Goal: Task Accomplishment & Management: Manage account settings

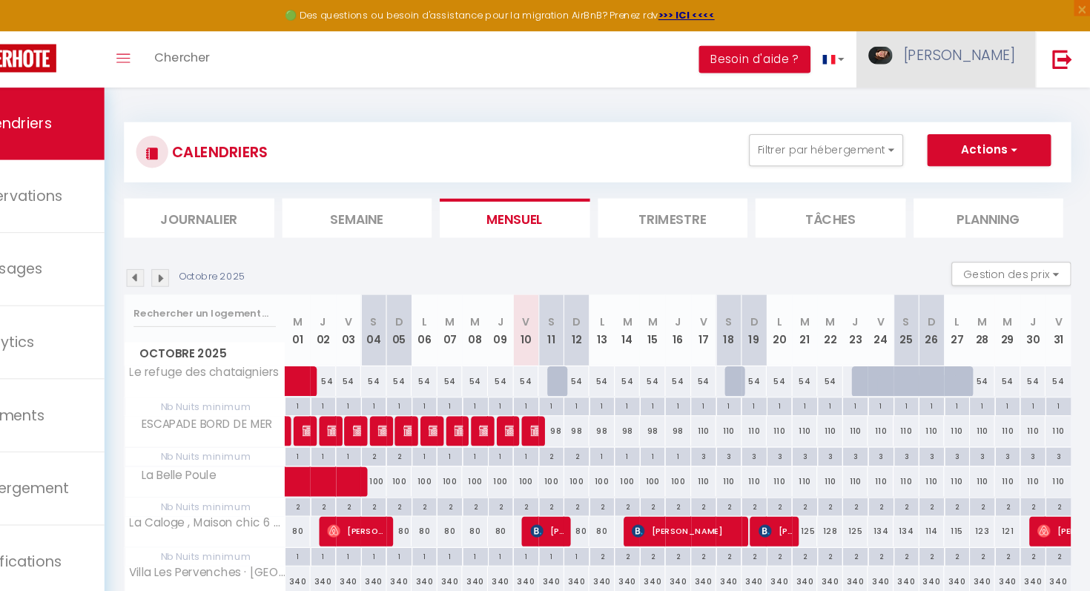
click at [1004, 45] on span "[PERSON_NAME]" at bounding box center [970, 51] width 104 height 19
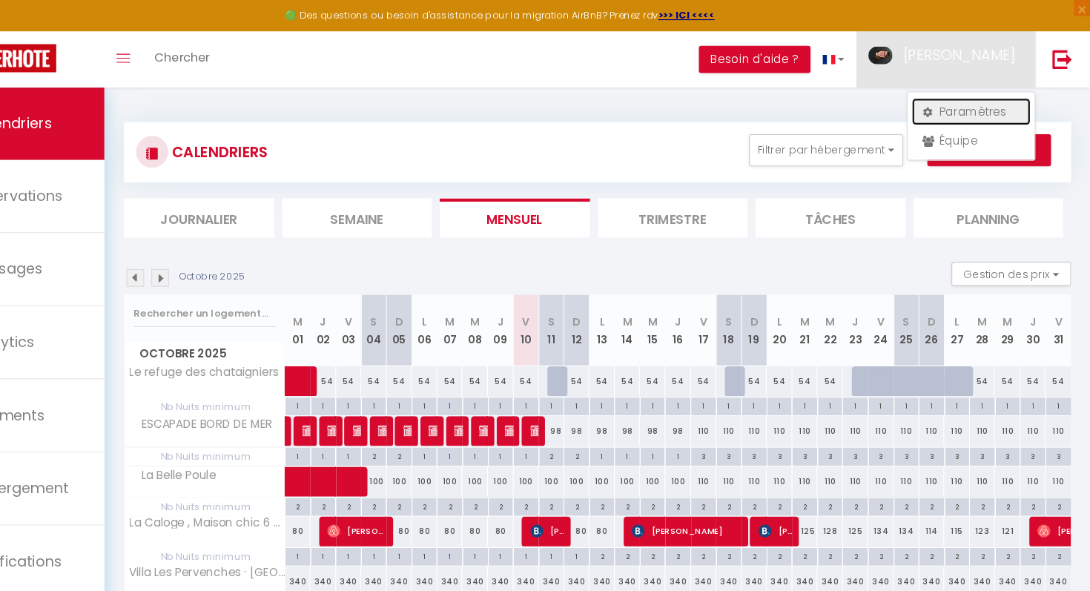
click at [951, 96] on link "Paramètres" at bounding box center [981, 102] width 110 height 25
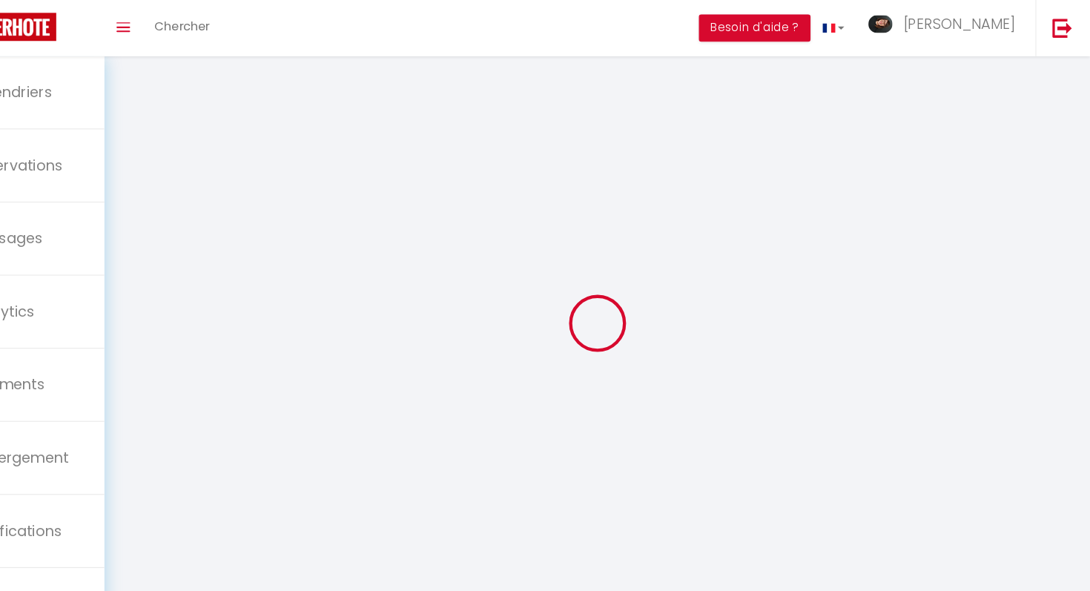
select select
type input "[PERSON_NAME]"
type input "Hanin"
type input "0634829335"
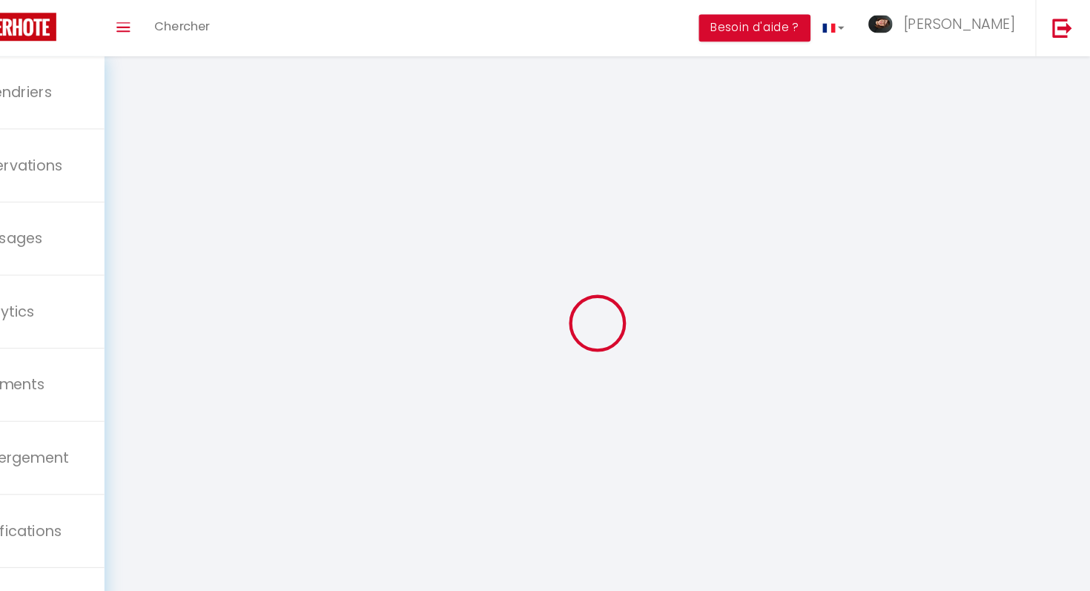
type input "[STREET_ADDRESS]"
type input "76280"
type input "Criquetot-l'Esneval"
type input "3V8NveAXJl5SuUHwf1AlQzXGs"
type input "HU0gH5MEd9moC0UH06Cawefpo"
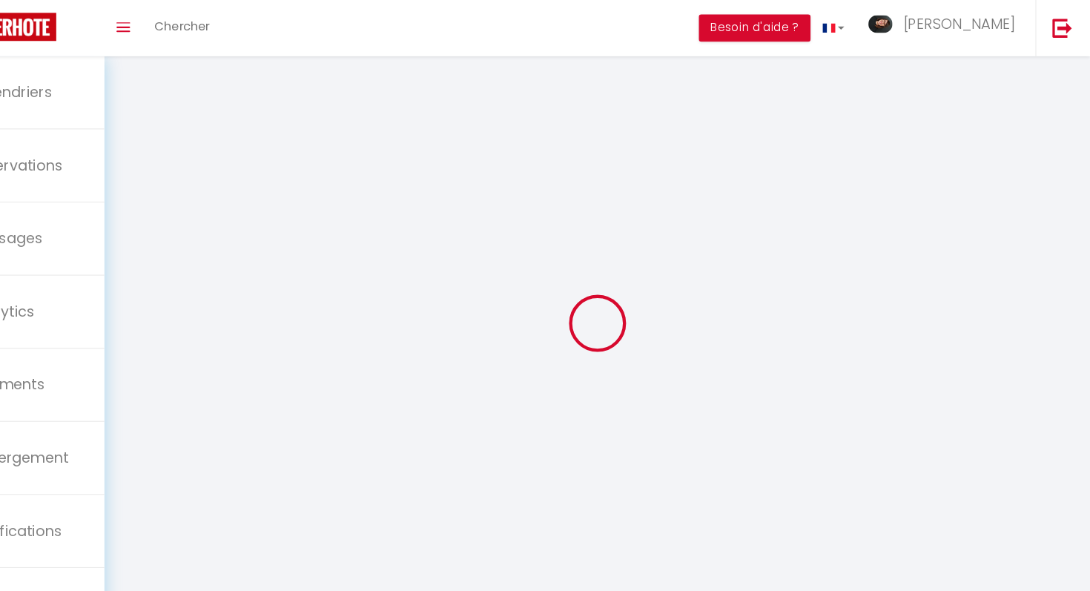
type input "[URL][DOMAIN_NAME]"
type input "3V8NveAXJl5SuUHwf1AlQzXGs"
type input "HU0gH5MEd9moC0UH06Cawefpo"
type input "[URL][DOMAIN_NAME]"
select select "28"
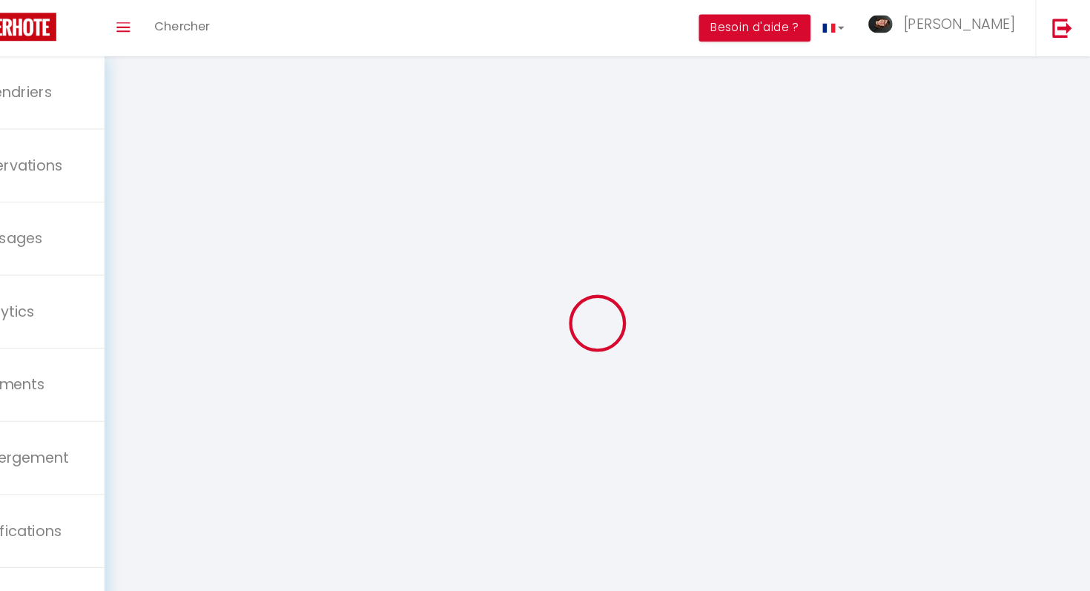
select select "fr"
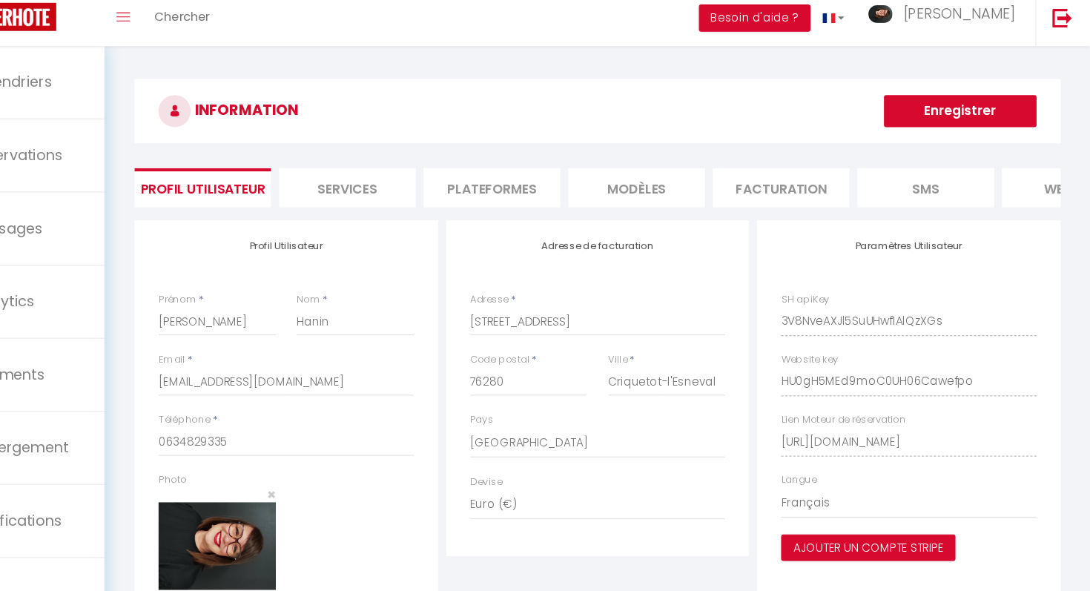
click at [395, 200] on li "Services" at bounding box center [404, 212] width 126 height 36
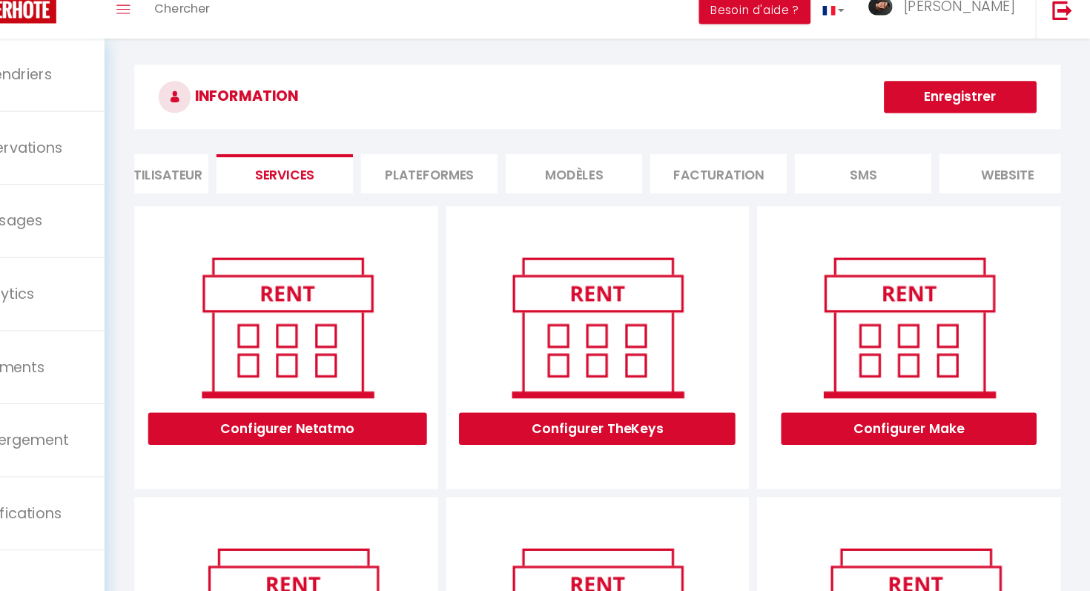
scroll to position [0, 102]
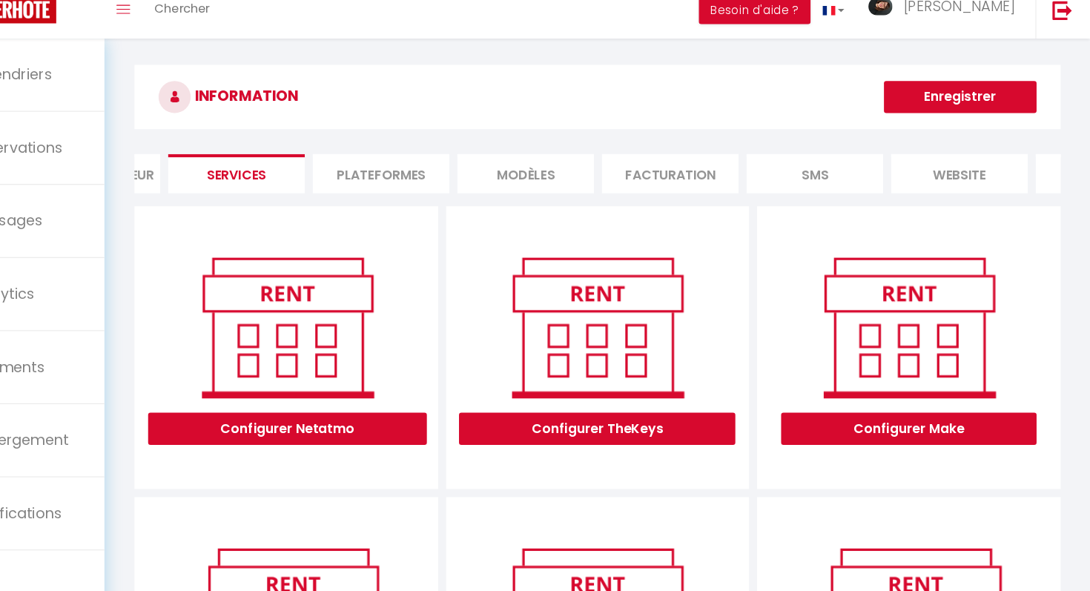
click at [949, 210] on li "website" at bounding box center [969, 206] width 126 height 36
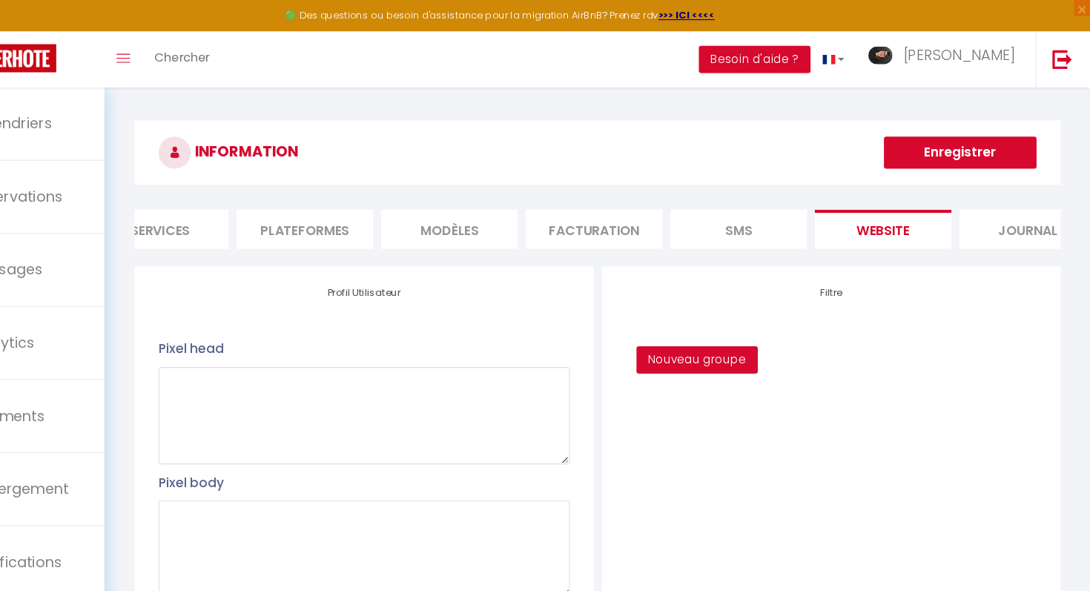
scroll to position [0, 213]
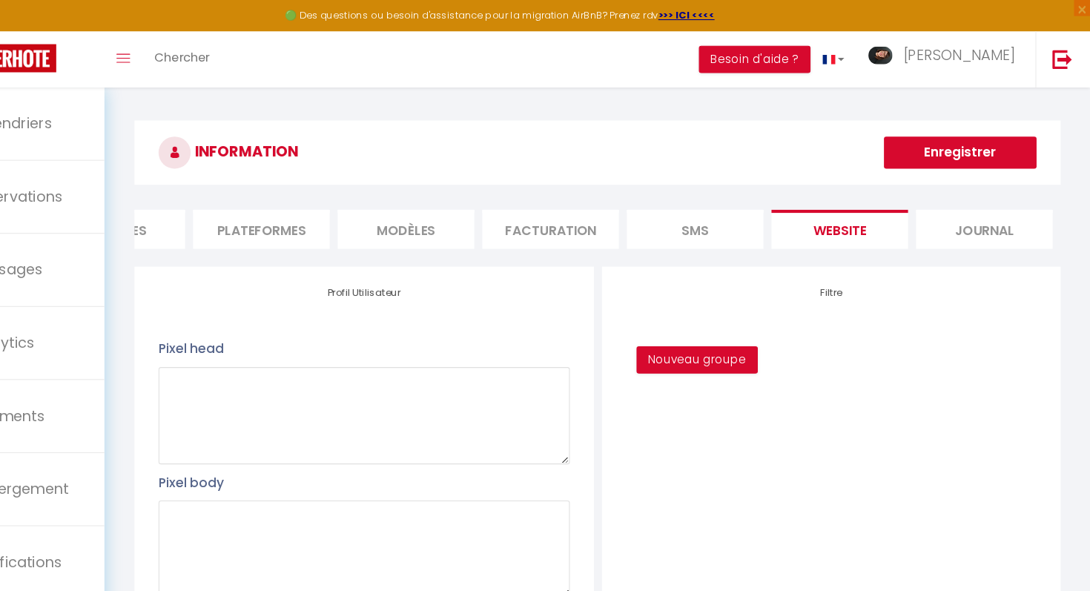
click at [343, 223] on li "Plateformes" at bounding box center [325, 212] width 126 height 36
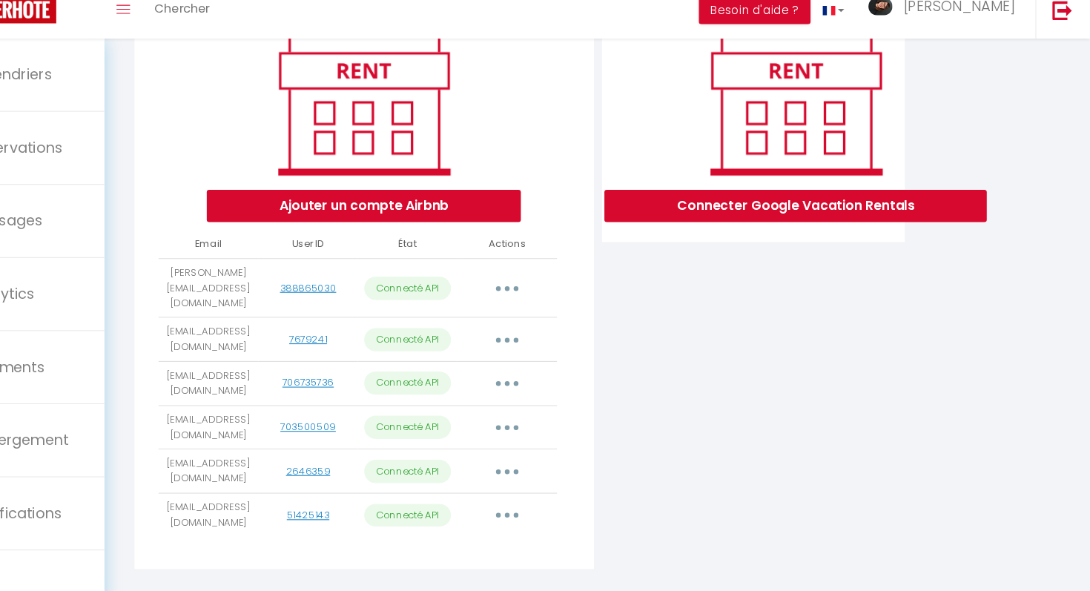
scroll to position [205, 0]
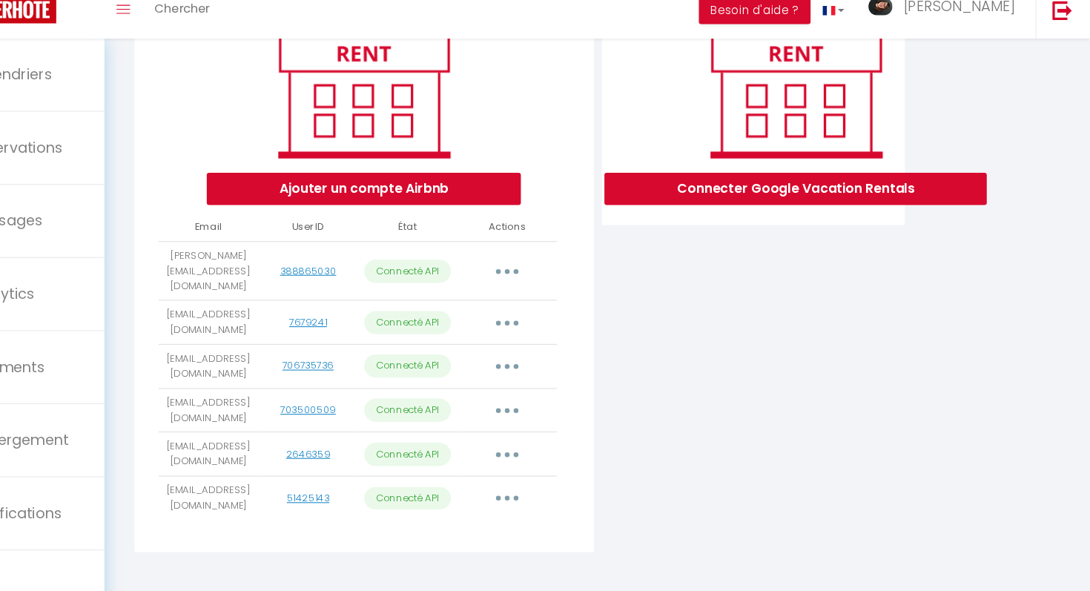
click at [533, 453] on button "button" at bounding box center [552, 465] width 42 height 24
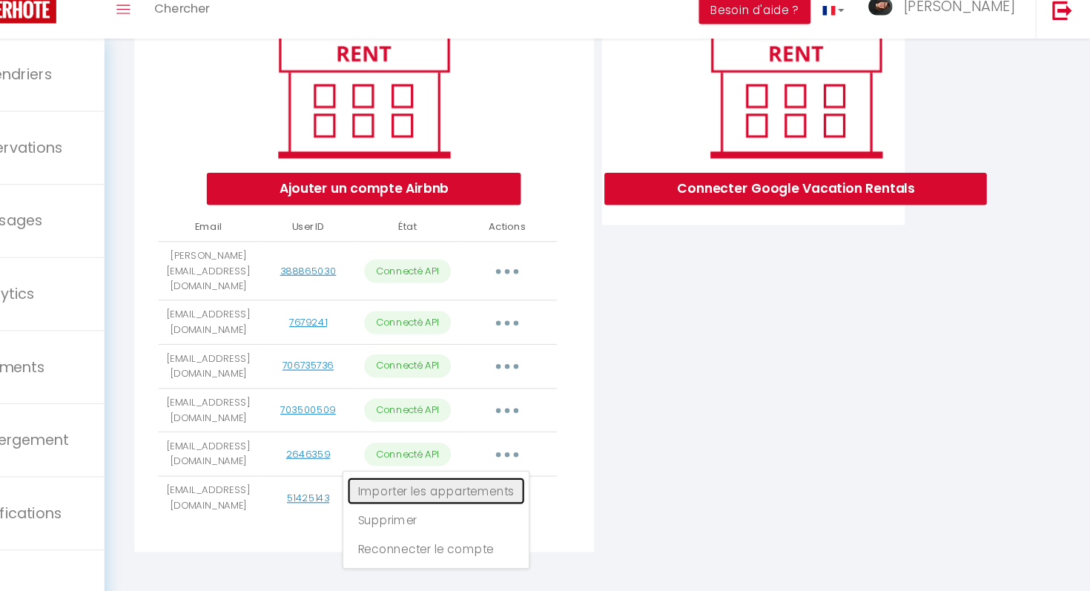
click at [524, 486] on link "Importer les appartements" at bounding box center [486, 498] width 164 height 25
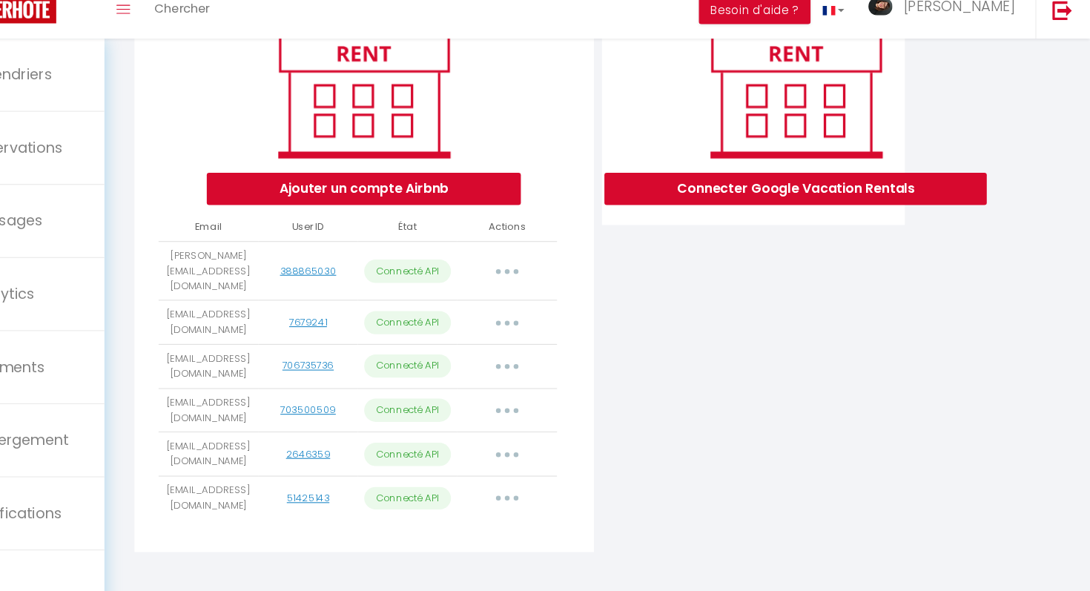
select select "76428"
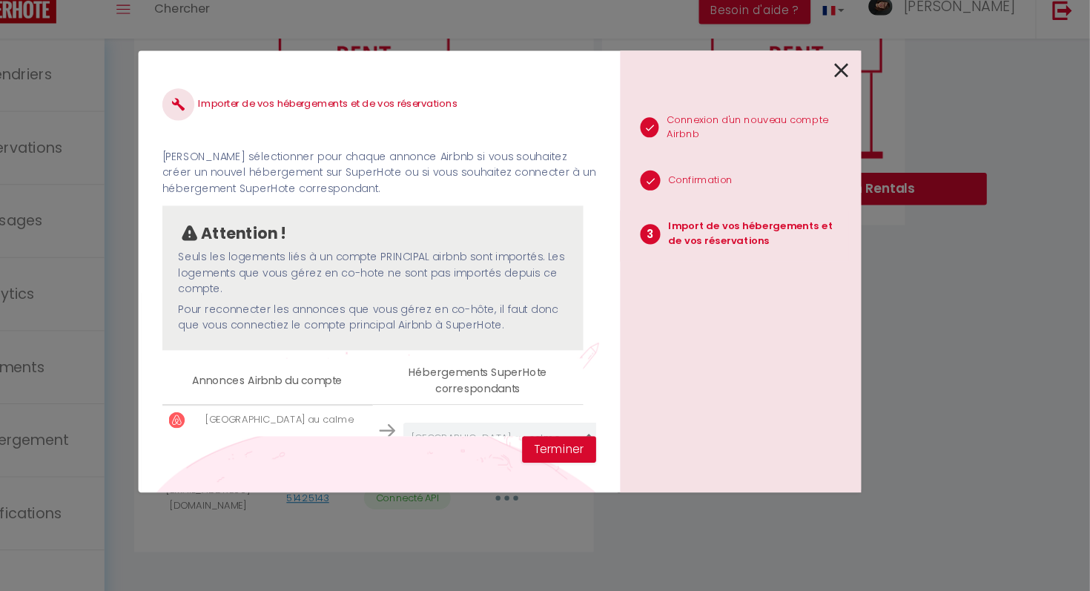
click at [396, 431] on p "[GEOGRAPHIC_DATA] au calme" at bounding box center [342, 433] width 160 height 14
click at [402, 433] on p "[GEOGRAPHIC_DATA] au calme" at bounding box center [342, 433] width 160 height 14
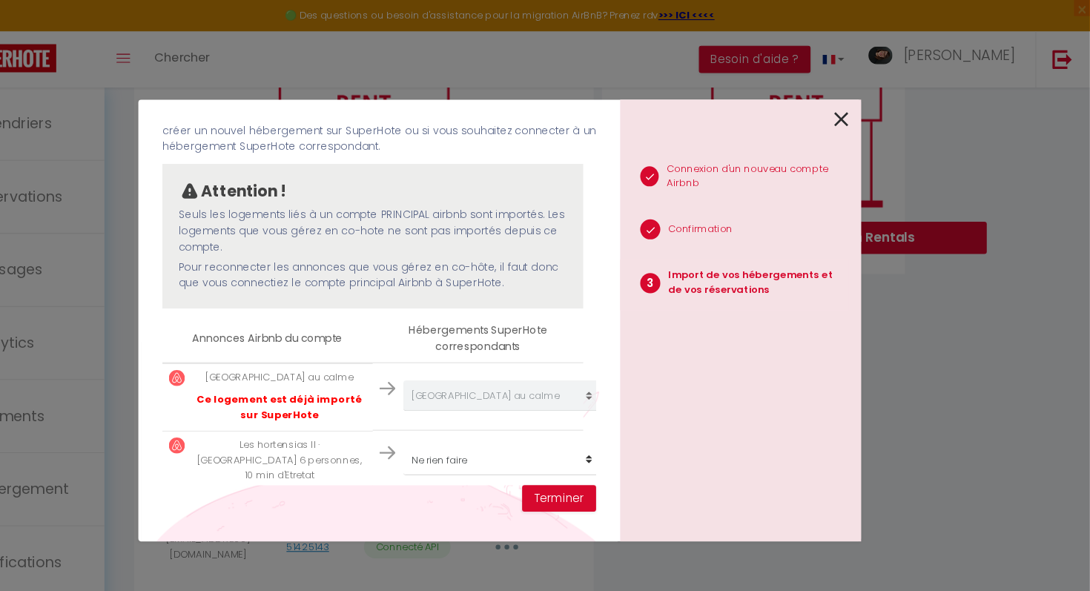
scroll to position [99, 0]
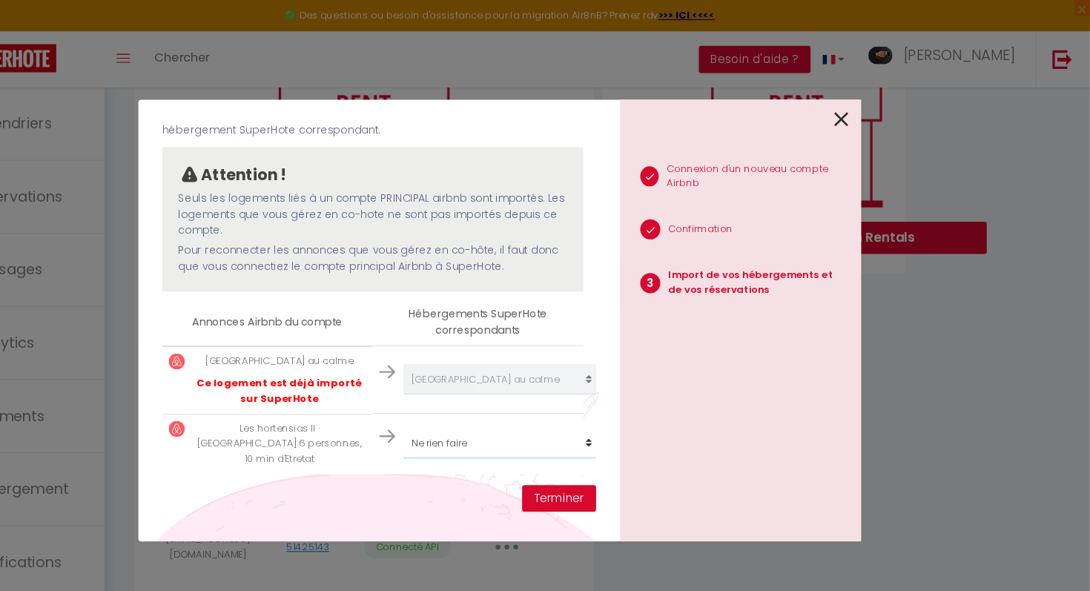
click at [477, 408] on select "Créer un nouvel hébergement Ne rien faire Le refuge des chataigniers [GEOGRAPHI…" at bounding box center [547, 409] width 182 height 28
select select "create_new"
click at [456, 395] on select "Créer un nouvel hébergement Ne rien faire Le refuge des chataigniers [GEOGRAPHI…" at bounding box center [547, 409] width 182 height 28
click at [608, 461] on button "Terminer" at bounding box center [600, 460] width 68 height 25
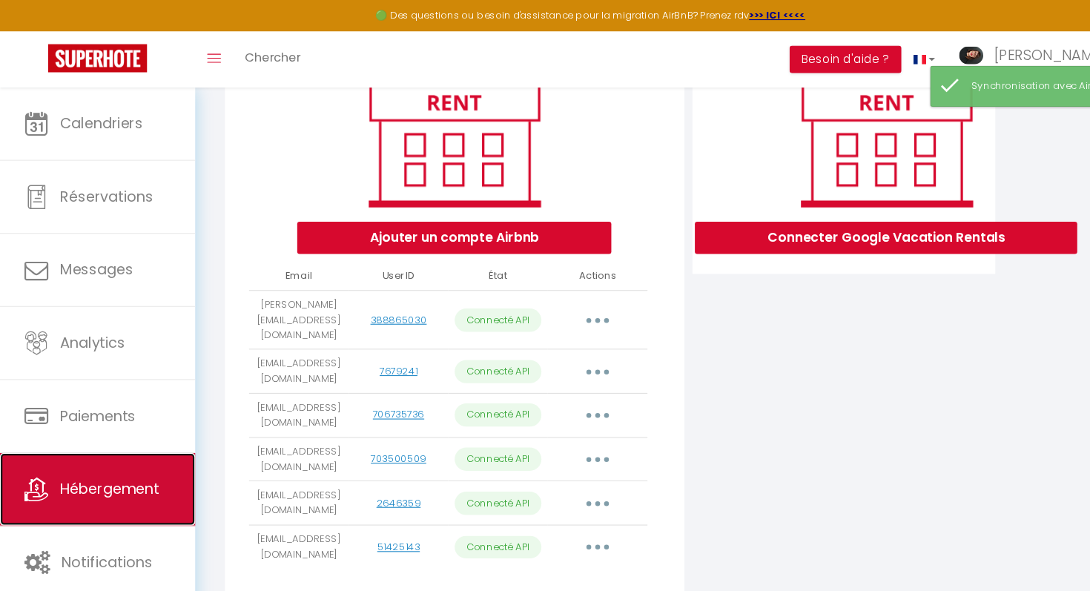
click at [80, 449] on span "Hébergement" at bounding box center [101, 451] width 91 height 19
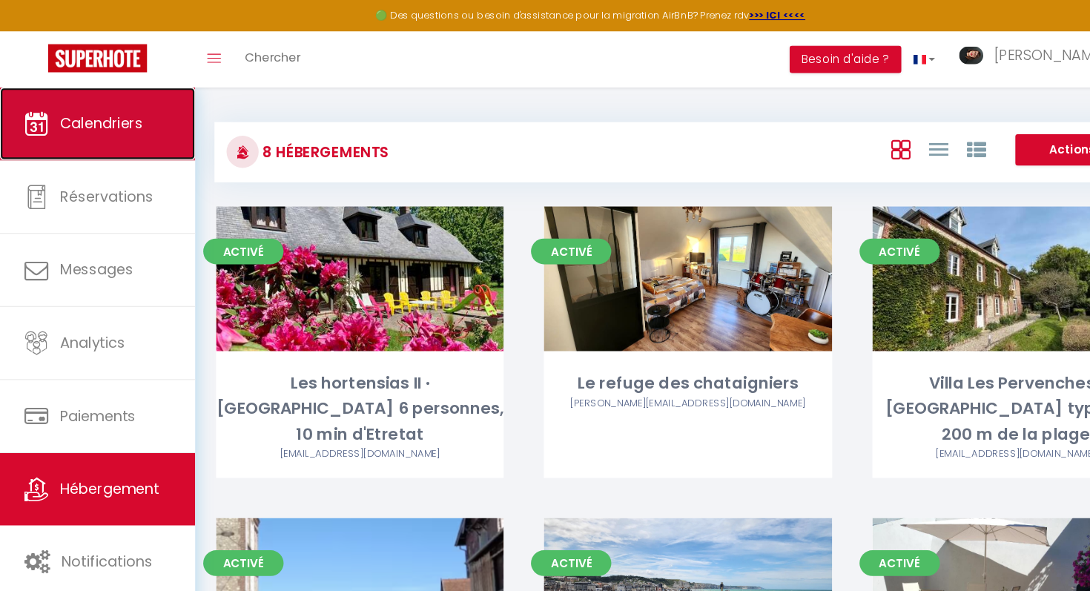
click at [154, 117] on link "Calendriers" at bounding box center [90, 114] width 180 height 67
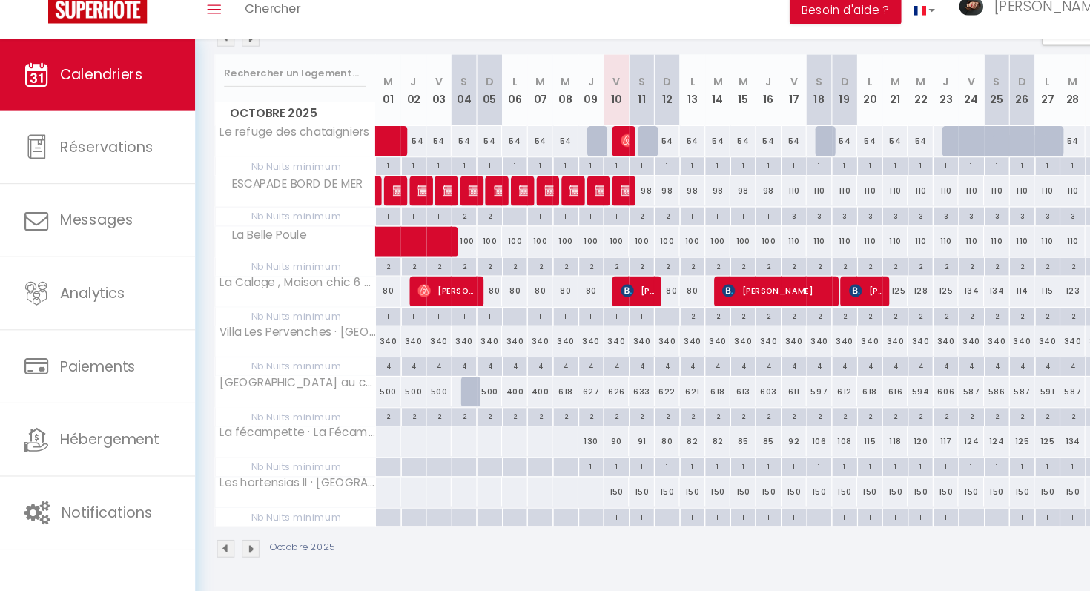
scroll to position [178, 0]
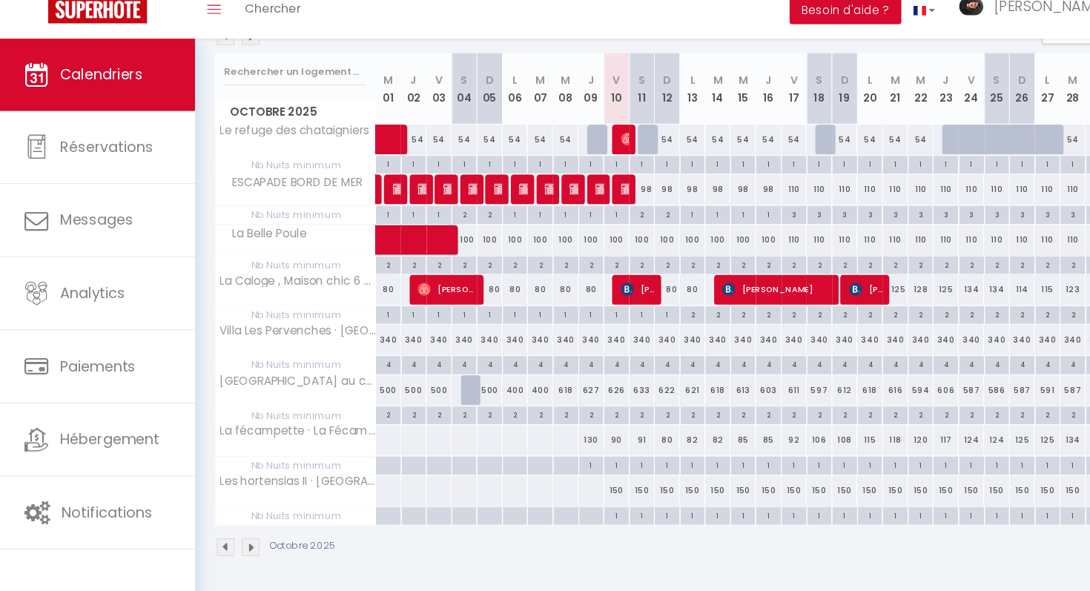
click at [288, 508] on th "Les hortensias II · [GEOGRAPHIC_DATA] 6 personnes, 10 min d'Etretat" at bounding box center [273, 498] width 148 height 28
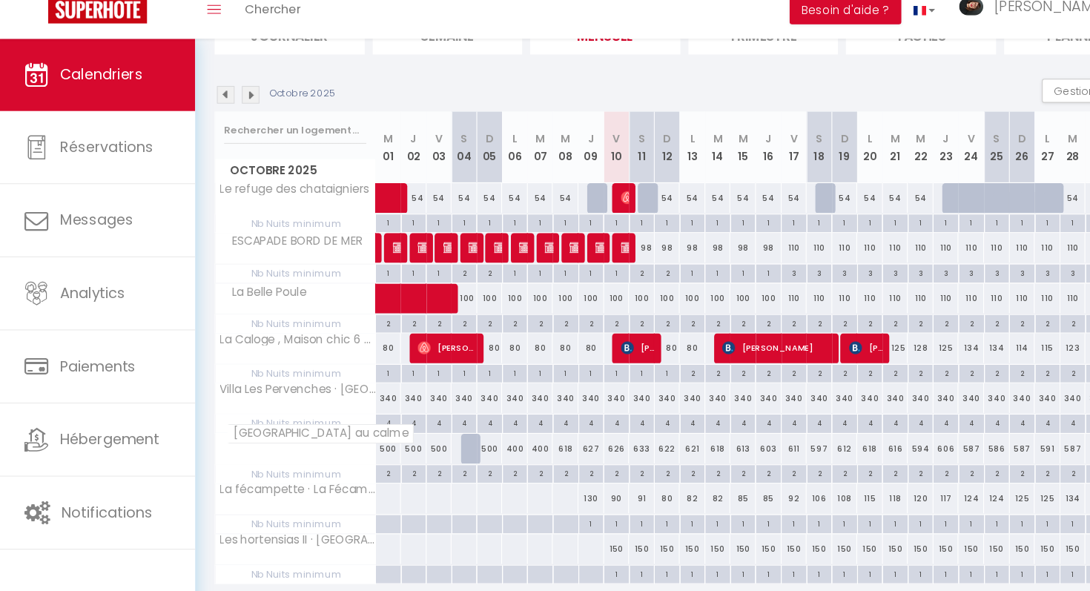
scroll to position [135, 0]
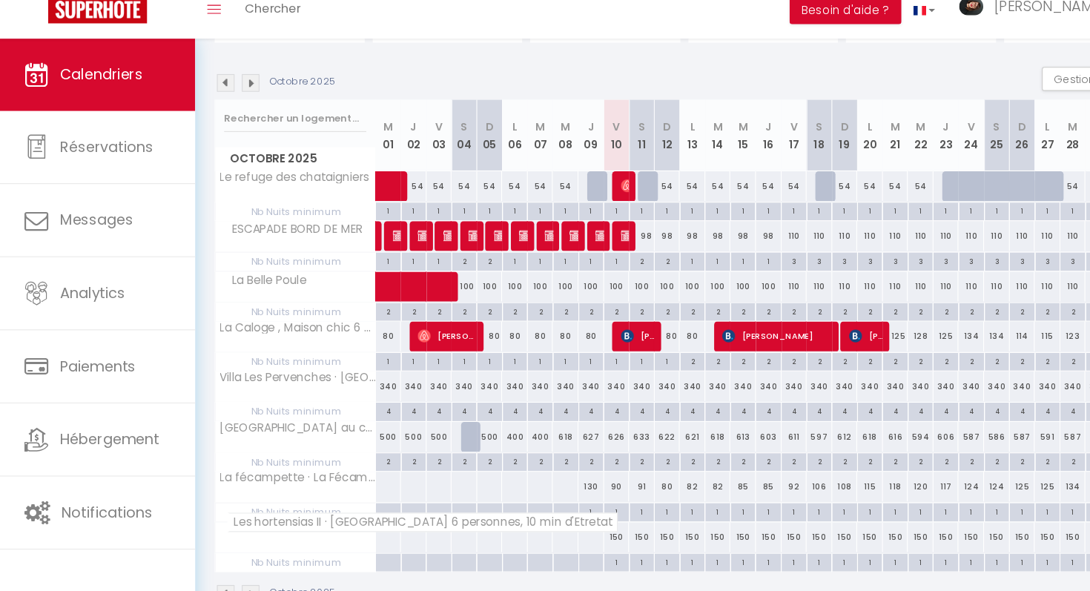
click at [280, 531] on span "Les hortensias II · [GEOGRAPHIC_DATA] 6 personnes, 10 min d'Etretat" at bounding box center [390, 528] width 361 height 18
click at [570, 540] on div "150" at bounding box center [570, 540] width 24 height 27
type input "150"
select select "1"
type input "Ven 10 Octobre 2025"
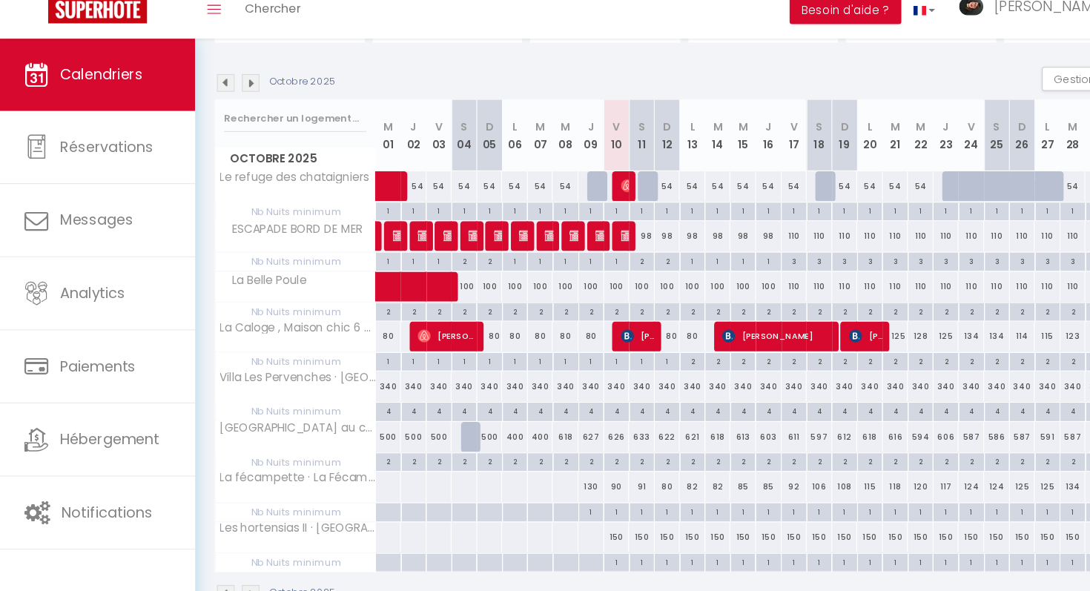
type input "Sam 11 Octobre 2025"
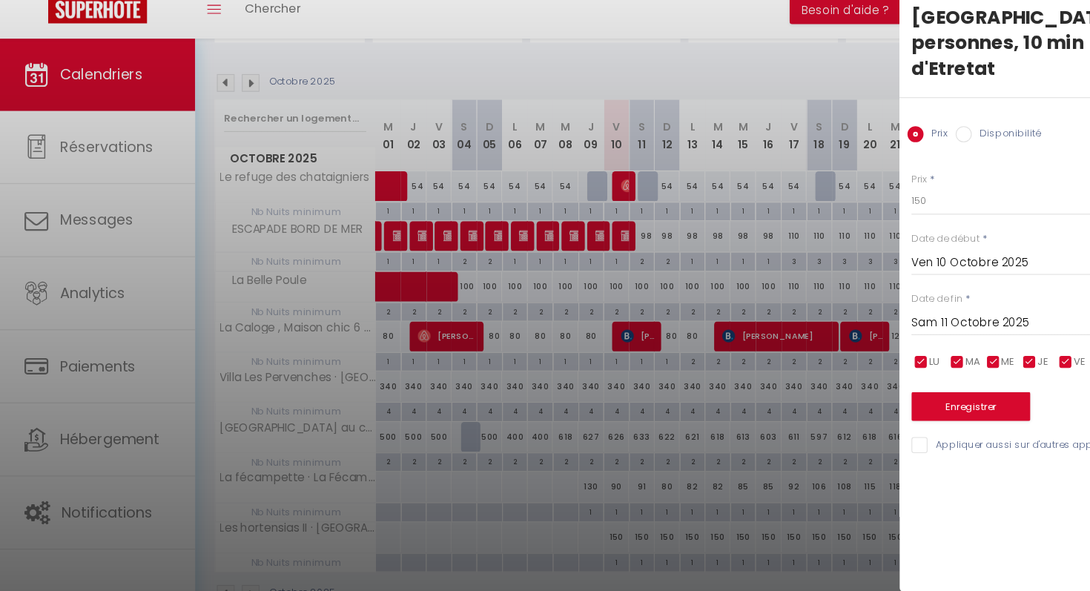
click at [895, 162] on input "Disponibilité" at bounding box center [890, 169] width 15 height 15
radio input "true"
radio input "false"
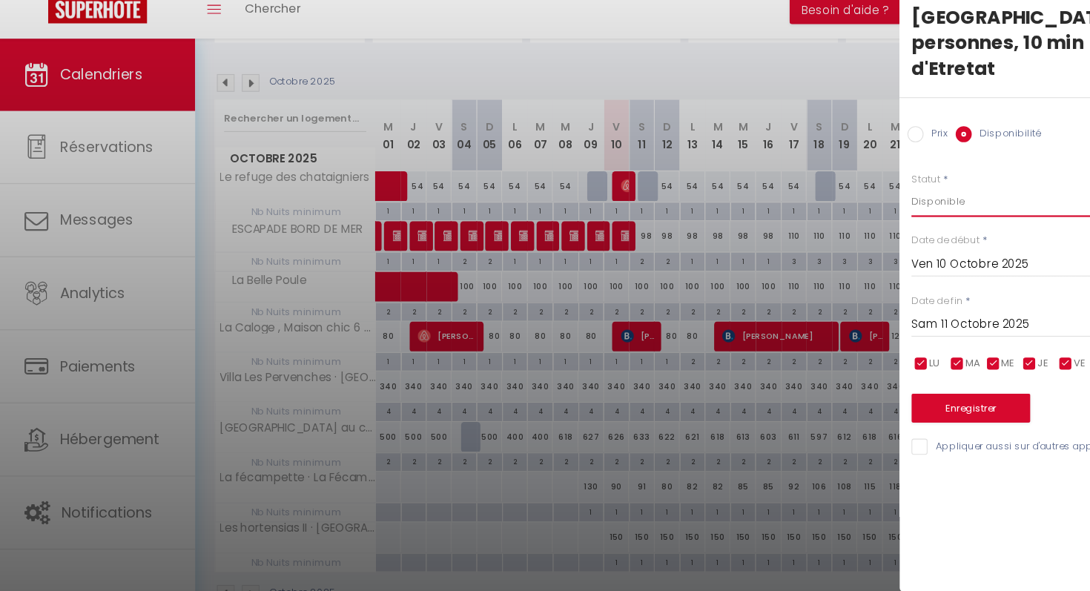
click at [874, 217] on select "Disponible Indisponible" at bounding box center [966, 231] width 248 height 28
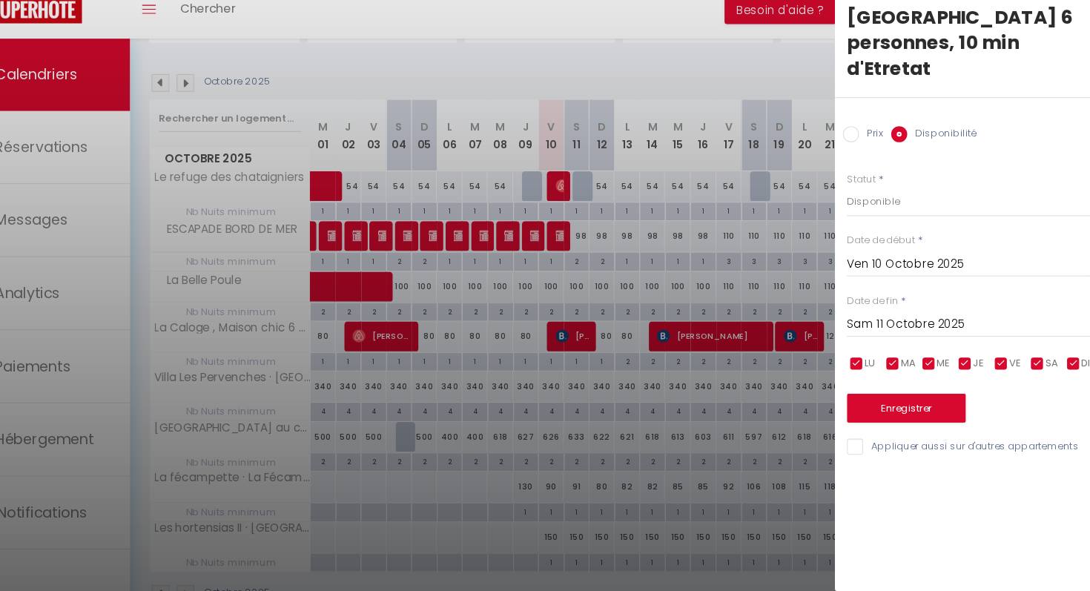
click at [569, 470] on div at bounding box center [545, 295] width 1090 height 591
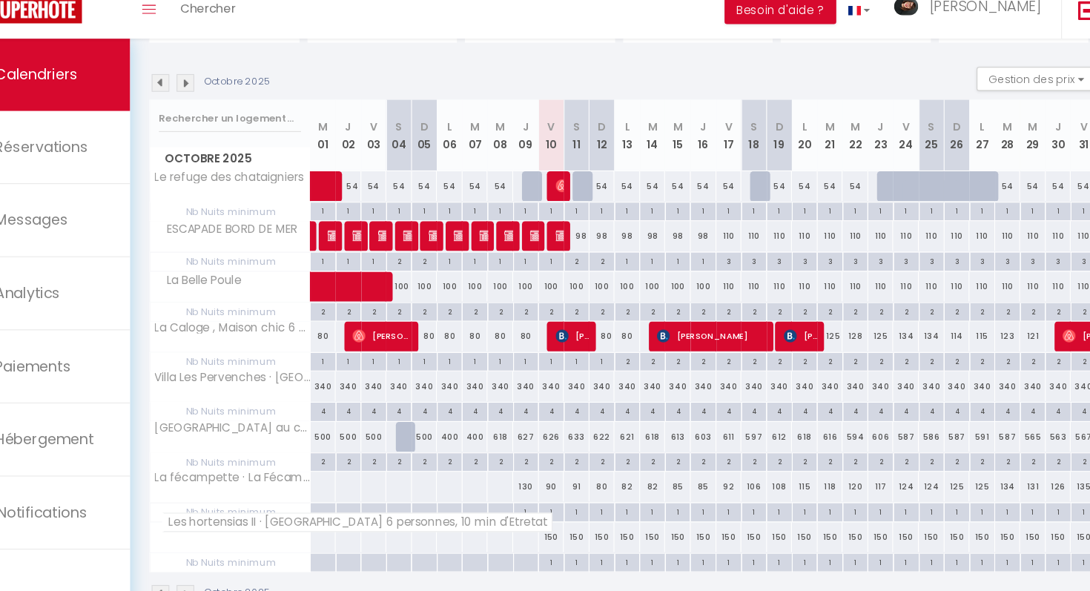
click at [311, 527] on span "Les hortensias II · [GEOGRAPHIC_DATA] 6 personnes, 10 min d'Etretat" at bounding box center [390, 528] width 361 height 18
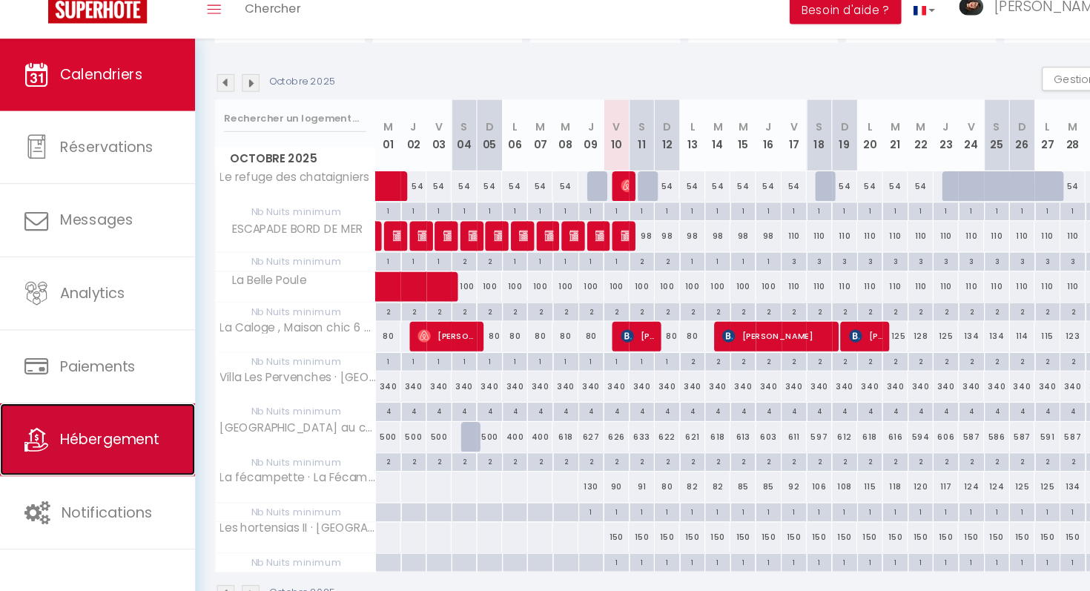
click at [68, 463] on link "Hébergement" at bounding box center [90, 451] width 180 height 67
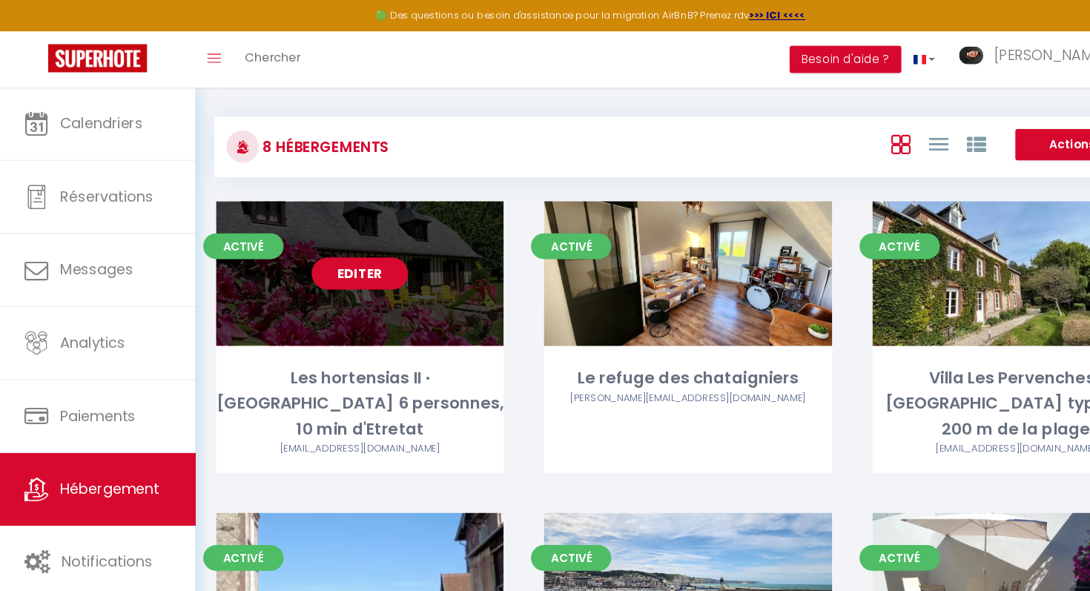
click at [348, 265] on link "Editer" at bounding box center [332, 253] width 89 height 30
select select "3"
select select "2"
select select "1"
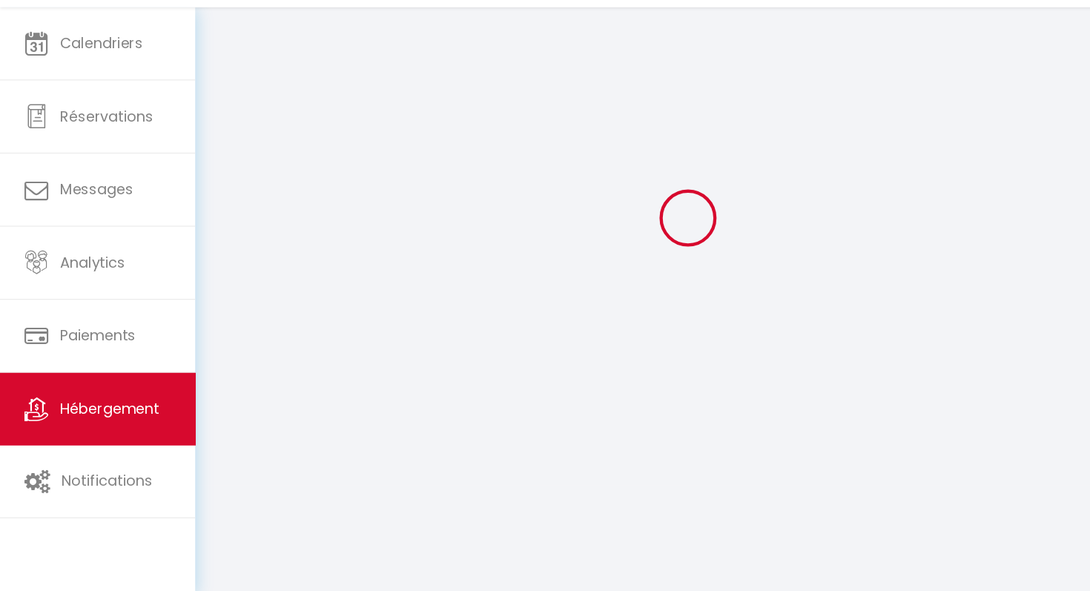
select select
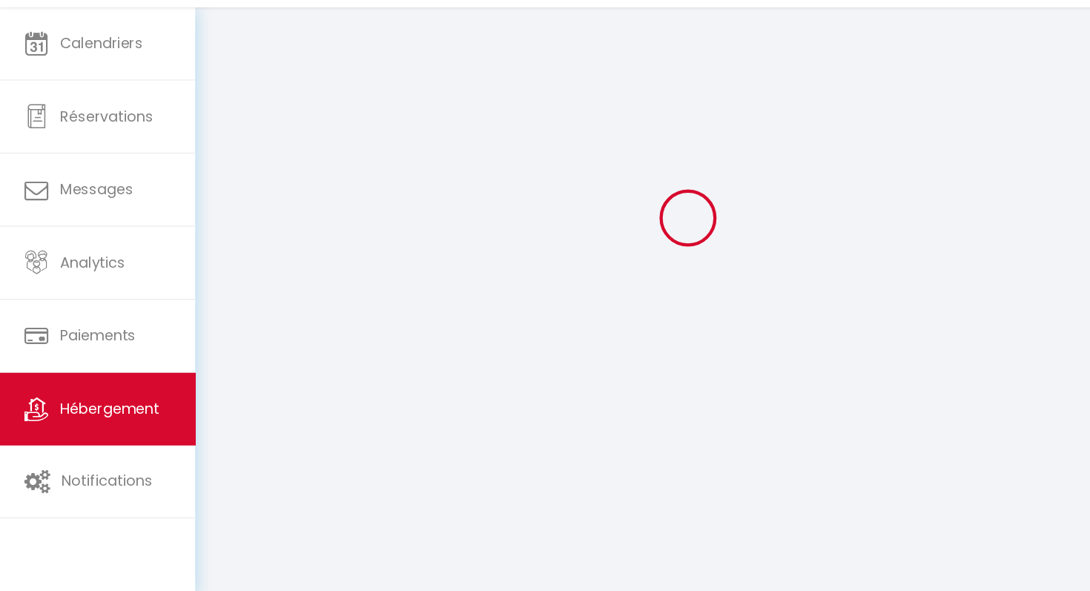
select select
checkbox input "false"
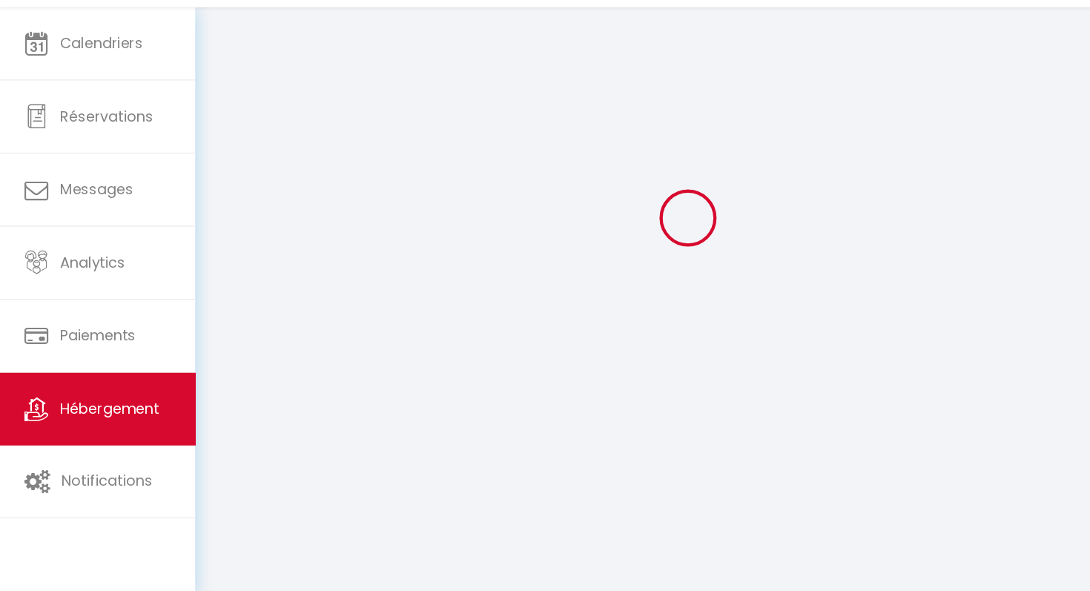
select select
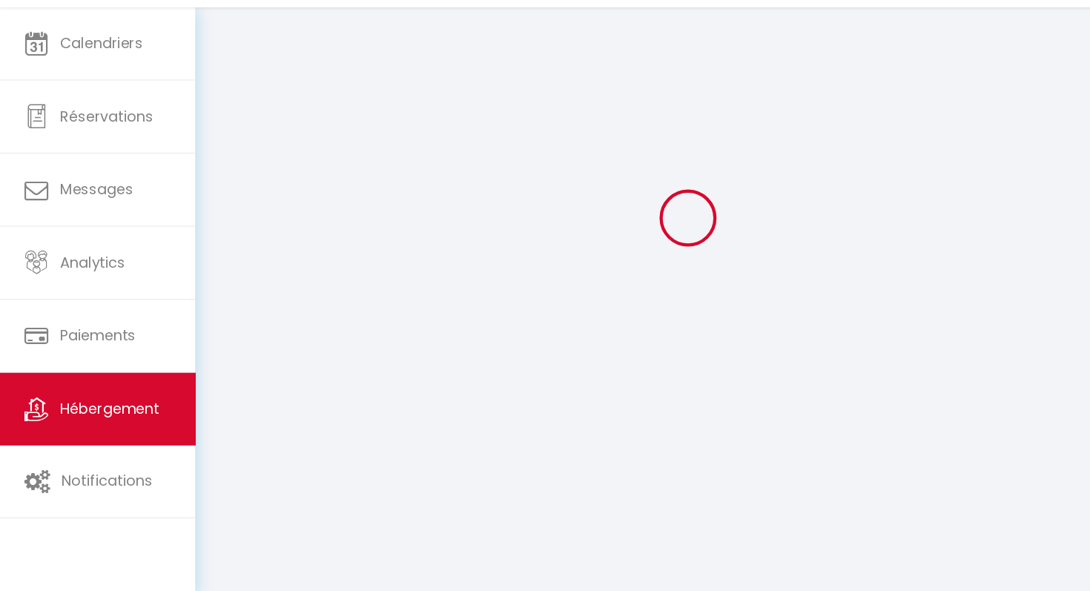
select select
checkbox input "false"
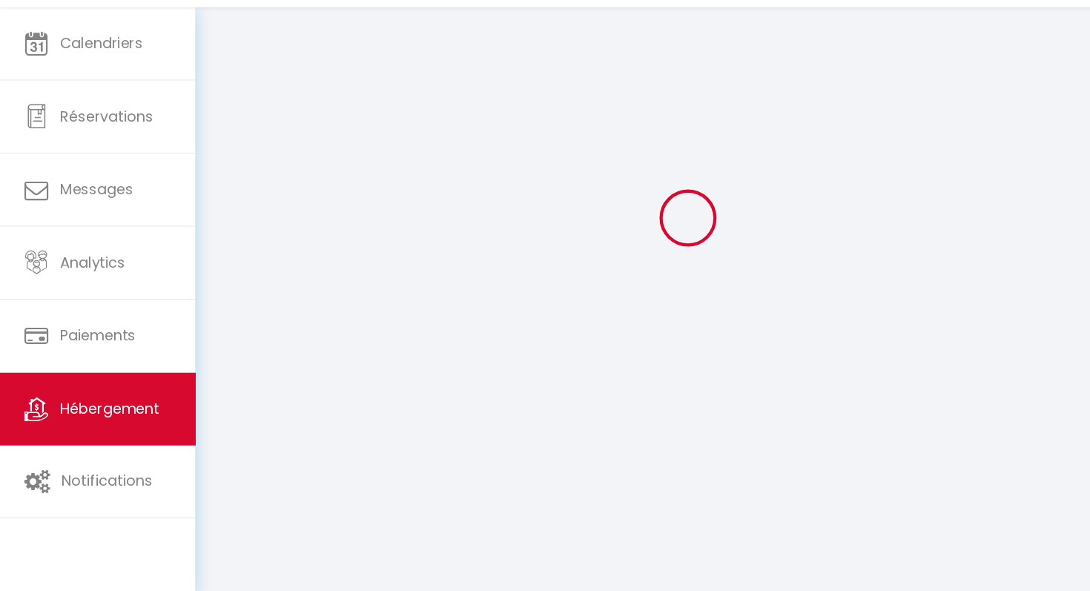
checkbox input "false"
select select
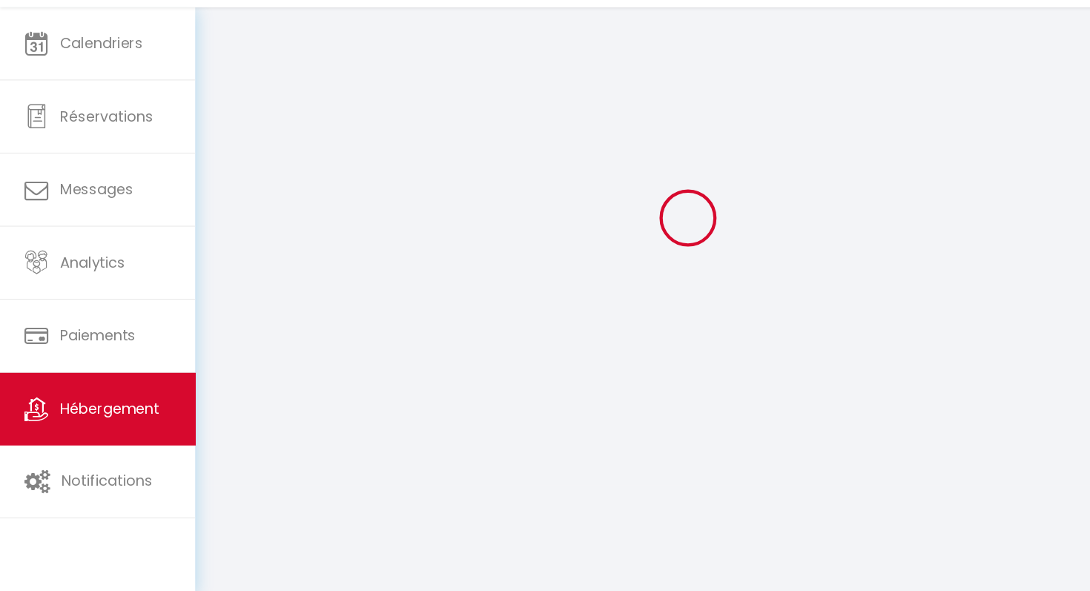
select select
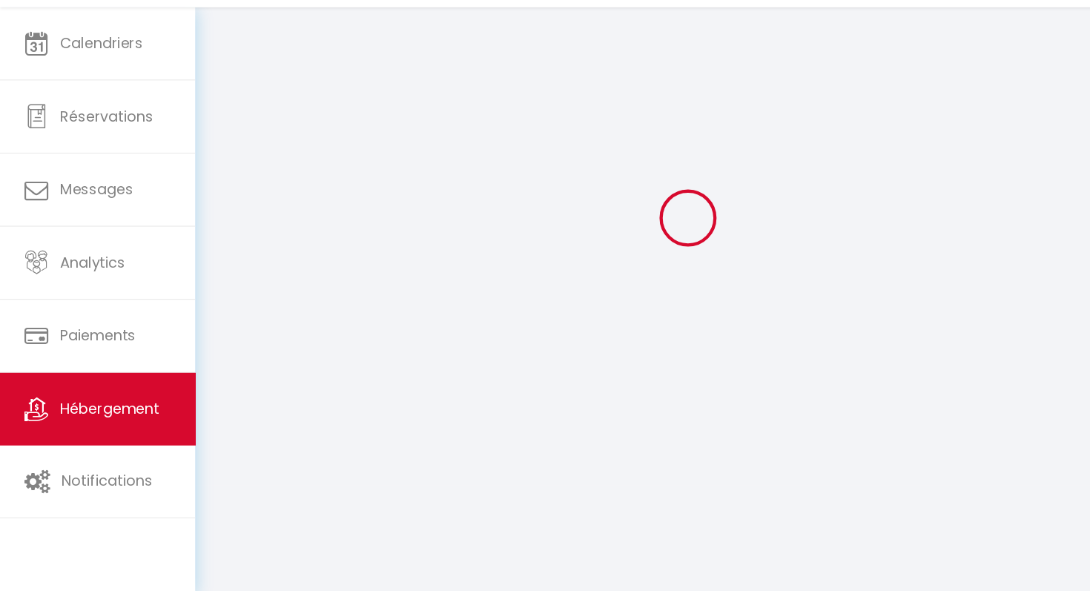
checkbox input "false"
select select
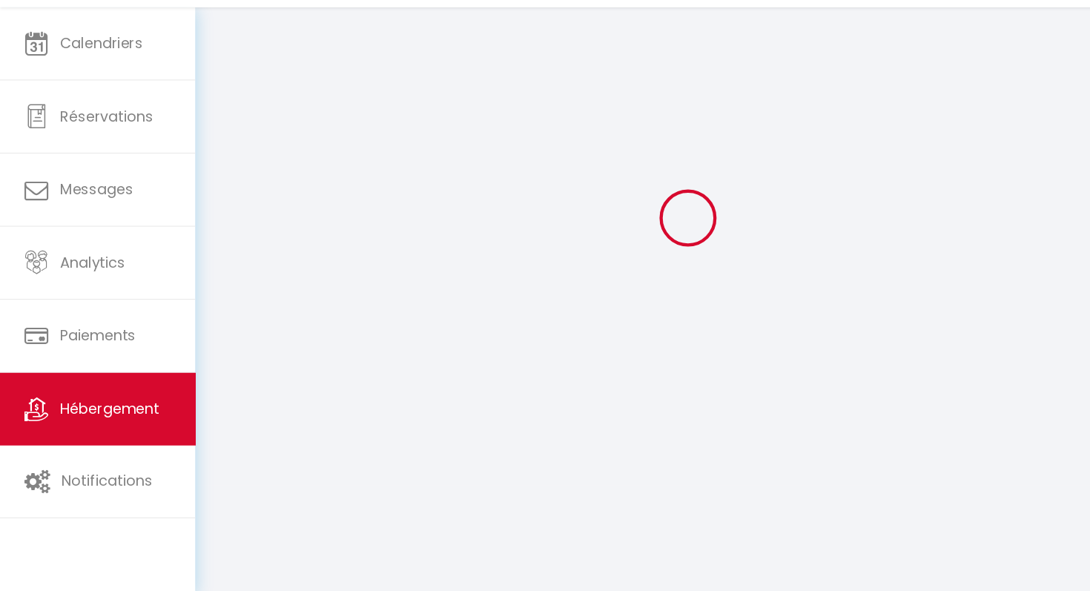
select select
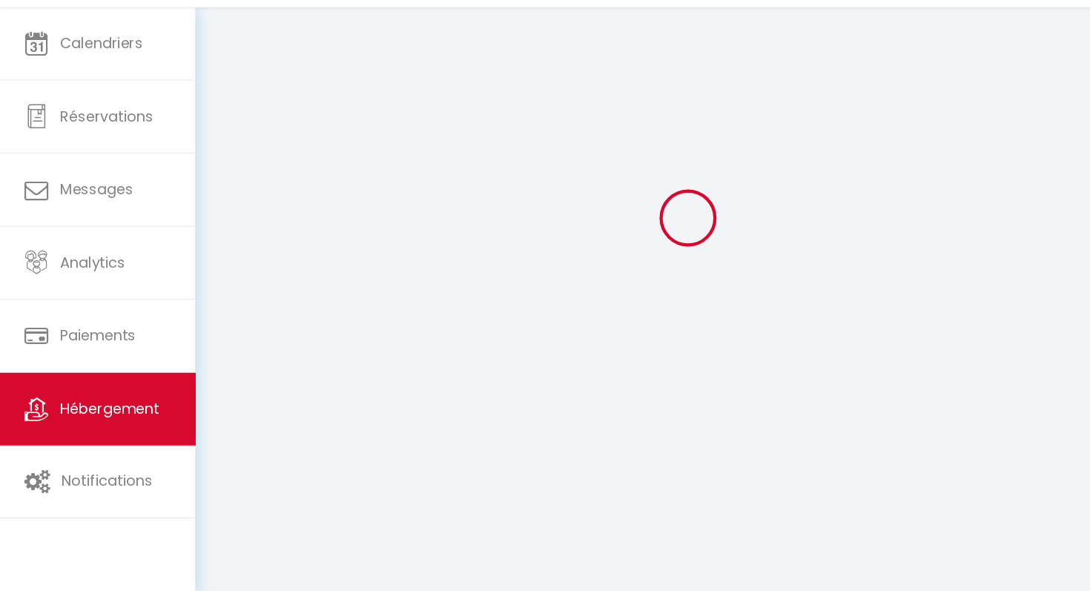
select select
checkbox input "false"
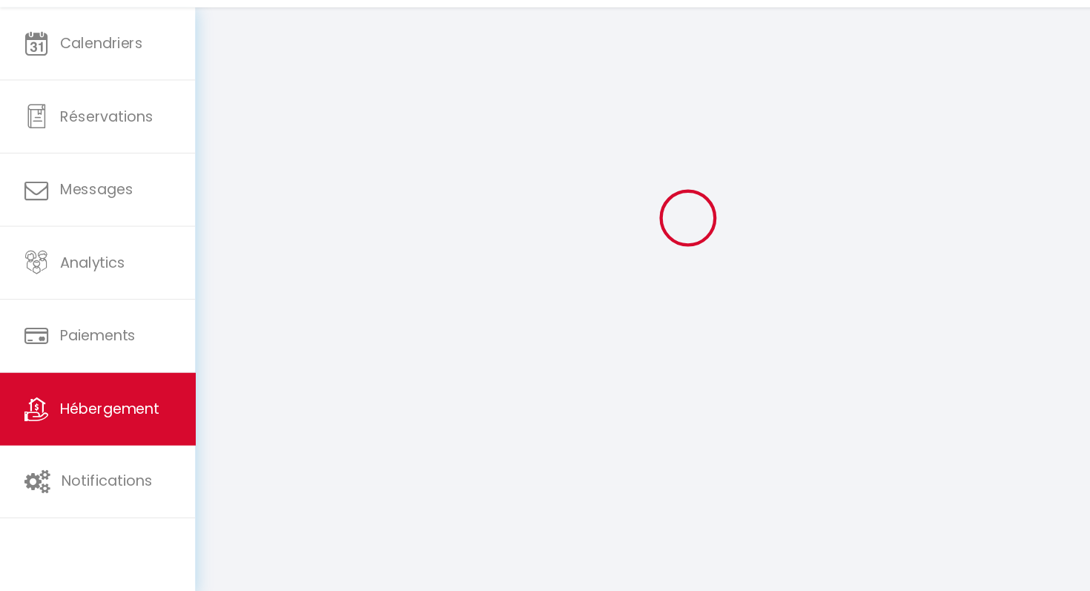
checkbox input "false"
select select
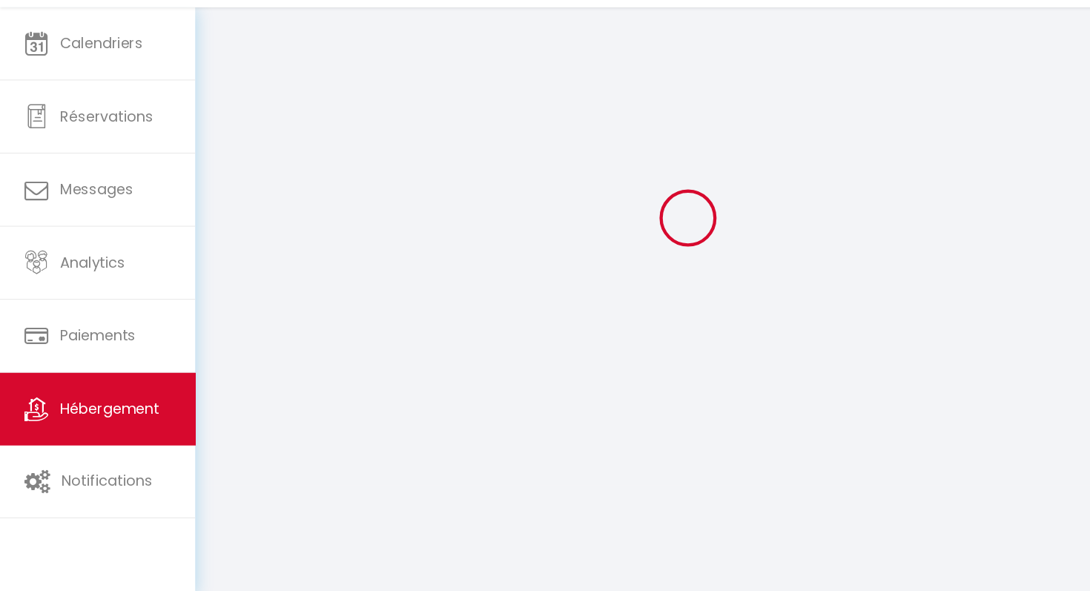
select select
checkbox input "false"
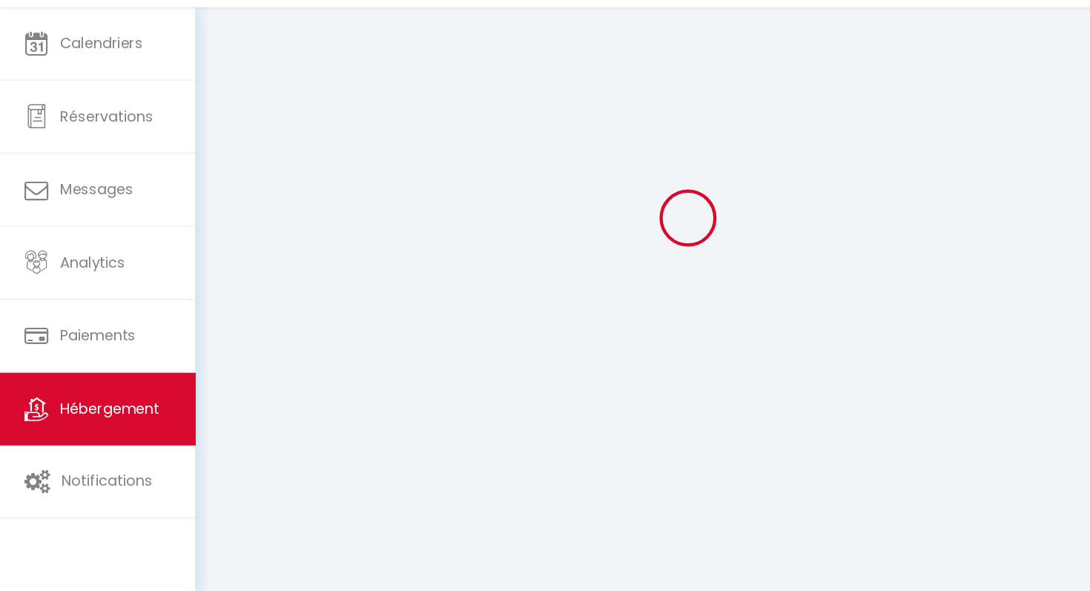
checkbox input "false"
select select
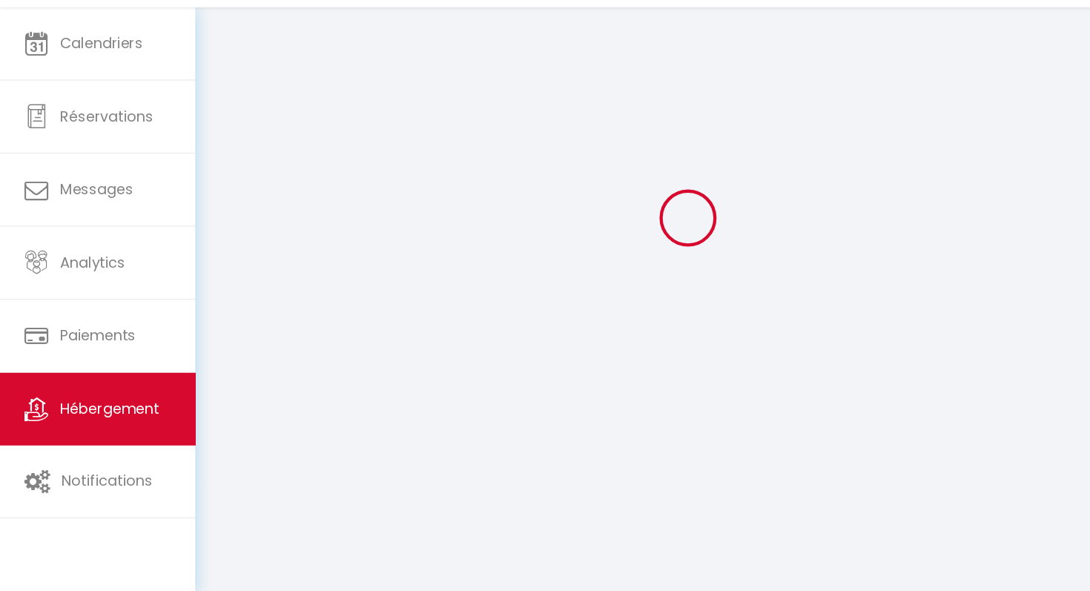
select select "1"
select select "28"
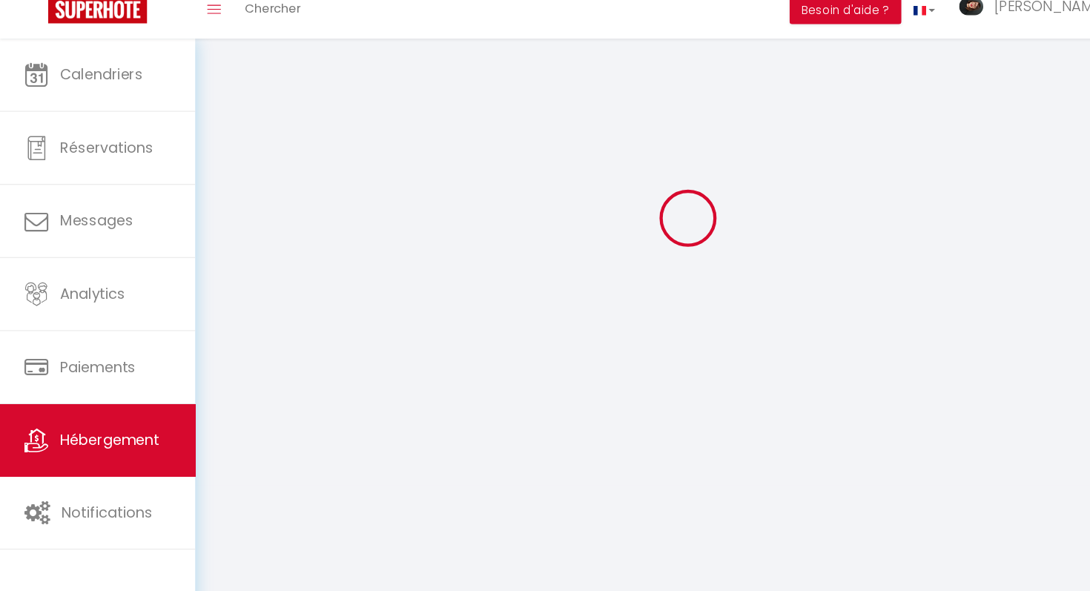
select select
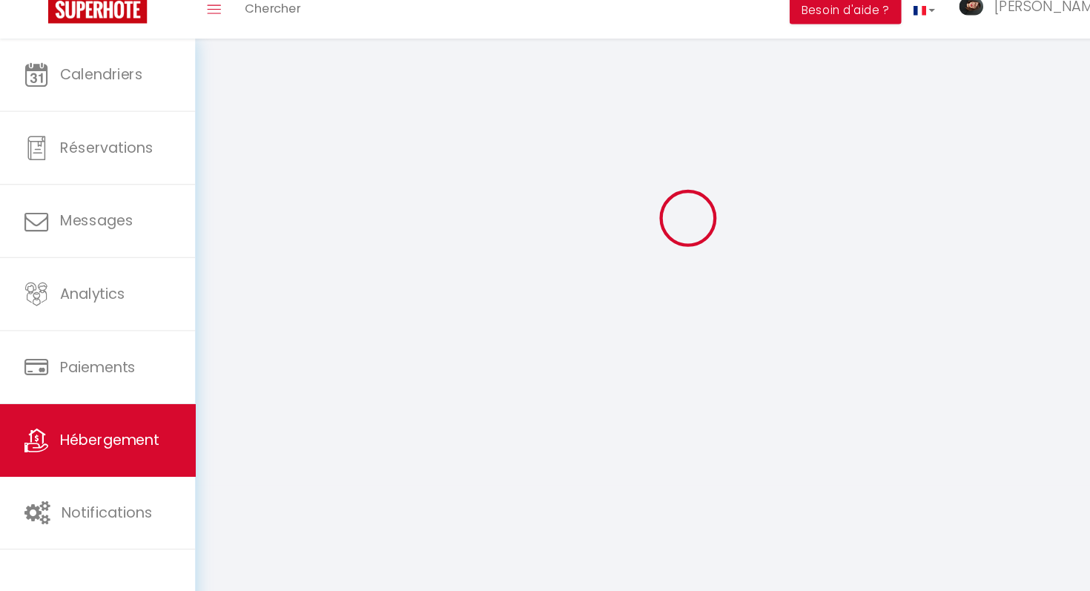
select select
checkbox input "false"
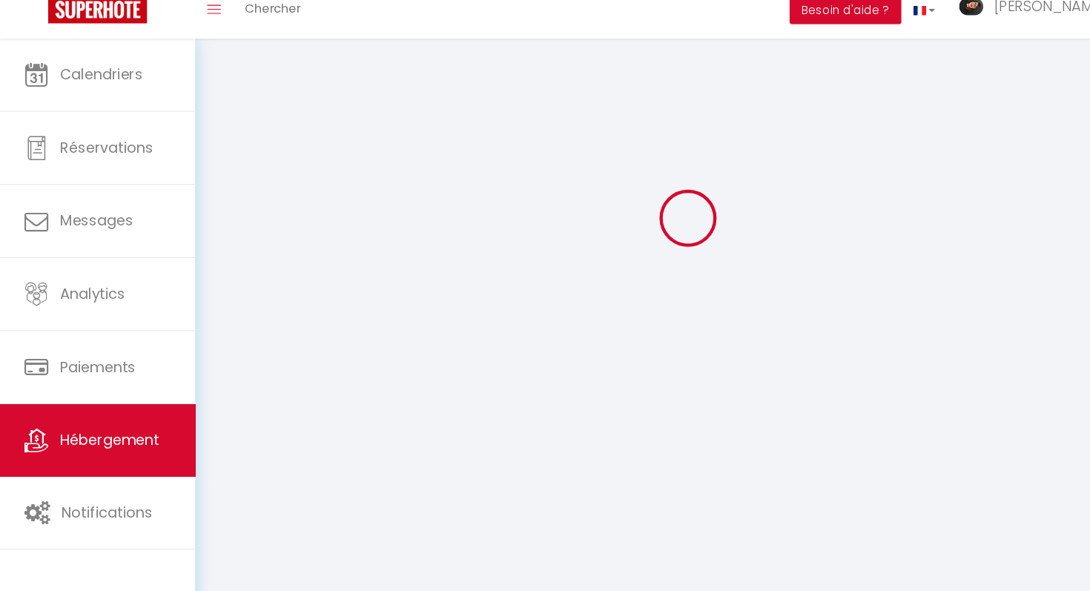
select select
type input "Les hortensias II · [GEOGRAPHIC_DATA] 6 personnes, 10 min d'Etretat"
select select "houses"
select select "8"
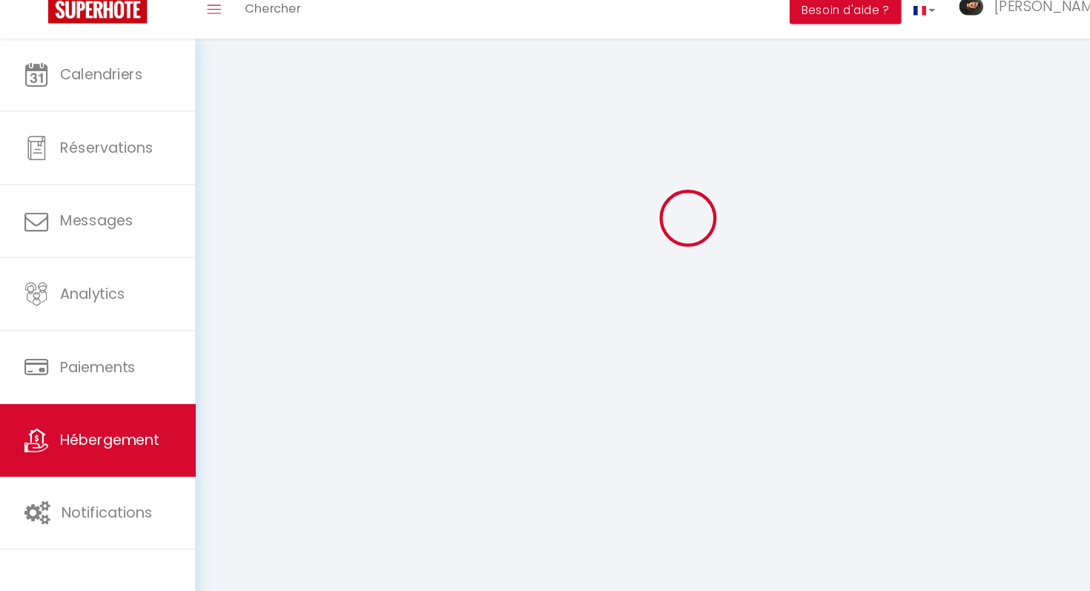
select select "3"
type input "150"
type input "75"
select select
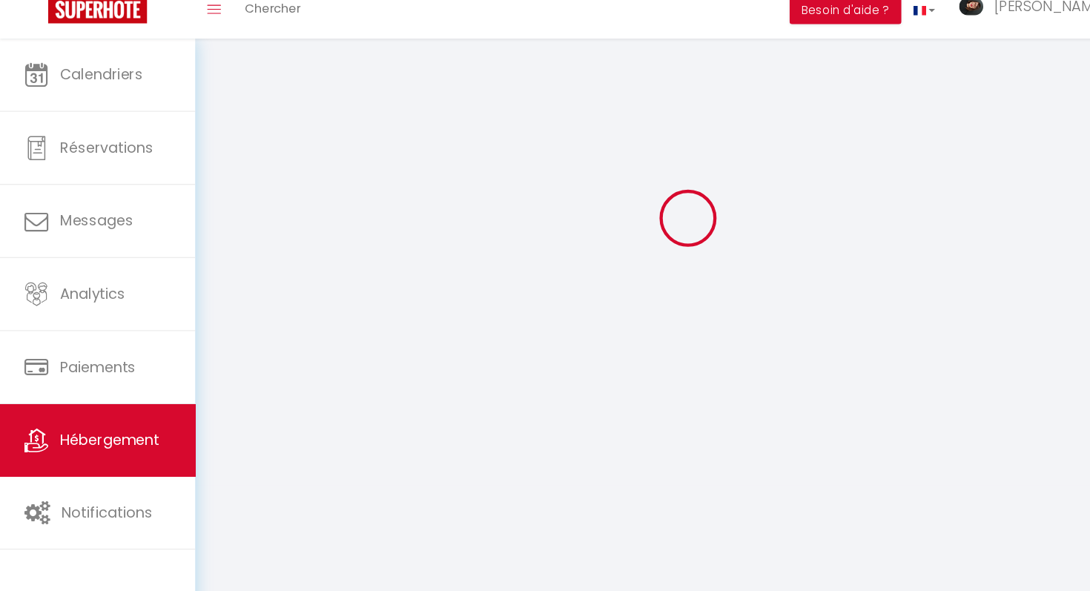
select select
type input "[STREET_ADDRESS]"
type input "76400"
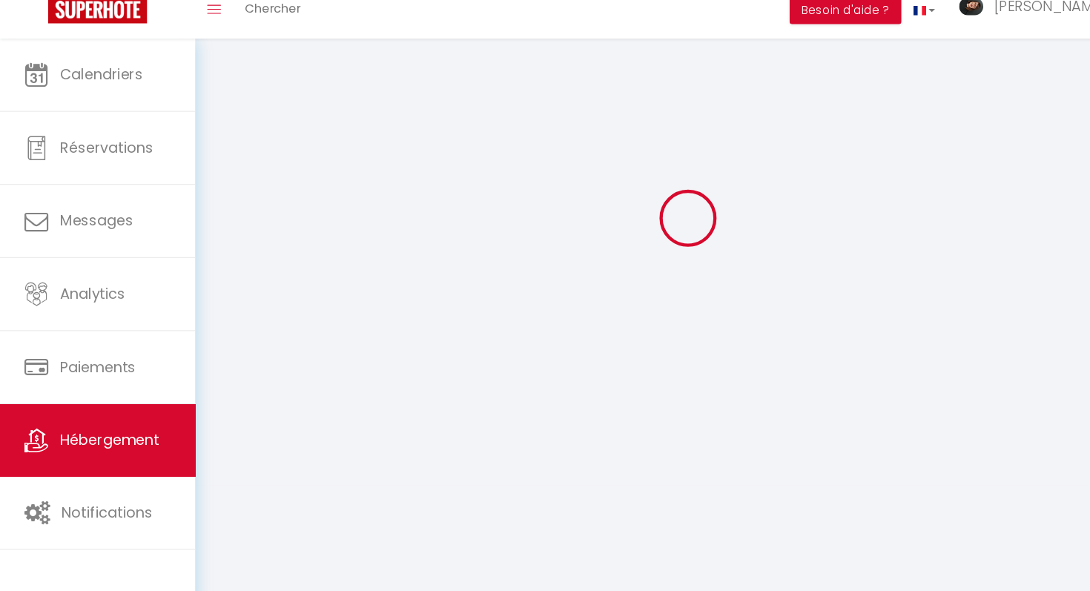
type input "[GEOGRAPHIC_DATA]"
type input "[EMAIL_ADDRESS][DOMAIN_NAME]"
select select
checkbox input "false"
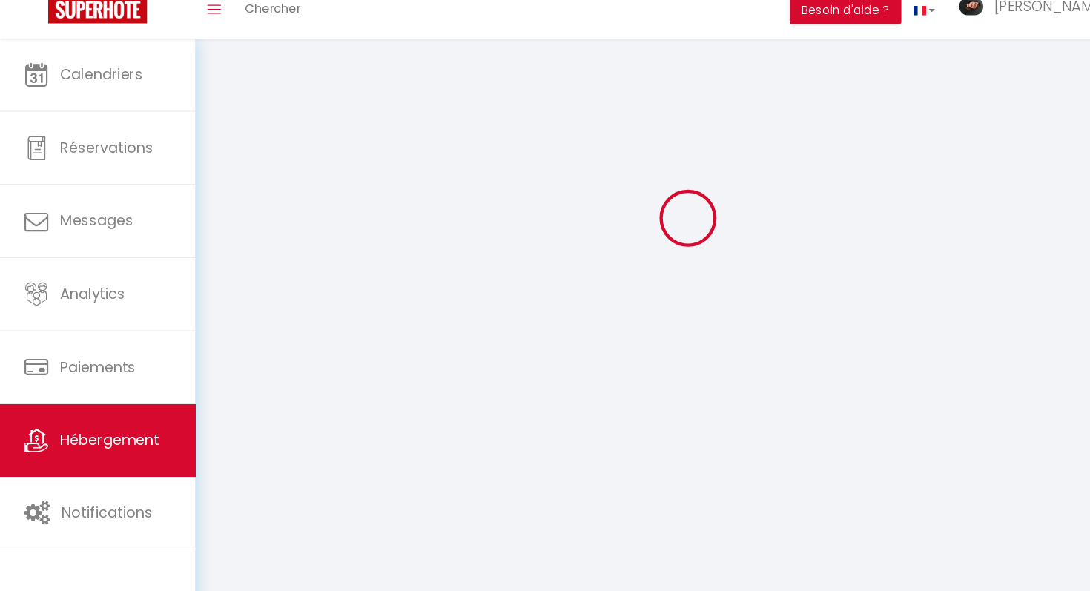
checkbox input "false"
type input "0"
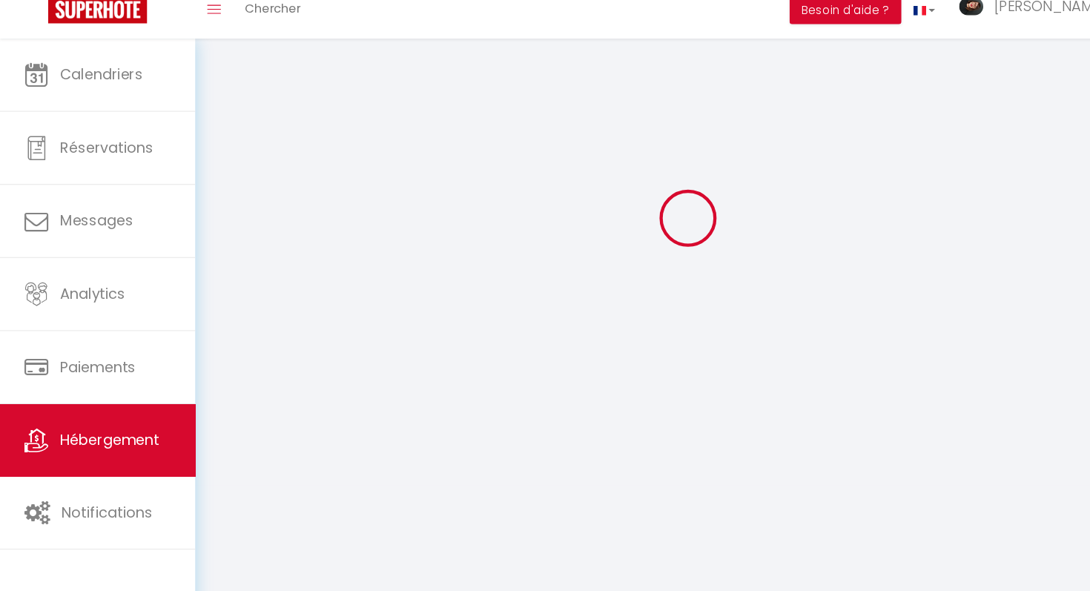
type input "0"
select select
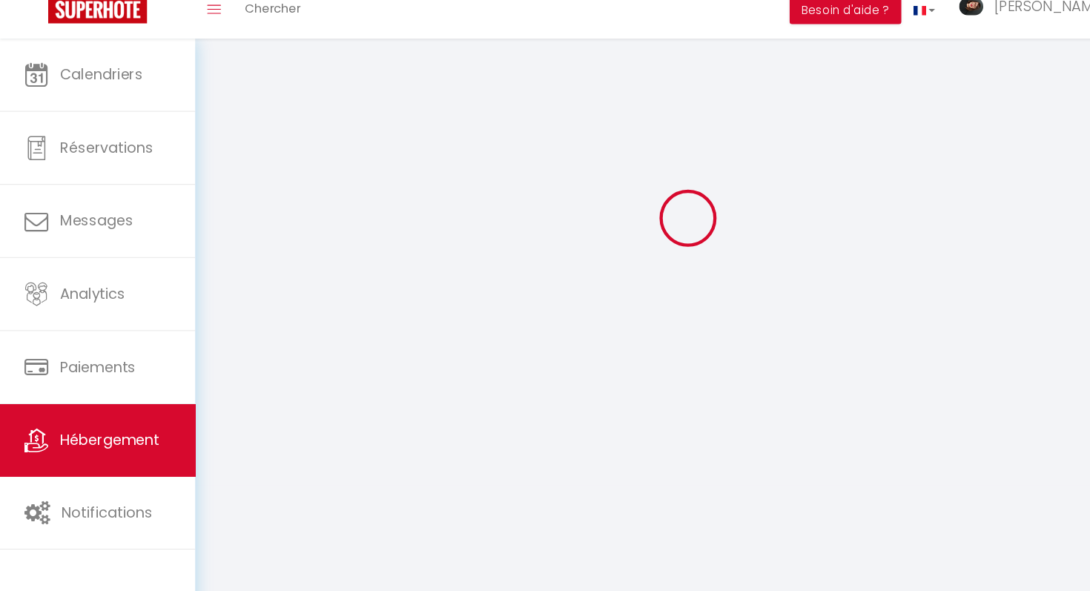
select select
checkbox input "false"
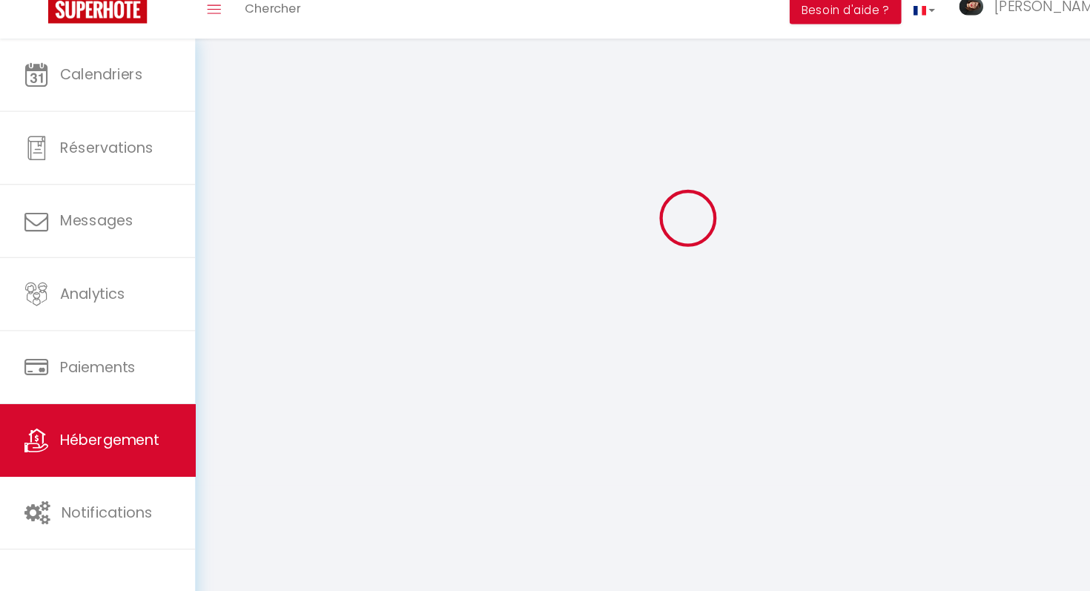
checkbox input "false"
select select
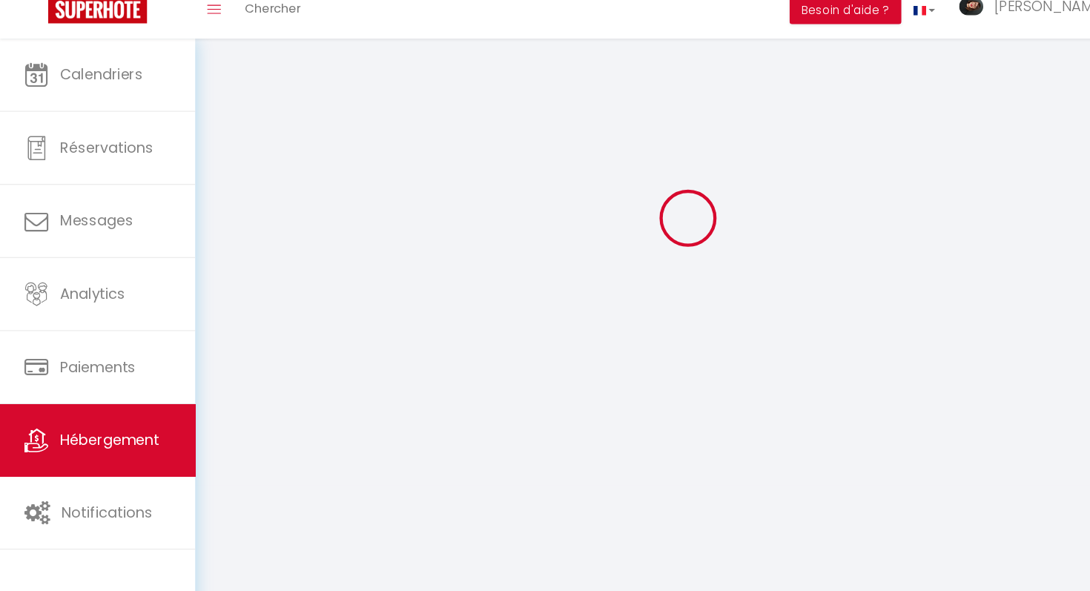
select select
checkbox input "false"
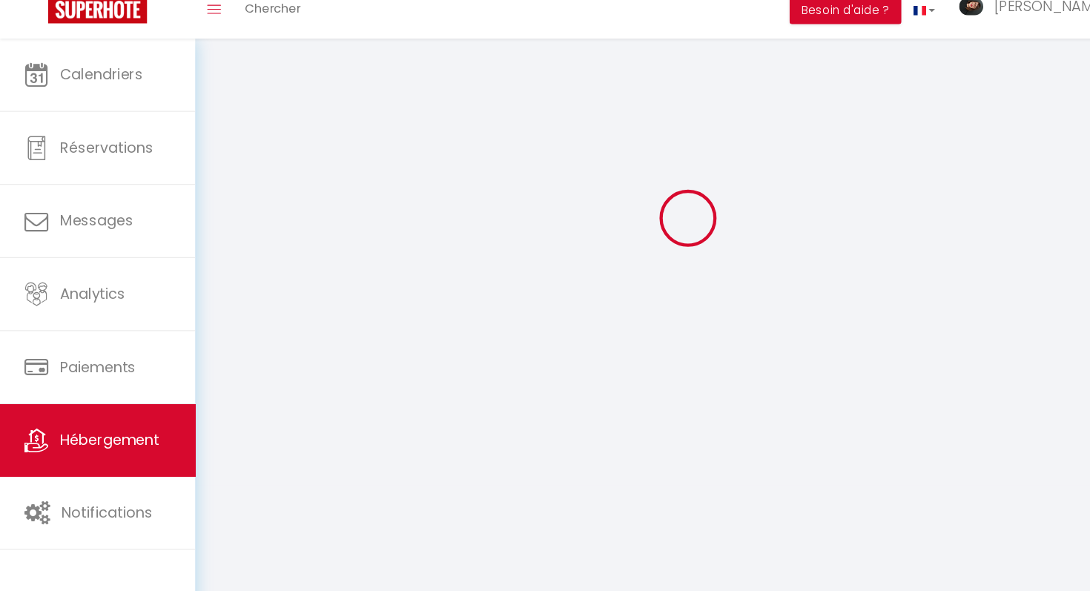
checkbox input "false"
select select "16:00"
select select "23:45"
select select "11:00"
select select "30"
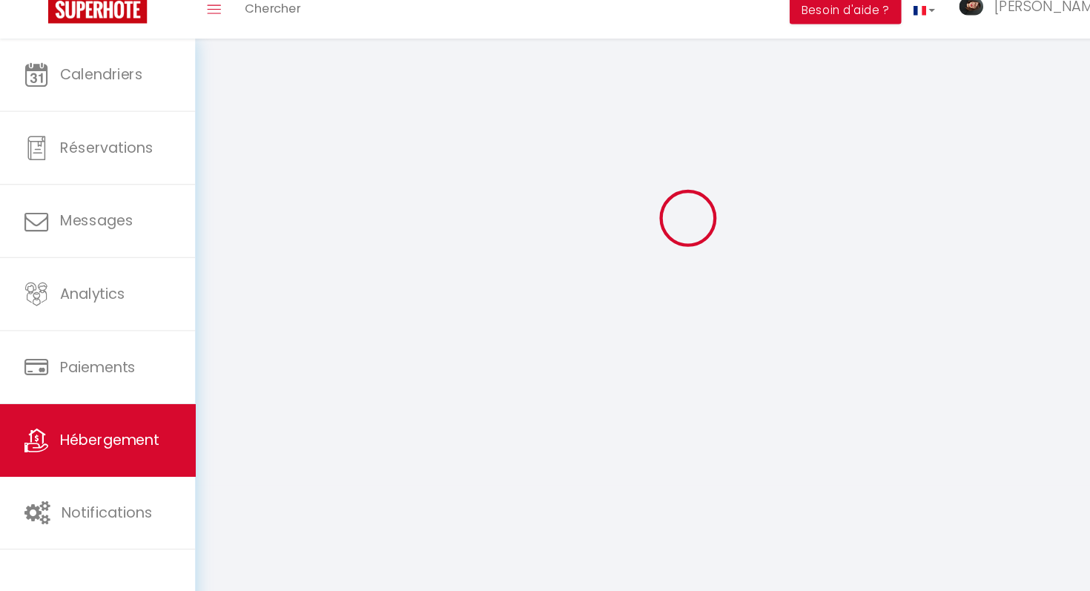
select select "120"
select select
checkbox input "false"
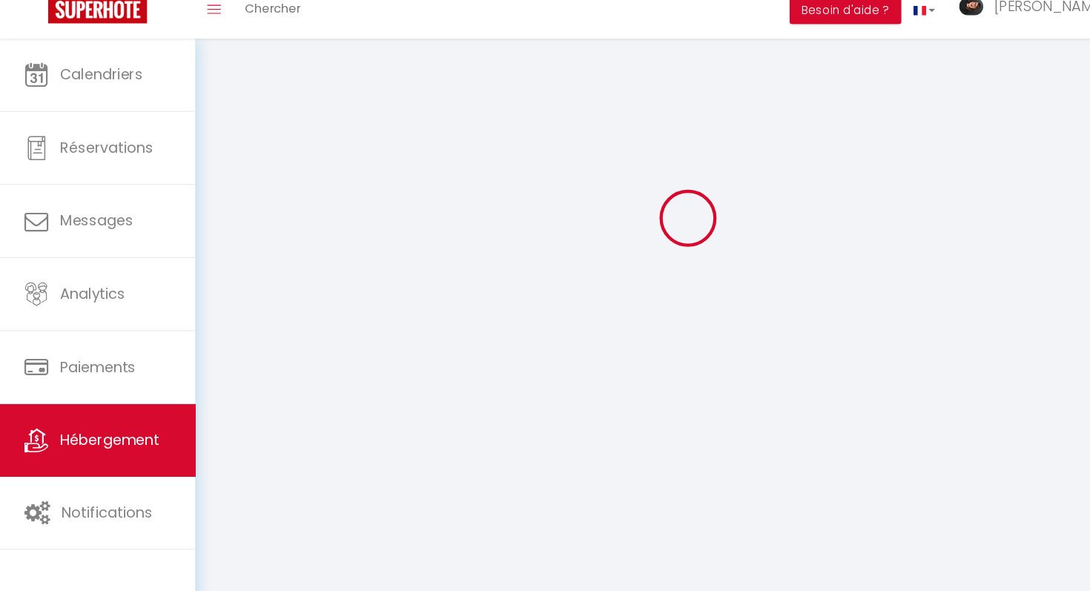
checkbox input "false"
select select
checkbox input "false"
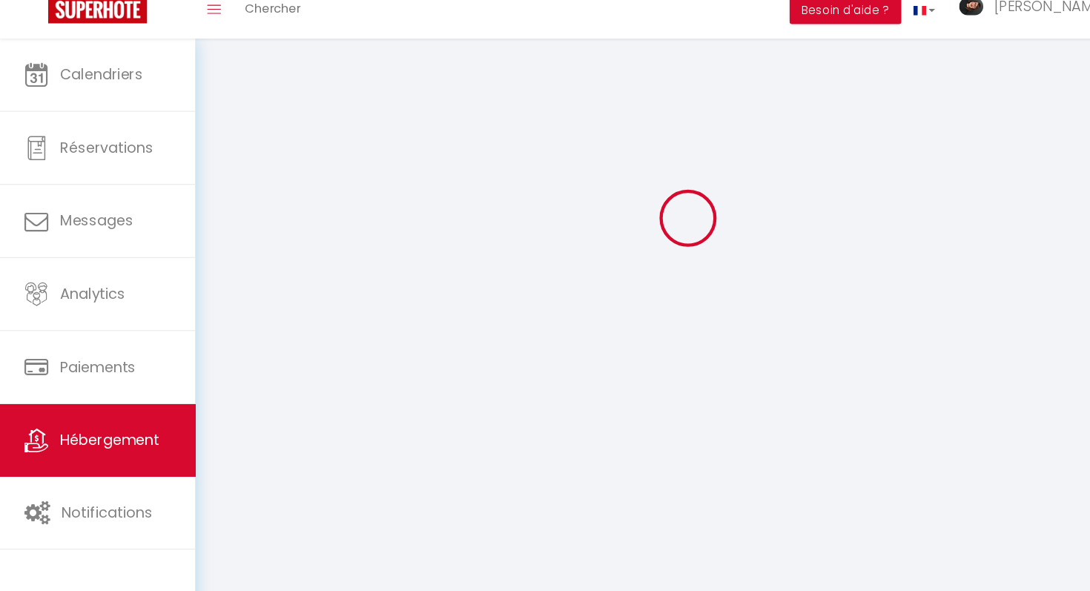
checkbox input "false"
select select
checkbox input "false"
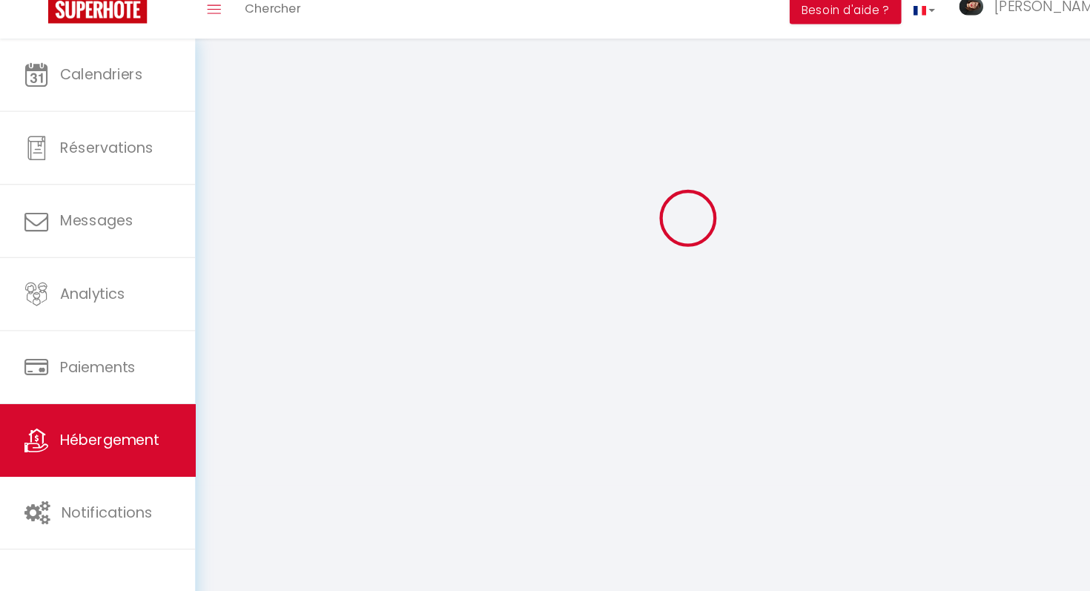
checkbox input "false"
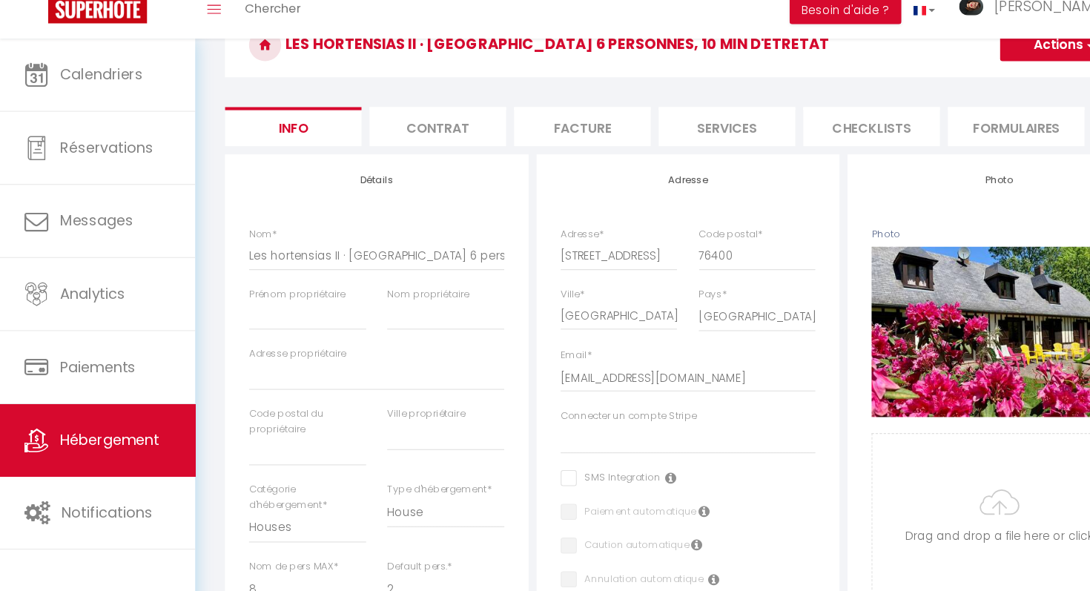
scroll to position [533, 0]
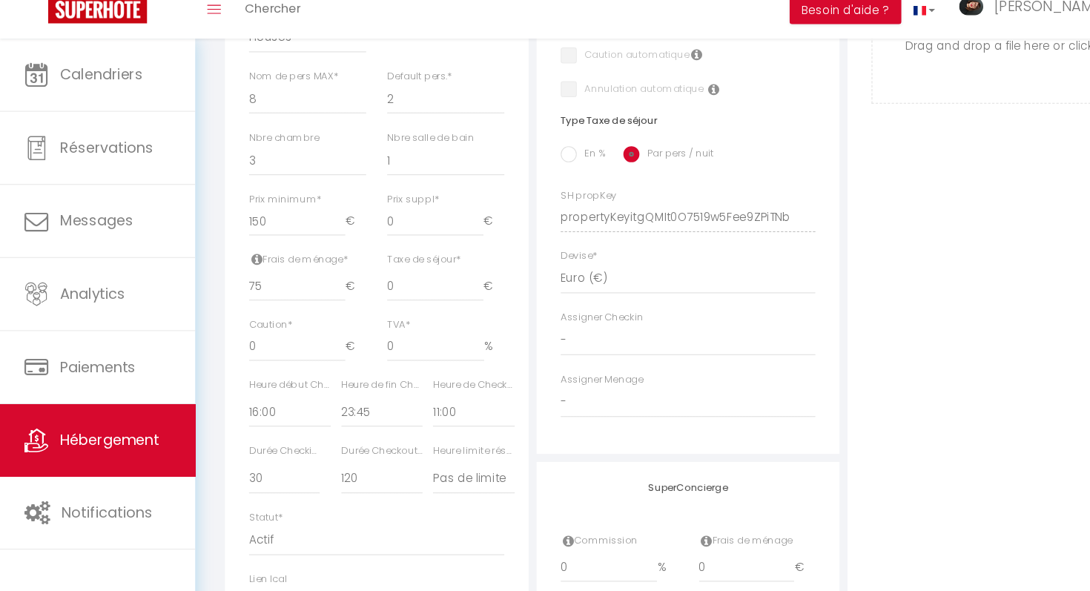
select select
checkbox input "false"
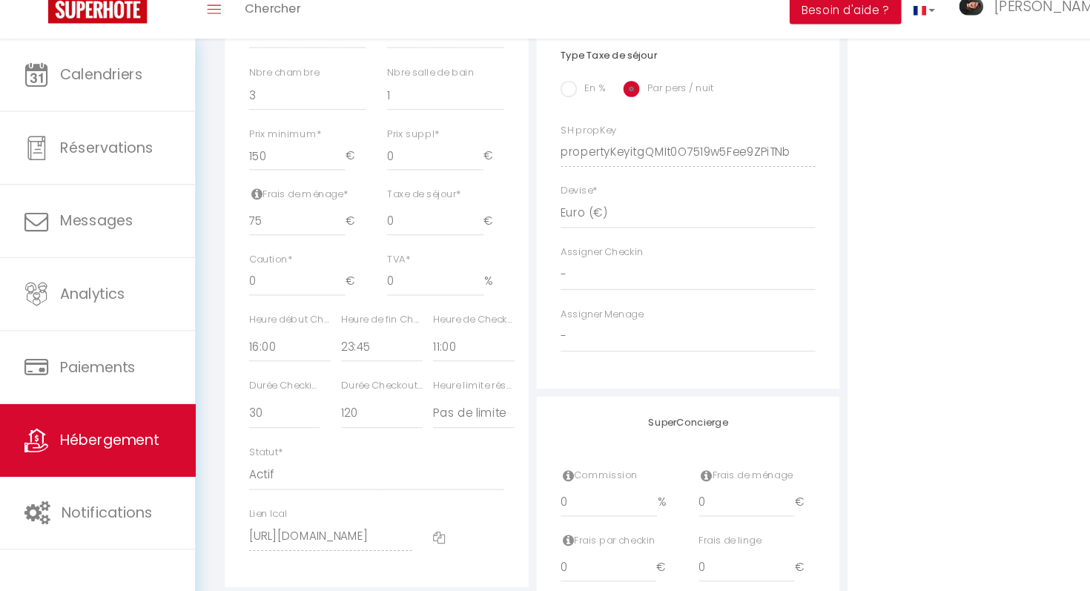
scroll to position [616, 0]
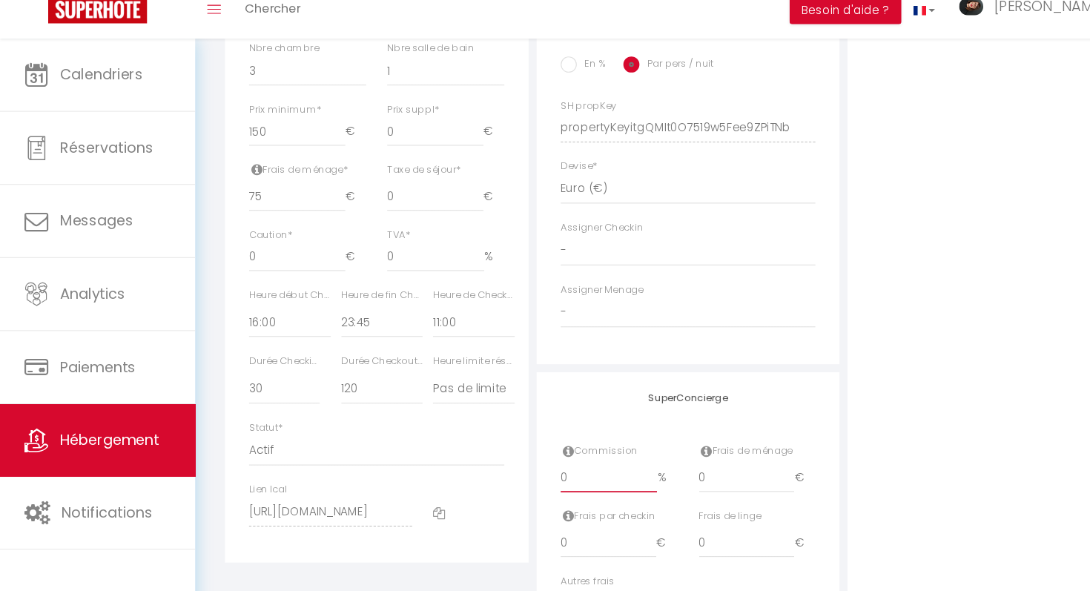
click at [546, 486] on input "0" at bounding box center [563, 486] width 90 height 27
select select
checkbox input "false"
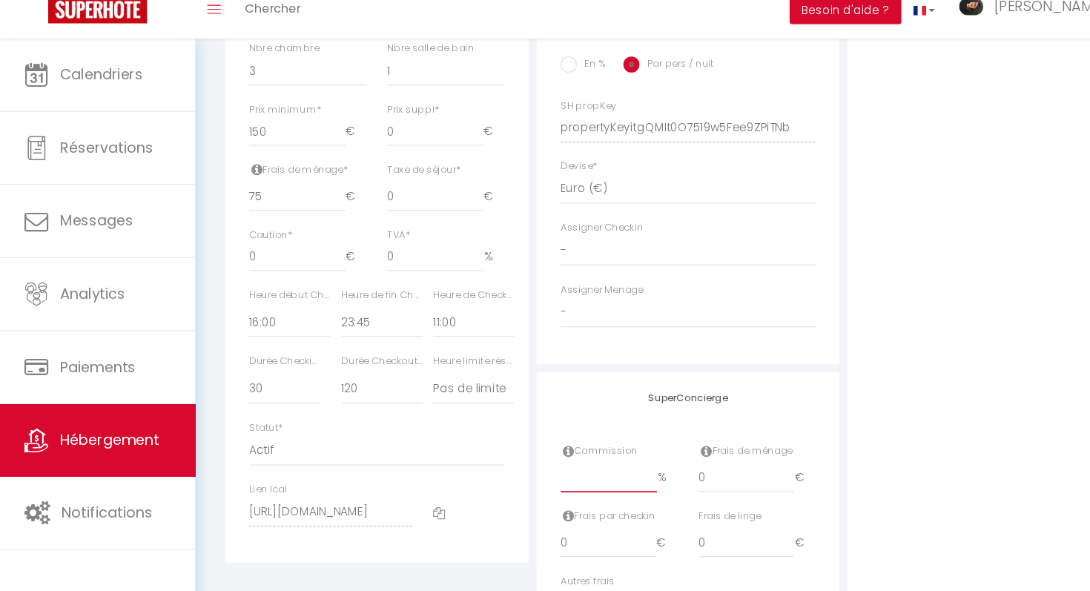
checkbox input "false"
type input "2"
select select
checkbox input "false"
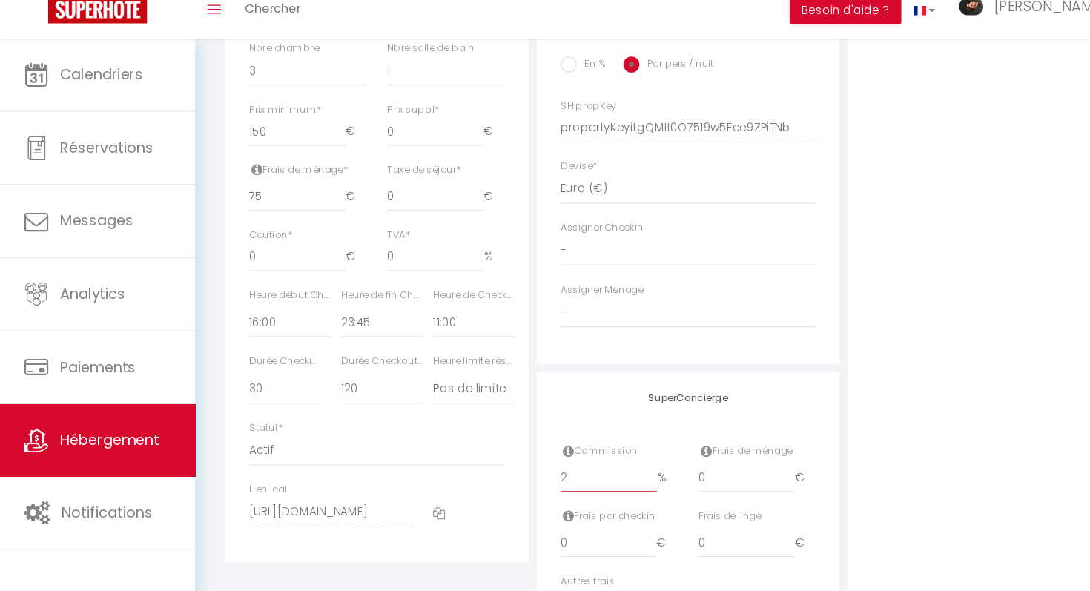
checkbox input "false"
type input "25"
select select
checkbox input "false"
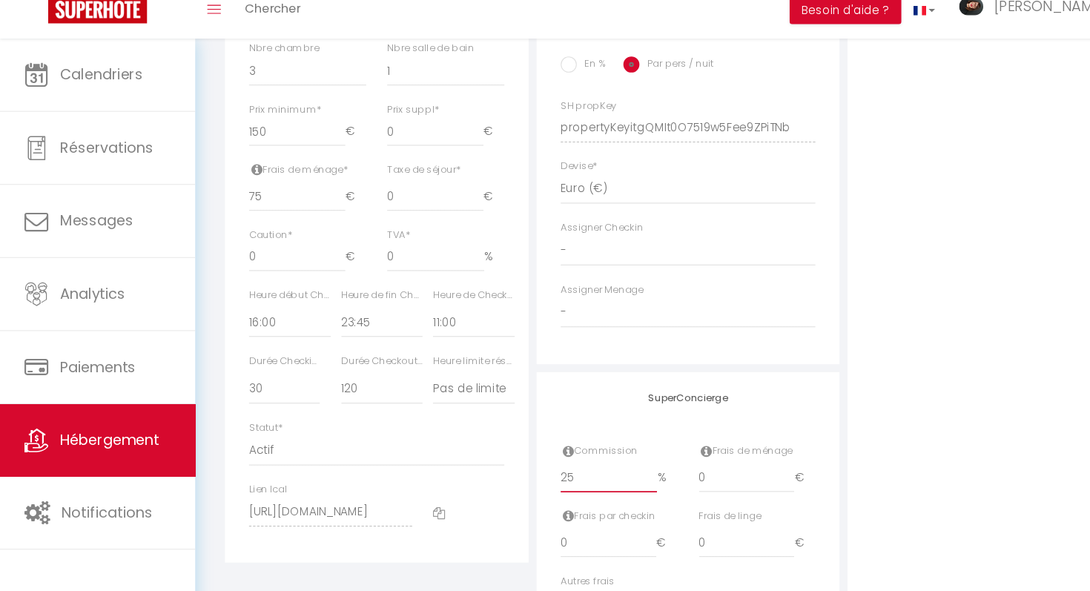
checkbox input "false"
type input "25"
click at [701, 490] on input "0" at bounding box center [689, 486] width 89 height 27
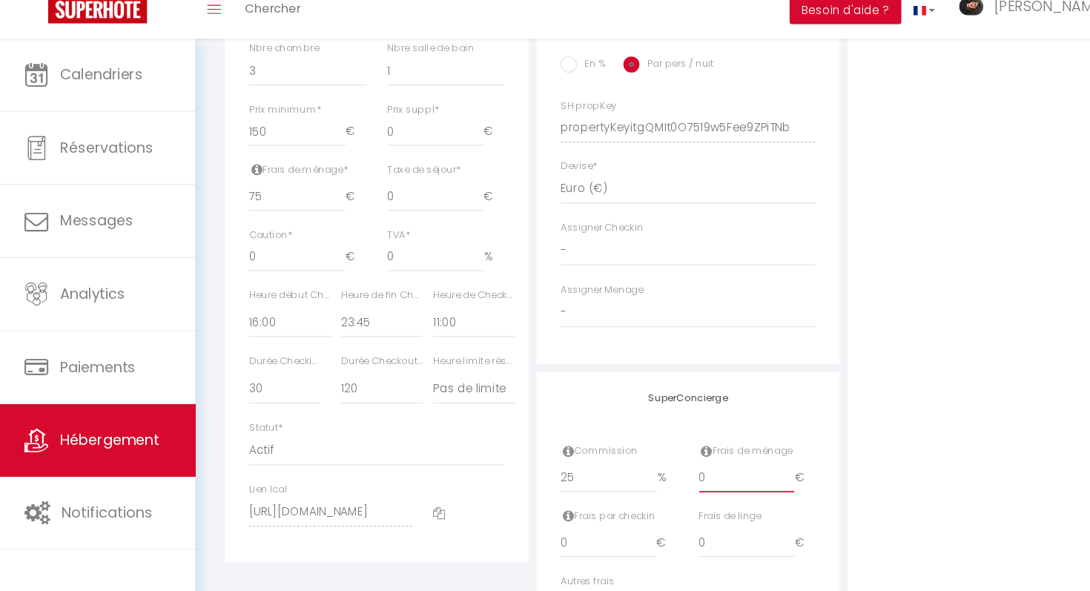
click at [691, 487] on input "0" at bounding box center [689, 486] width 89 height 27
select select
checkbox input "false"
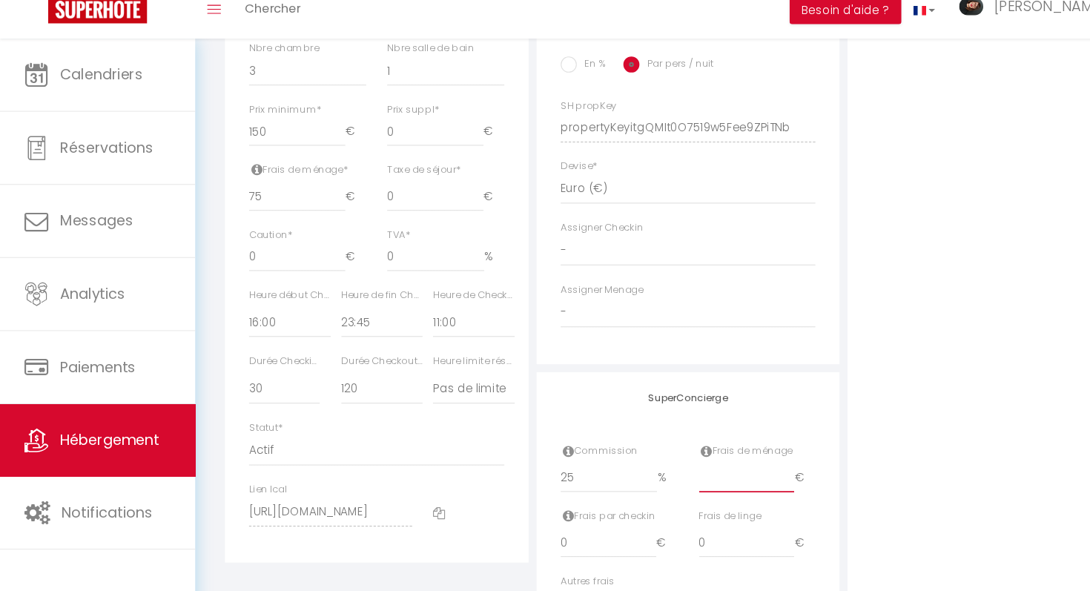
checkbox input "false"
type input "75"
select select
checkbox input "false"
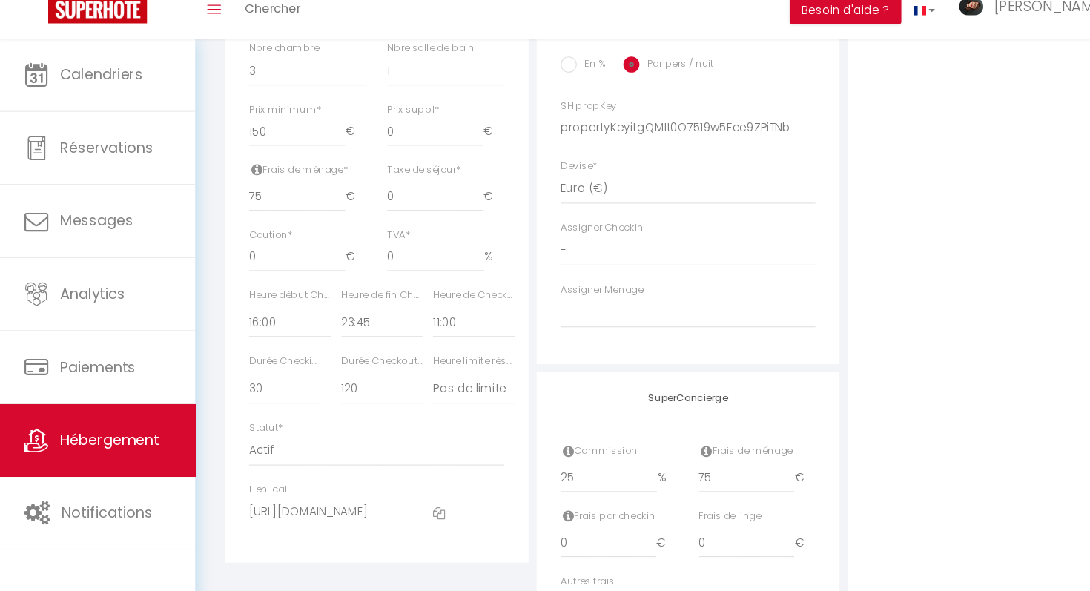
click at [679, 387] on div "Adresse Adresse * [STREET_ADDRESS] [GEOGRAPHIC_DATA] [GEOGRAPHIC_DATA] [GEOGRAP…" at bounding box center [636, 152] width 288 height 1001
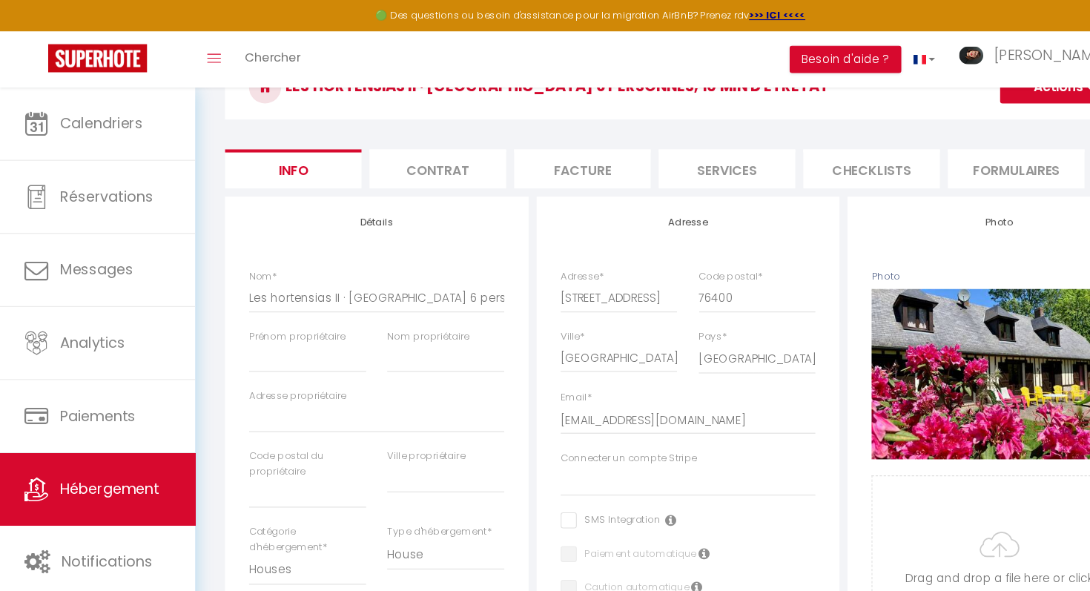
scroll to position [37, 0]
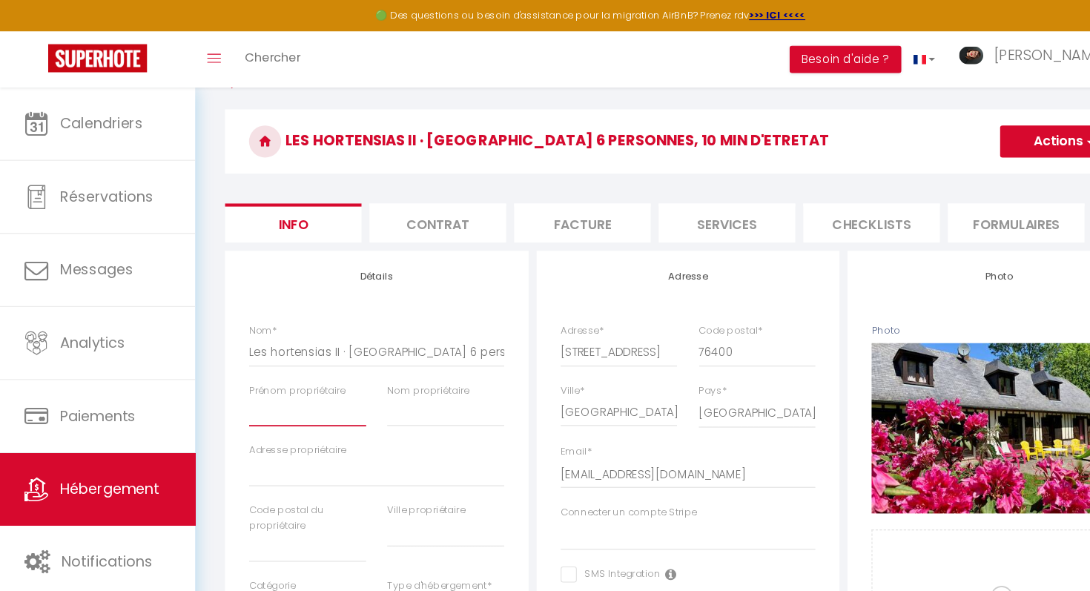
click at [277, 386] on input "Prénom propriétaire" at bounding box center [284, 380] width 108 height 27
click at [389, 444] on input "Adresse propriétaire" at bounding box center [348, 436] width 236 height 27
click at [305, 511] on input "text" at bounding box center [284, 506] width 108 height 27
click at [398, 496] on input "text" at bounding box center [412, 491] width 108 height 27
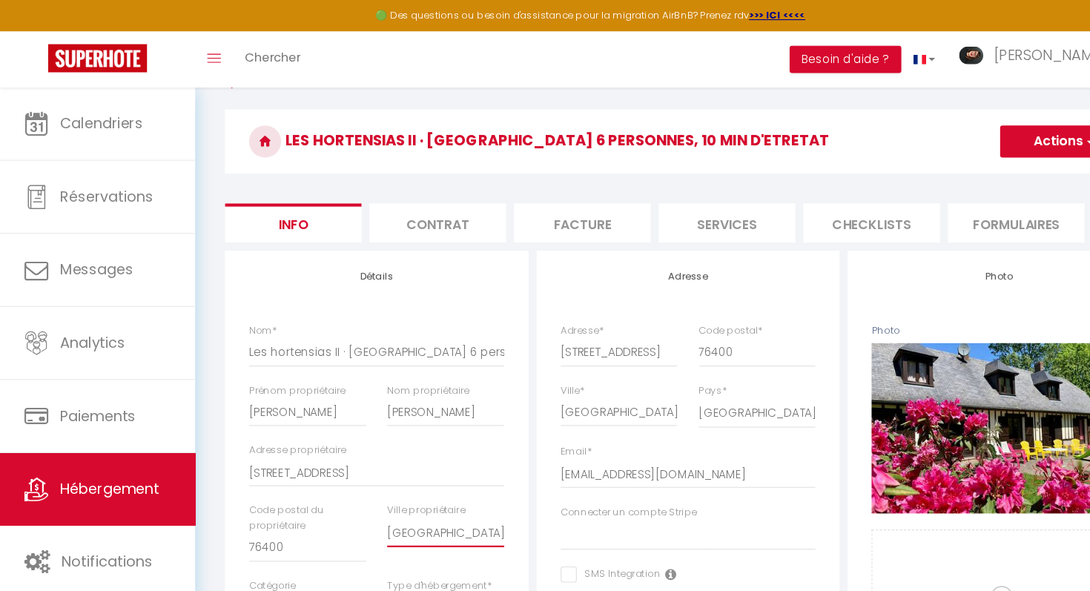
click at [388, 494] on input "[GEOGRAPHIC_DATA]" at bounding box center [412, 491] width 108 height 27
click at [388, 493] on input "Maniqerville" at bounding box center [412, 491] width 108 height 27
click at [415, 467] on label "Ville propriétaire" at bounding box center [394, 471] width 72 height 14
click at [415, 450] on input "[STREET_ADDRESS]" at bounding box center [348, 436] width 236 height 27
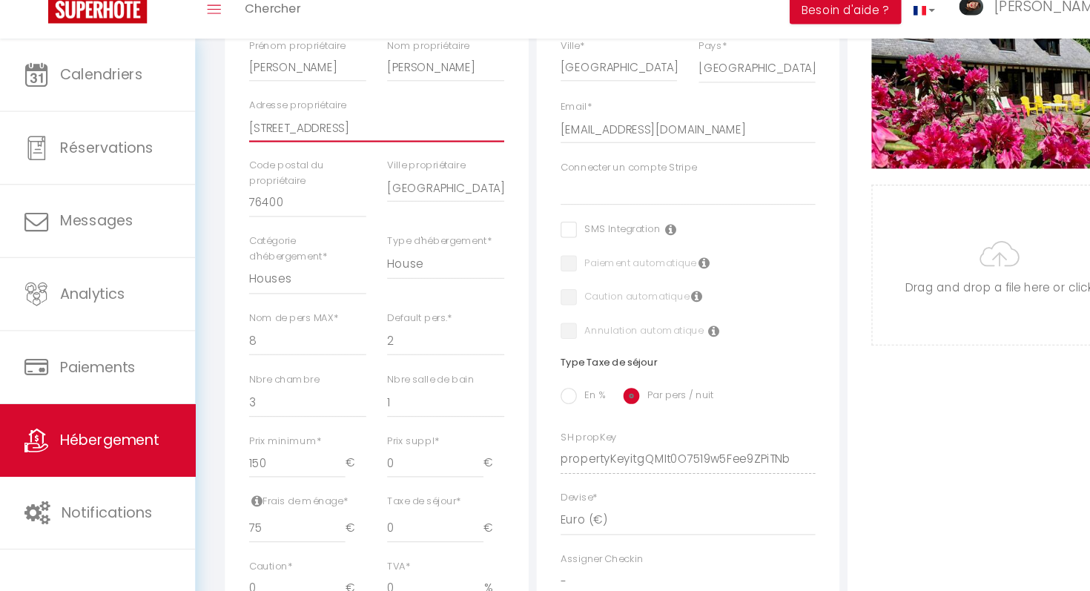
scroll to position [317, 0]
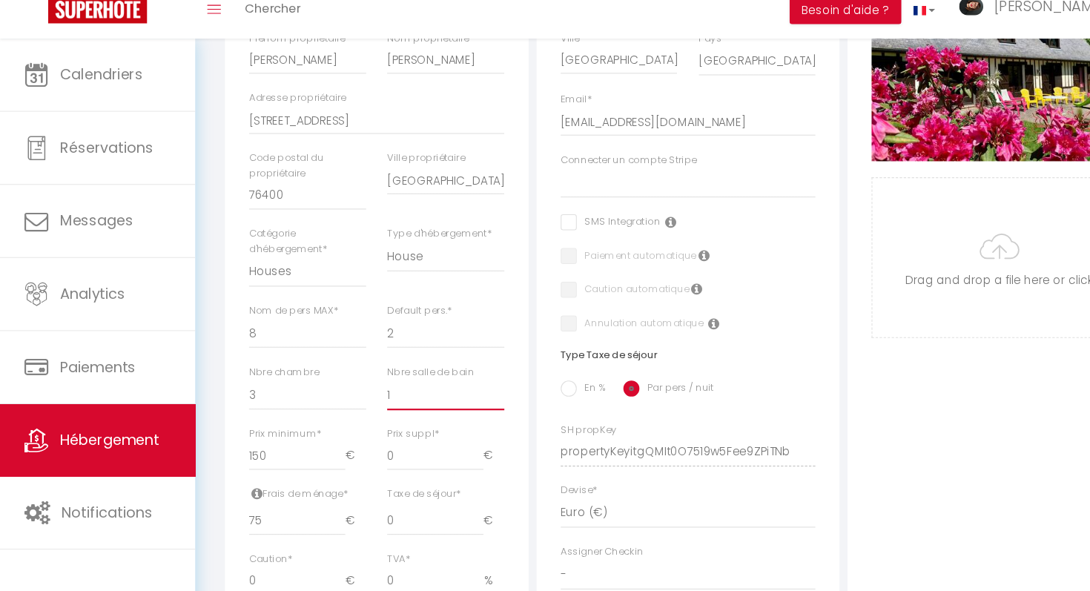
click at [372, 409] on select "0 1 2 3 4 5 6 7 8 9 10 11 12 13" at bounding box center [412, 410] width 108 height 28
click at [239, 412] on select "0 1 2 3 4 5 6 7 8 9 10 11 12 13" at bounding box center [284, 410] width 108 height 28
click at [230, 396] on select "0 1 2 3 4 5 6 7 8 9 10 11 12 13" at bounding box center [284, 410] width 108 height 28
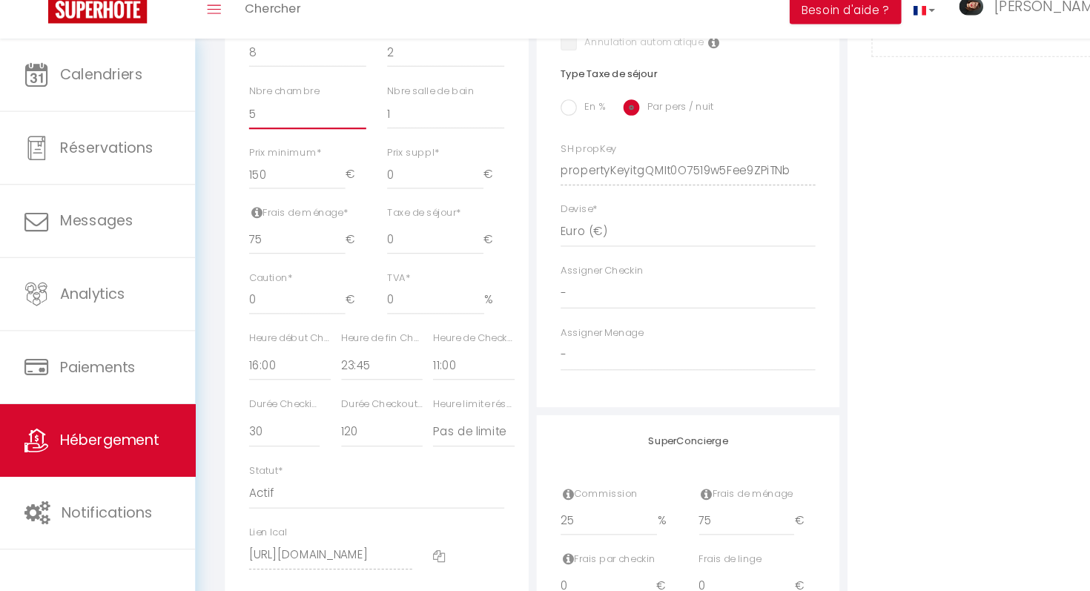
scroll to position [589, 0]
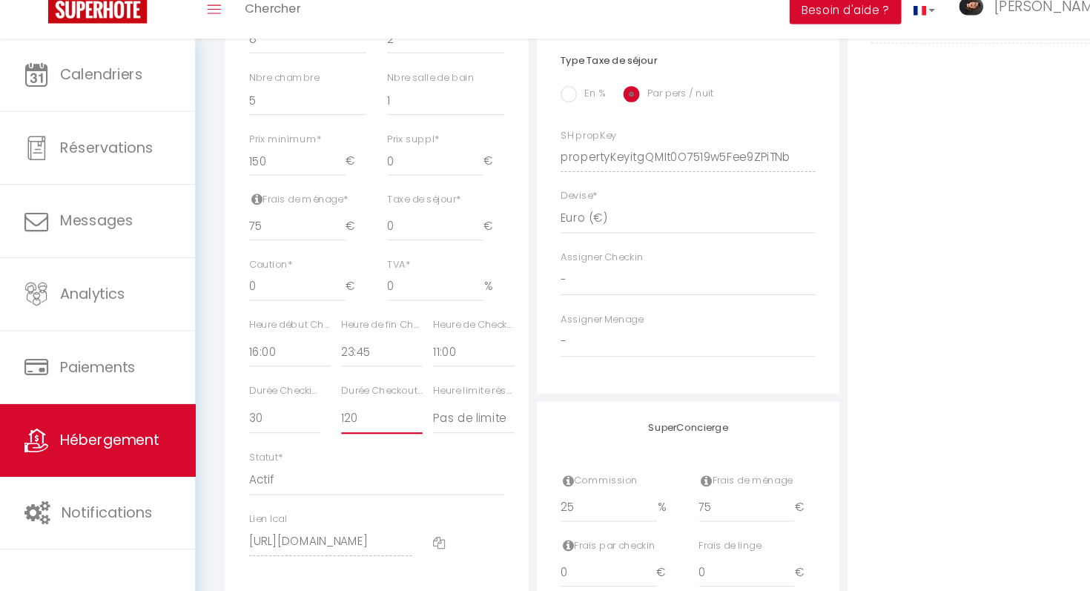
click at [327, 427] on select "15 30 45 60 75 90 105 120 135 150 165 180 195 210" at bounding box center [352, 432] width 75 height 28
click at [315, 418] on select "15 30 45 60 75 90 105 120 135 150 165 180 195 210" at bounding box center [352, 432] width 75 height 28
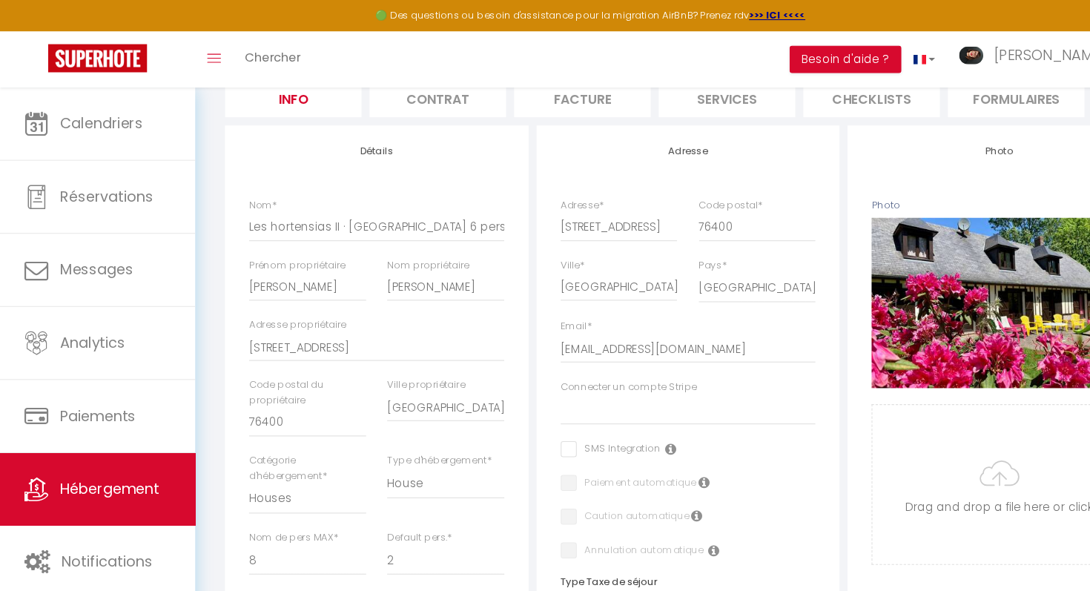
scroll to position [0, 0]
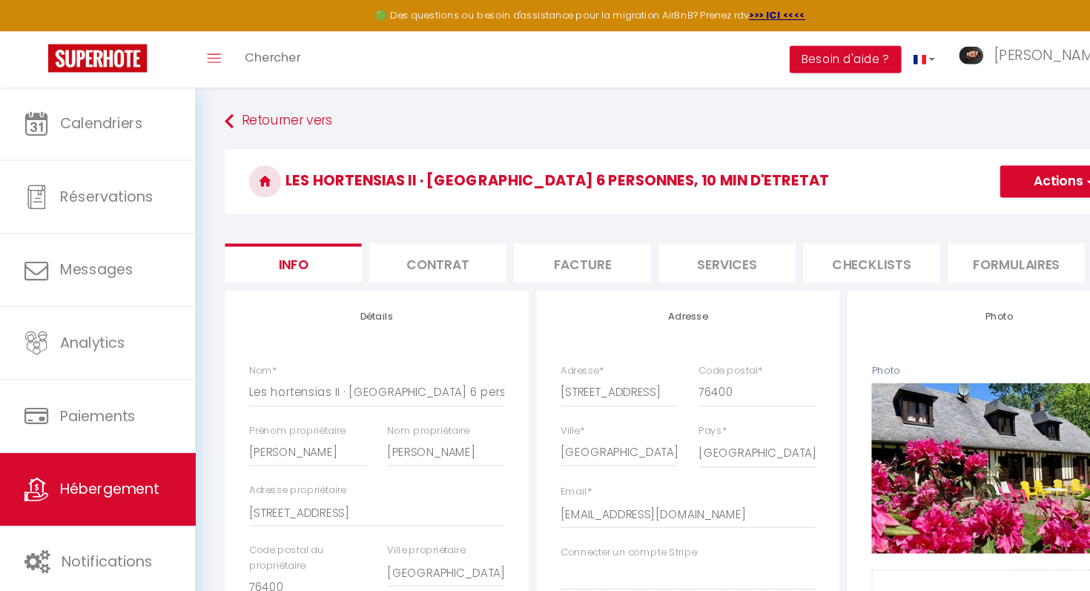
click at [955, 163] on button "Actions" at bounding box center [982, 168] width 117 height 30
click at [914, 200] on input "Enregistrer" at bounding box center [923, 200] width 55 height 15
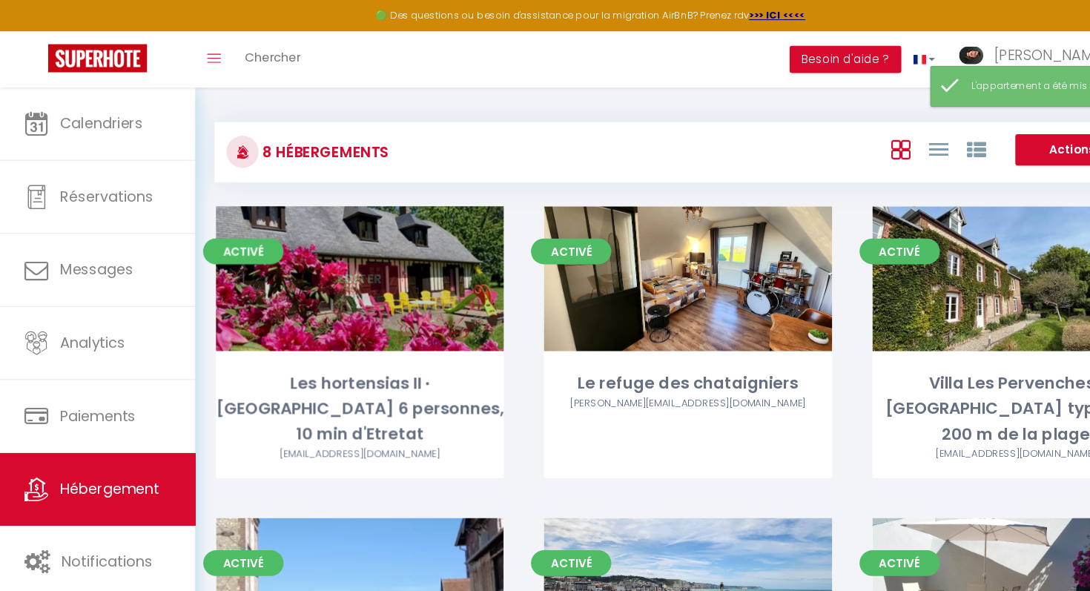
click at [345, 263] on link "Editer" at bounding box center [332, 258] width 89 height 30
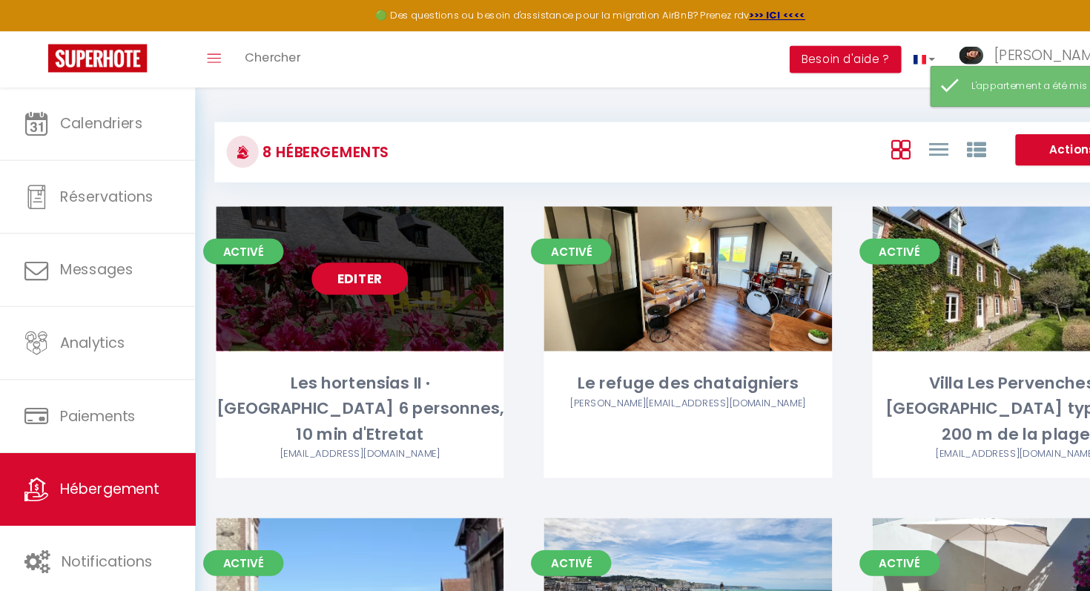
click at [379, 314] on div "Editer" at bounding box center [333, 258] width 266 height 134
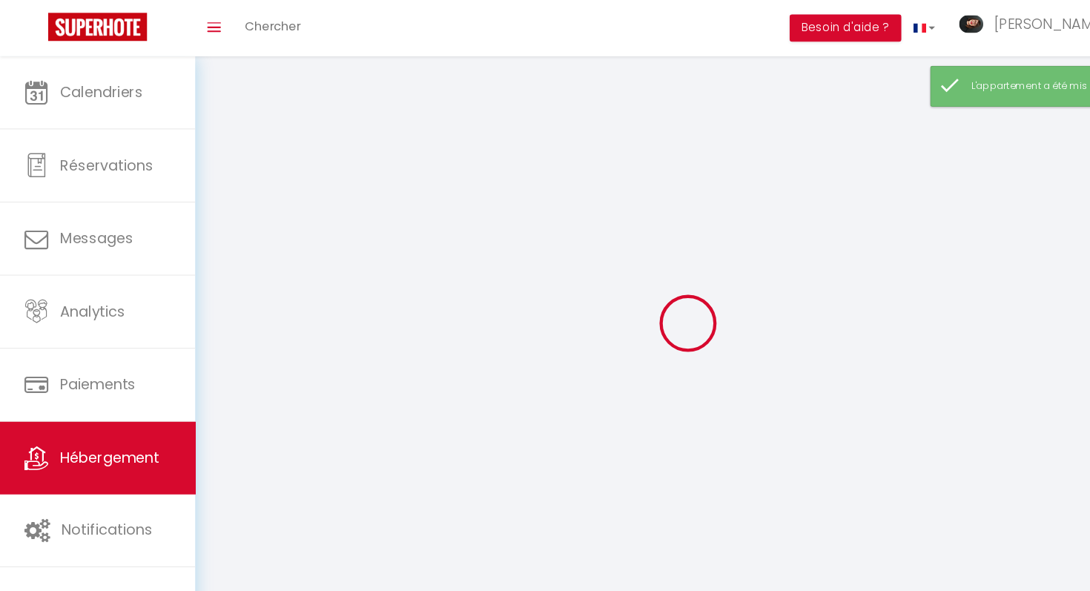
click at [379, 314] on div at bounding box center [635, 299] width 875 height 458
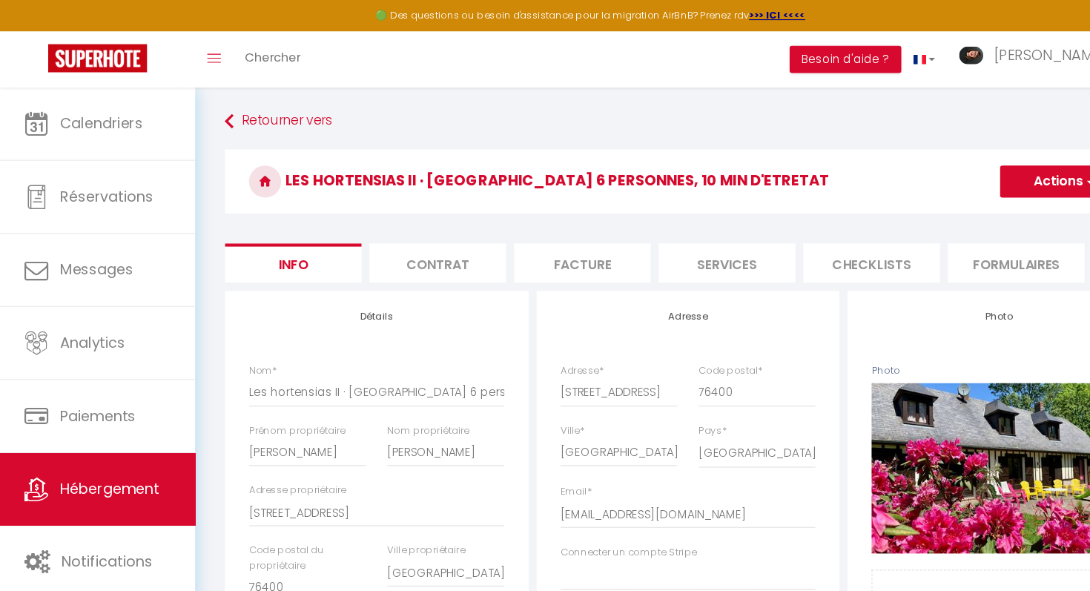
click at [961, 162] on button "Actions" at bounding box center [982, 168] width 117 height 30
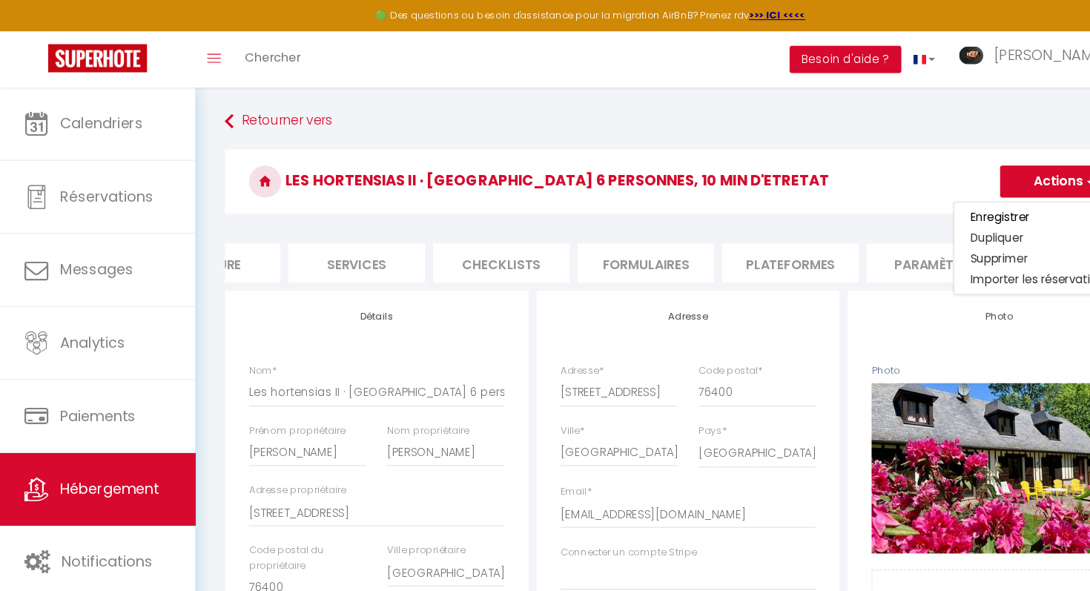
scroll to position [0, 347]
click at [726, 239] on li "Plateformes" at bounding box center [725, 243] width 126 height 36
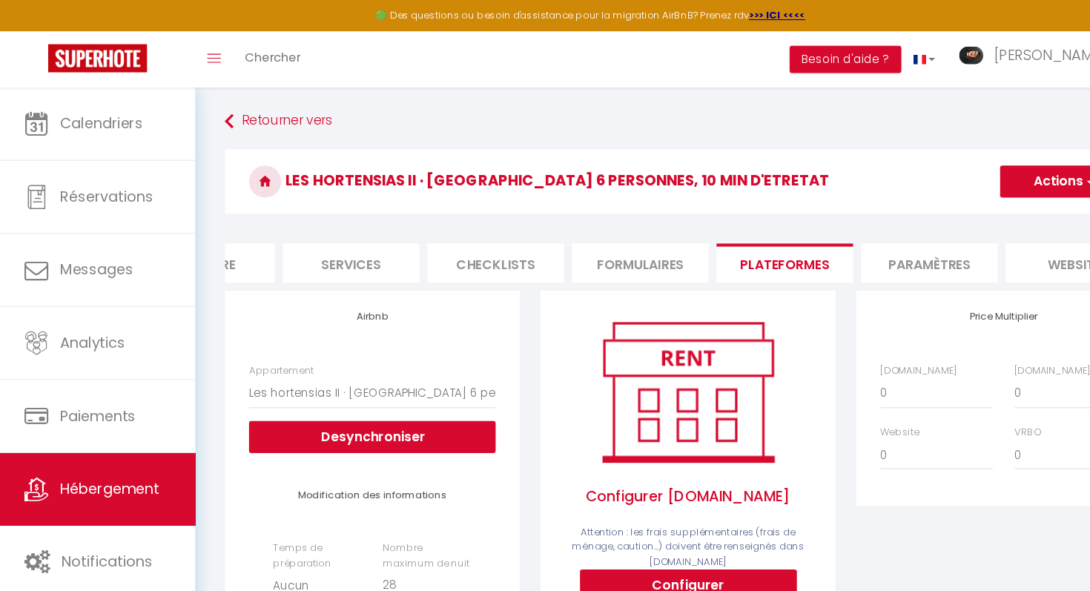
click at [974, 165] on button "Actions" at bounding box center [982, 168] width 117 height 30
click at [846, 185] on h3 "Les hortensias II · [GEOGRAPHIC_DATA] 6 personnes, 10 min d'Etretat" at bounding box center [635, 167] width 855 height 59
click at [955, 363] on select "0 + 1 % + 2 % + 3 % + 4 % + 5 % + 6 % + 7 % + 8 % + 9 %" at bounding box center [989, 363] width 104 height 28
click at [937, 349] on select "0 + 1 % + 2 % + 3 % + 4 % + 5 % + 6 % + 7 % + 8 % + 9 %" at bounding box center [989, 363] width 104 height 28
click at [835, 369] on select "0 + 1 % + 2 % + 3 % + 4 % + 5 % + 6 % + 7 % + 8 % + 9 %" at bounding box center [865, 363] width 104 height 28
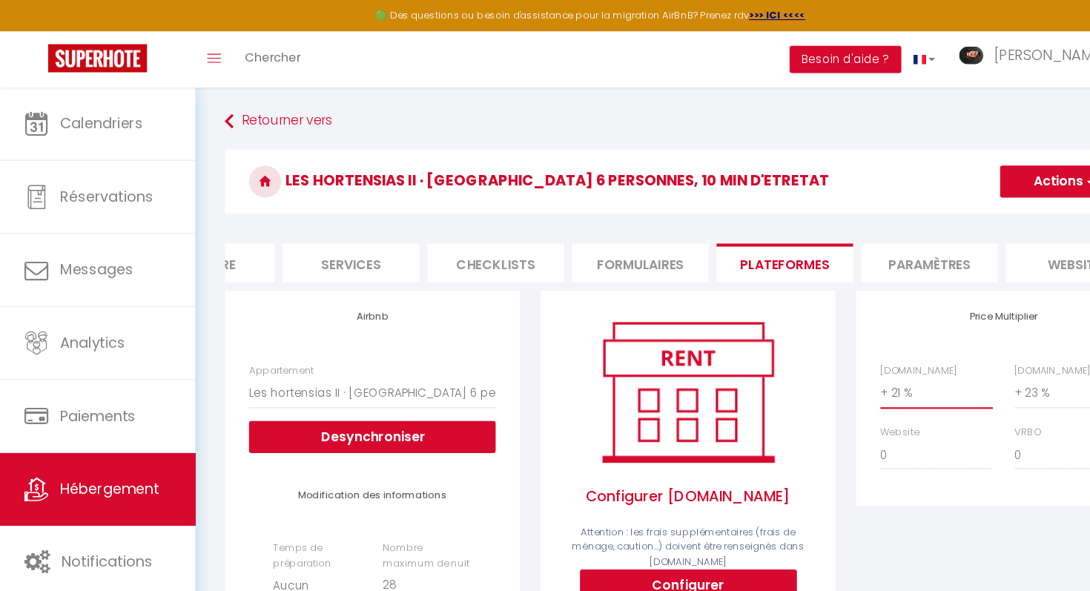
click at [813, 349] on select "0 + 1 % + 2 % + 3 % + 4 % + 5 % + 6 % + 7 % + 8 % + 9 %" at bounding box center [865, 363] width 104 height 28
click at [875, 256] on li "Paramètres" at bounding box center [858, 243] width 126 height 36
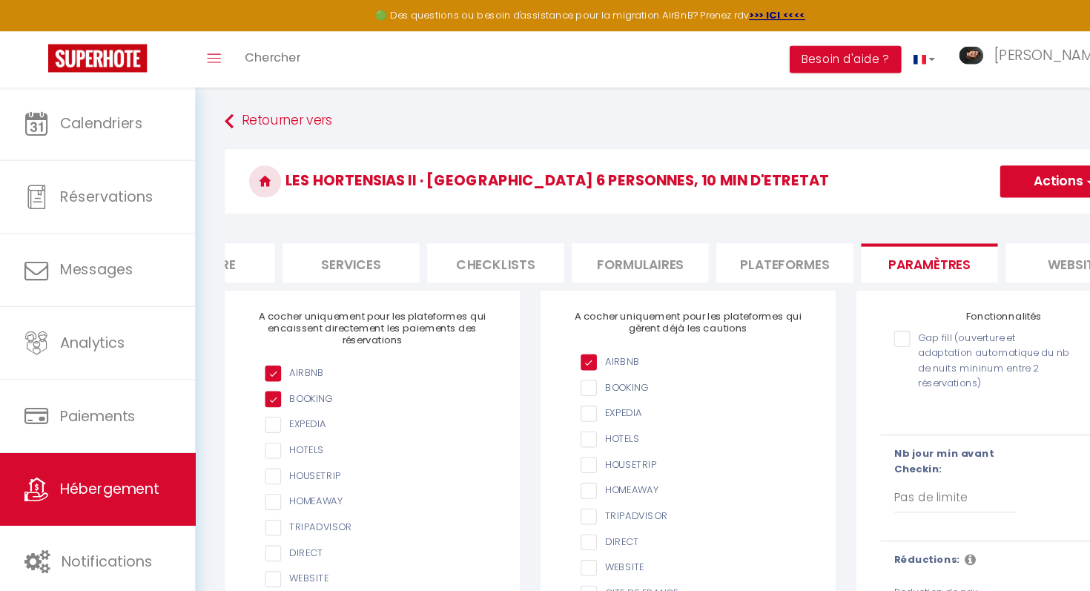
click at [829, 314] on input "Gap fill (ouverture et adaptation automatique du nb de nuits mininum entre 2 ré…" at bounding box center [908, 313] width 164 height 15
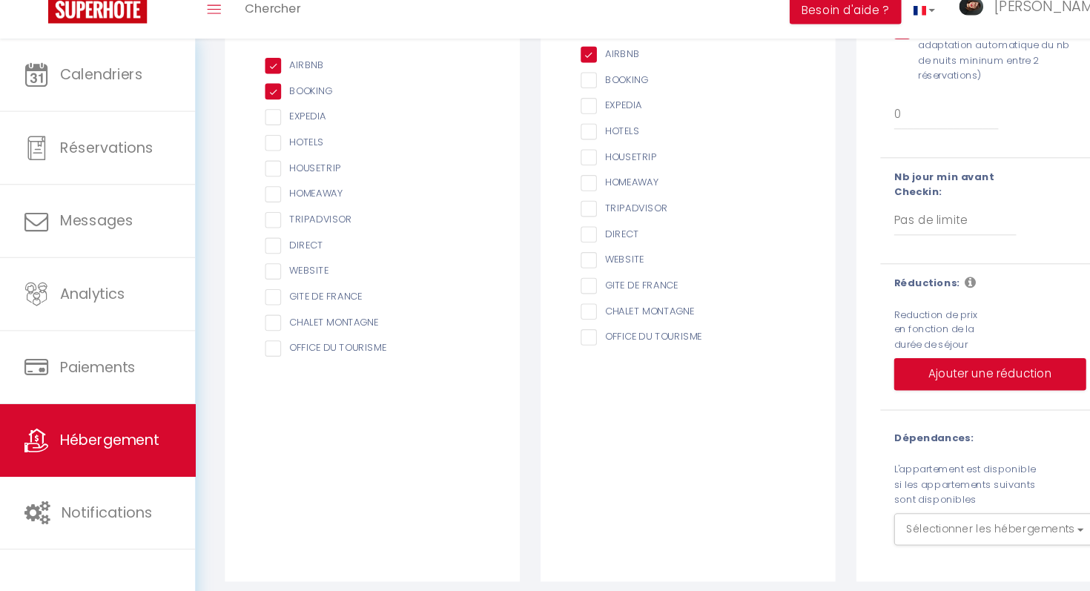
scroll to position [248, 0]
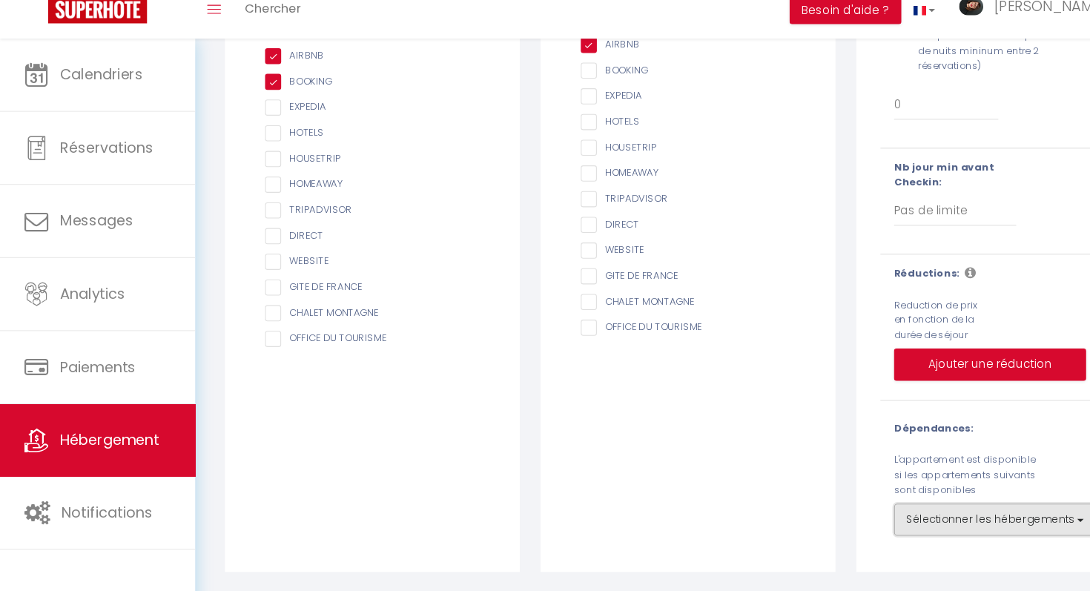
click at [892, 530] on button "Sélectionner les hébergements" at bounding box center [919, 525] width 186 height 30
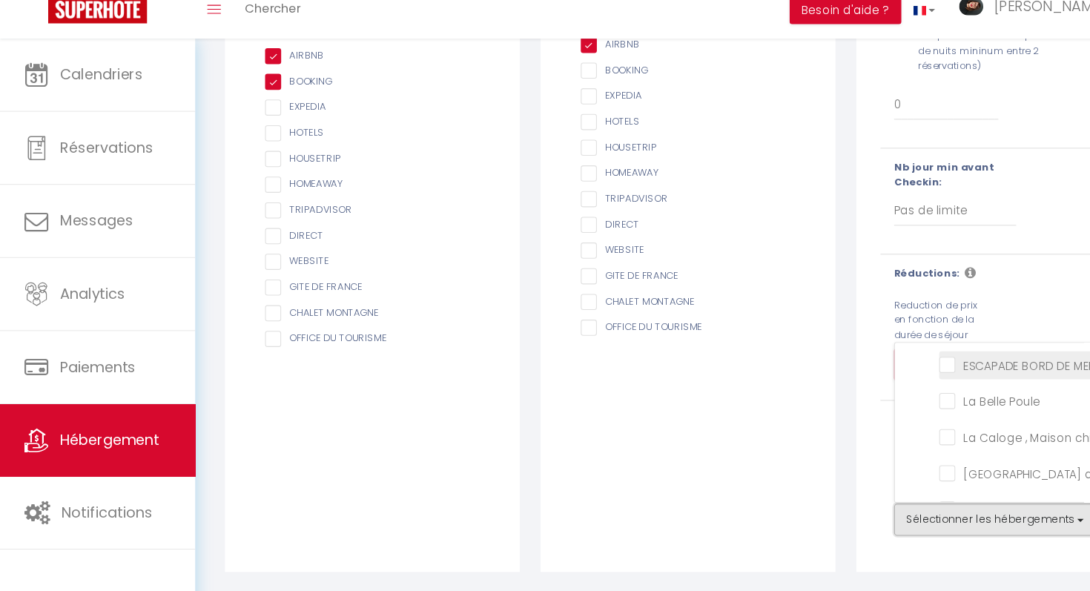
scroll to position [113, 0]
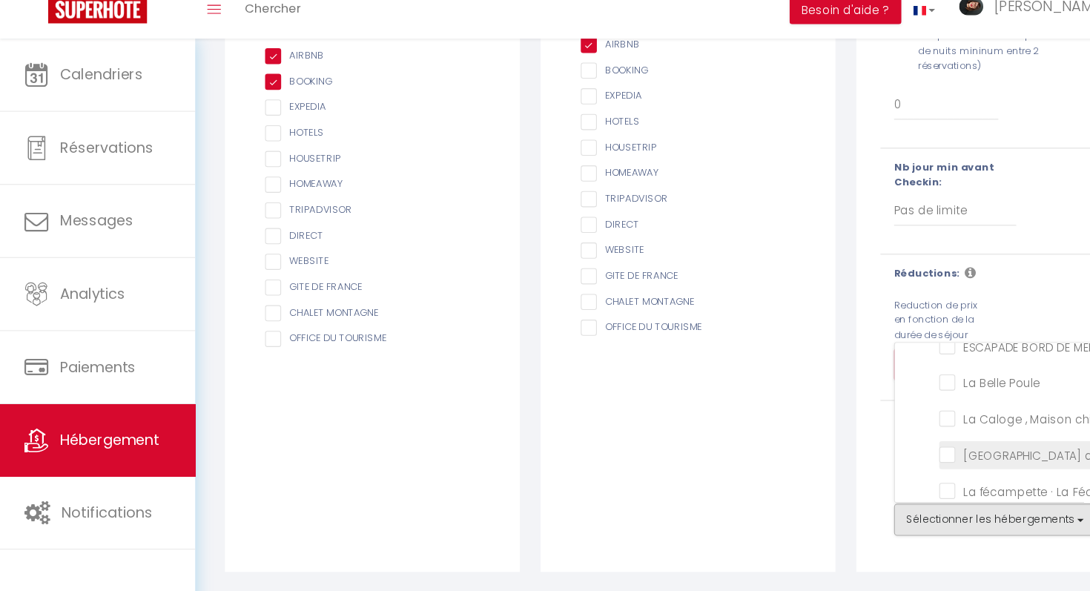
click at [876, 461] on calme "[GEOGRAPHIC_DATA] au calme" at bounding box center [948, 464] width 163 height 15
click at [868, 527] on button "Sélectionner les hébergements" at bounding box center [919, 525] width 186 height 30
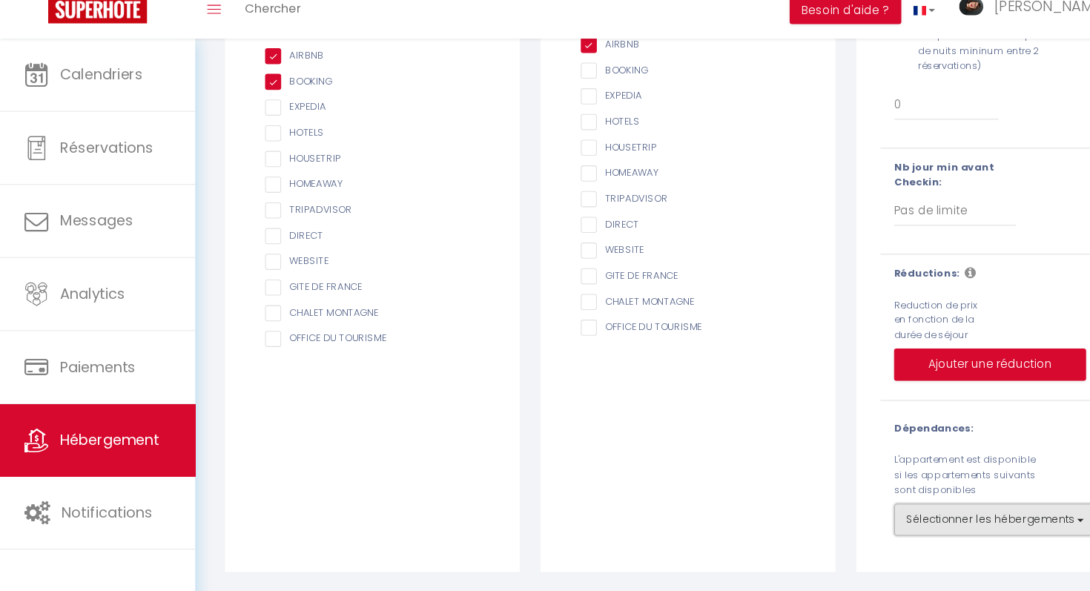
click at [905, 532] on button "Sélectionner les hébergements" at bounding box center [919, 525] width 186 height 30
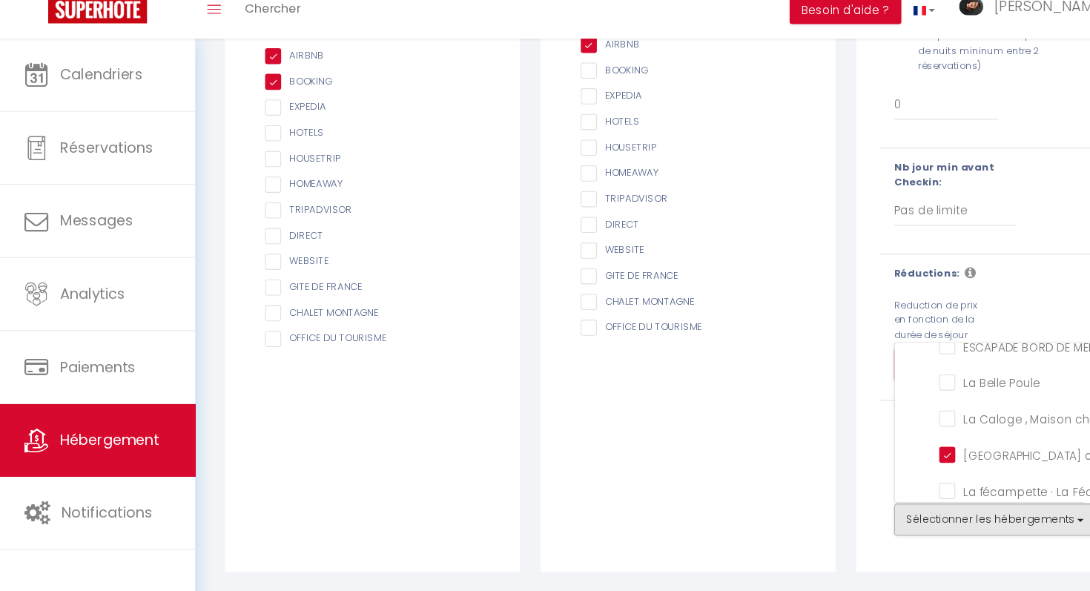
click at [889, 560] on div "Fonctionnalités Gap fill (ouverture et adaptation automatique du nb de nuits mi…" at bounding box center [927, 297] width 272 height 553
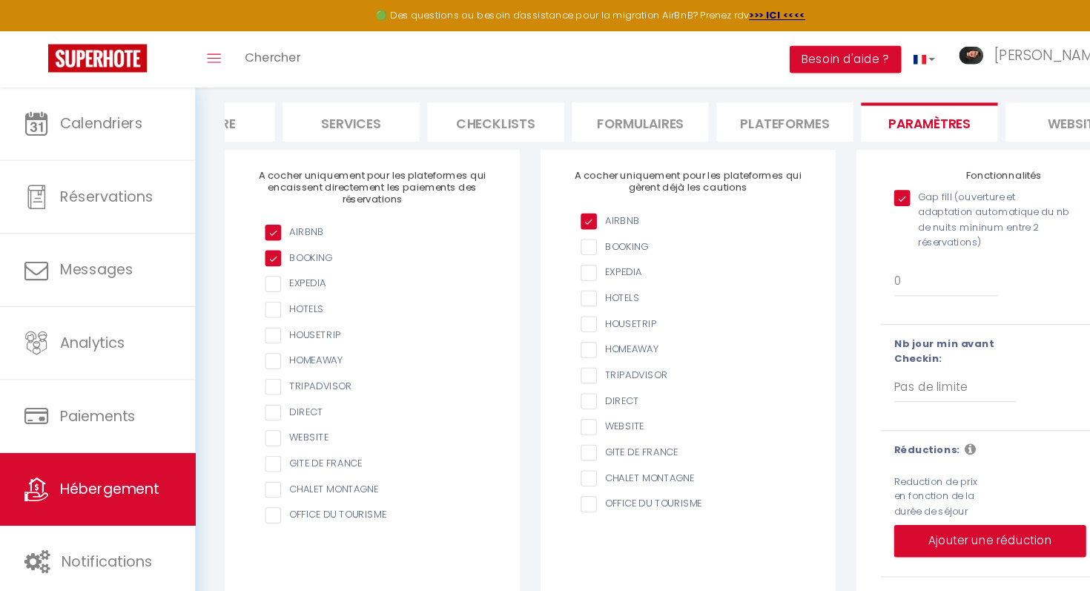
scroll to position [0, 0]
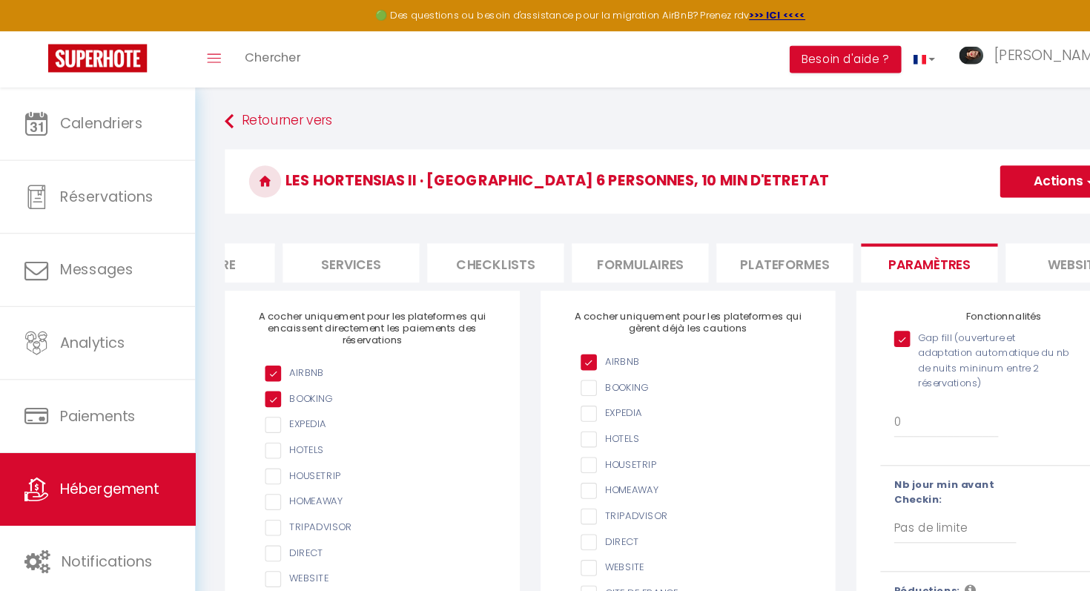
click at [951, 170] on button "Actions" at bounding box center [982, 168] width 117 height 30
click at [948, 201] on input "Enregistrer" at bounding box center [965, 200] width 55 height 15
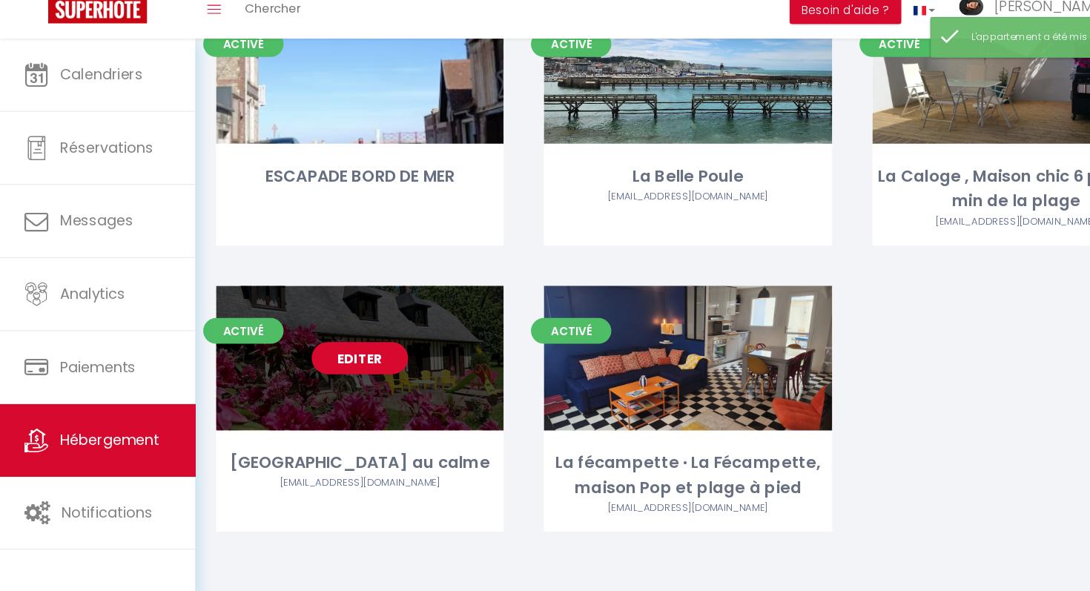
click at [372, 435] on div "Editer" at bounding box center [333, 376] width 266 height 134
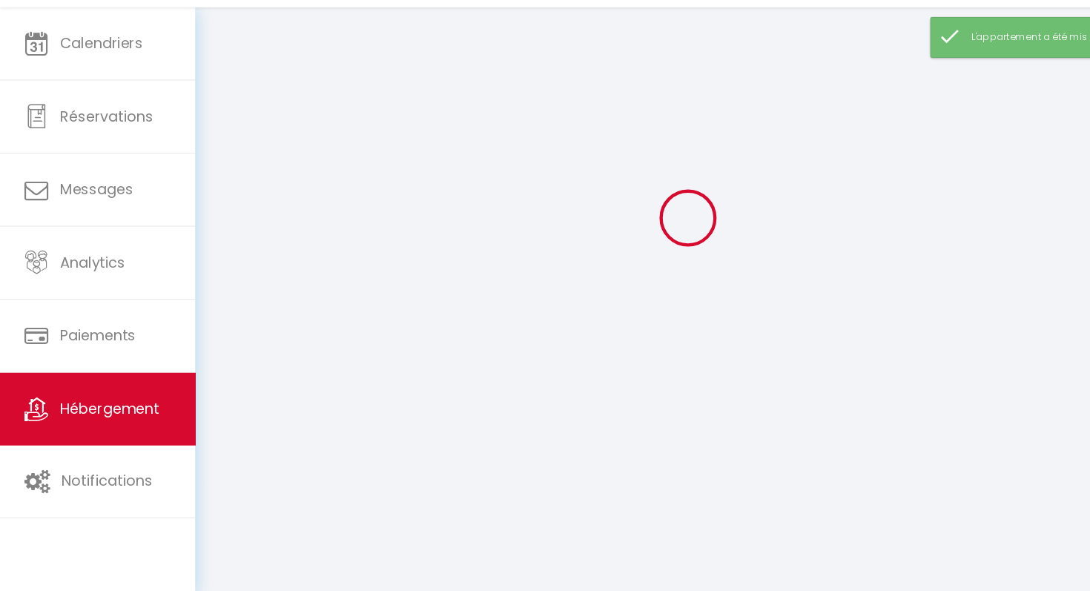
scroll to position [81, 0]
click at [372, 435] on div at bounding box center [635, 247] width 875 height 458
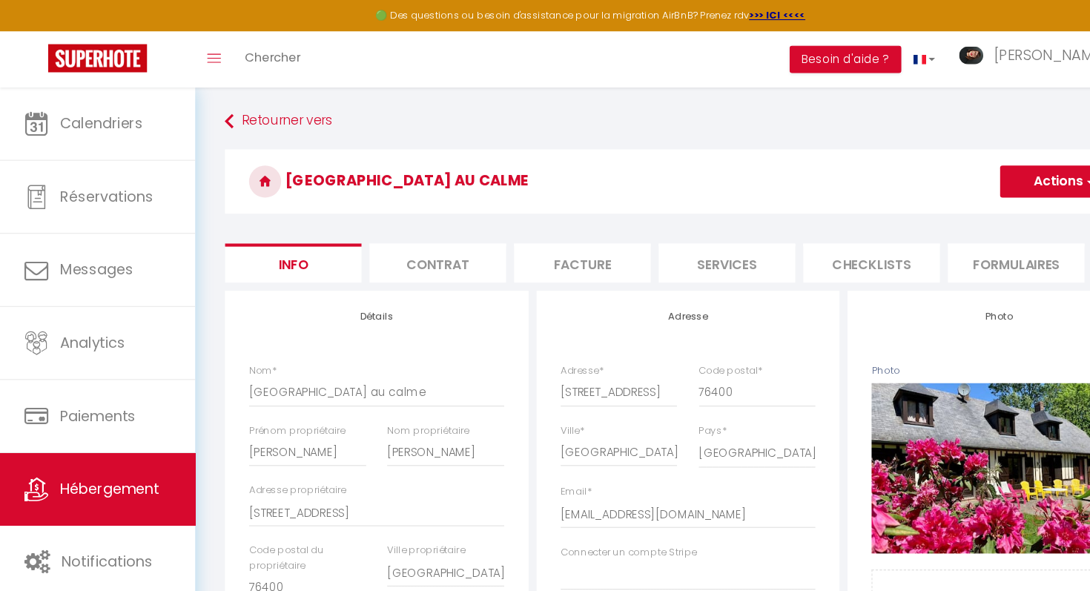
click at [804, 252] on li "Checklists" at bounding box center [805, 243] width 126 height 36
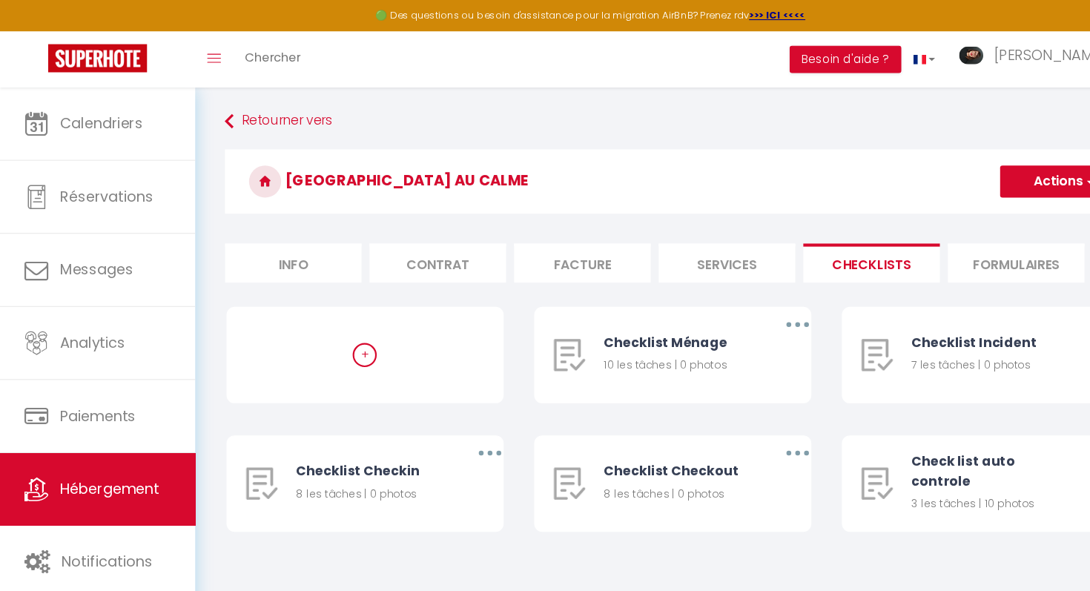
click at [699, 237] on li "Services" at bounding box center [671, 243] width 126 height 36
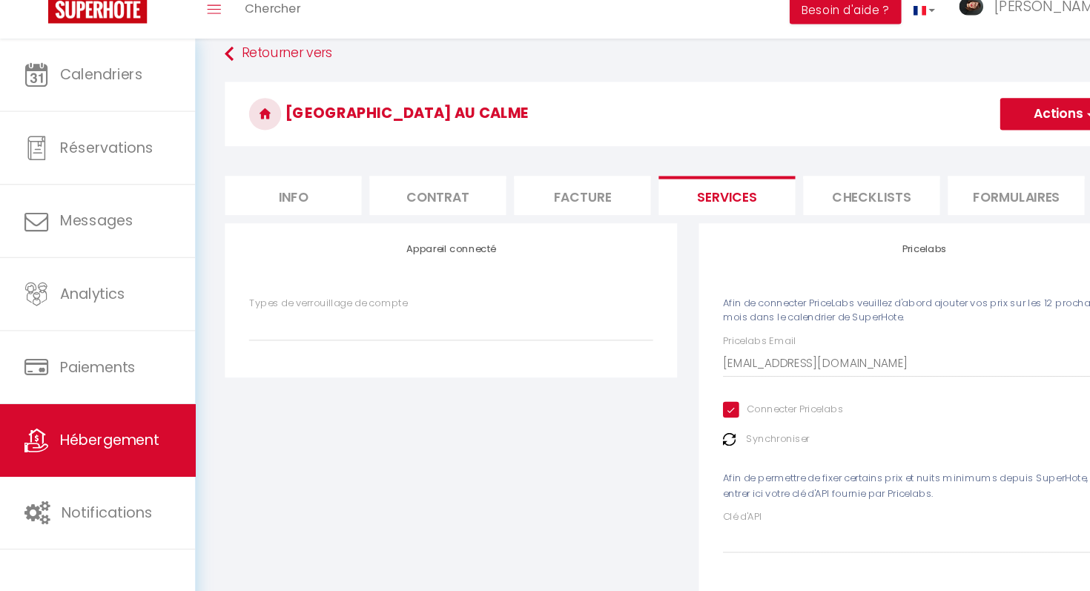
scroll to position [20, 0]
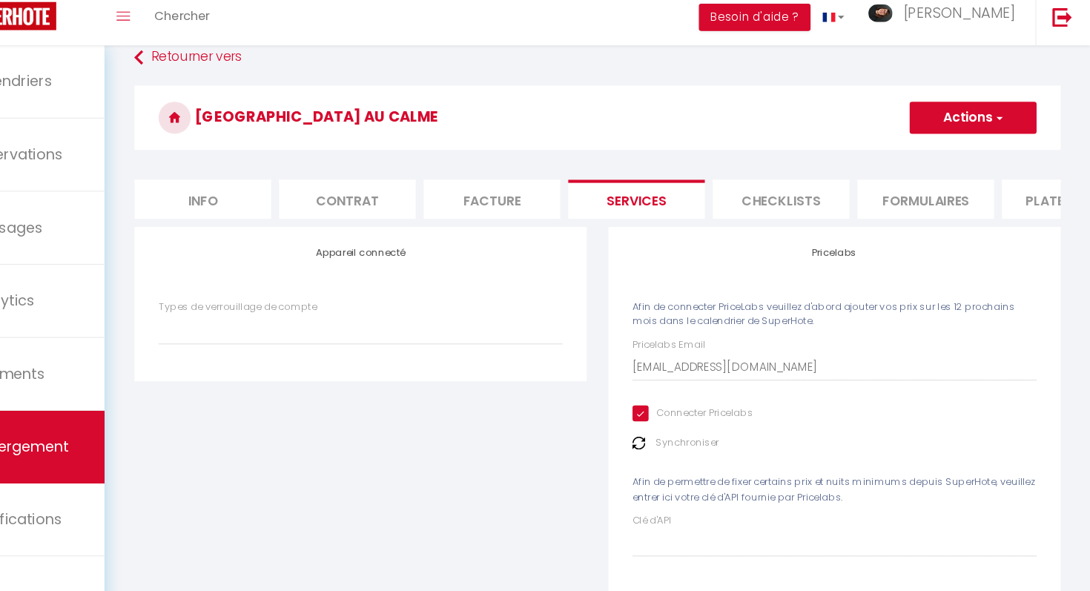
click at [1051, 220] on li "Plateformes" at bounding box center [1072, 223] width 126 height 36
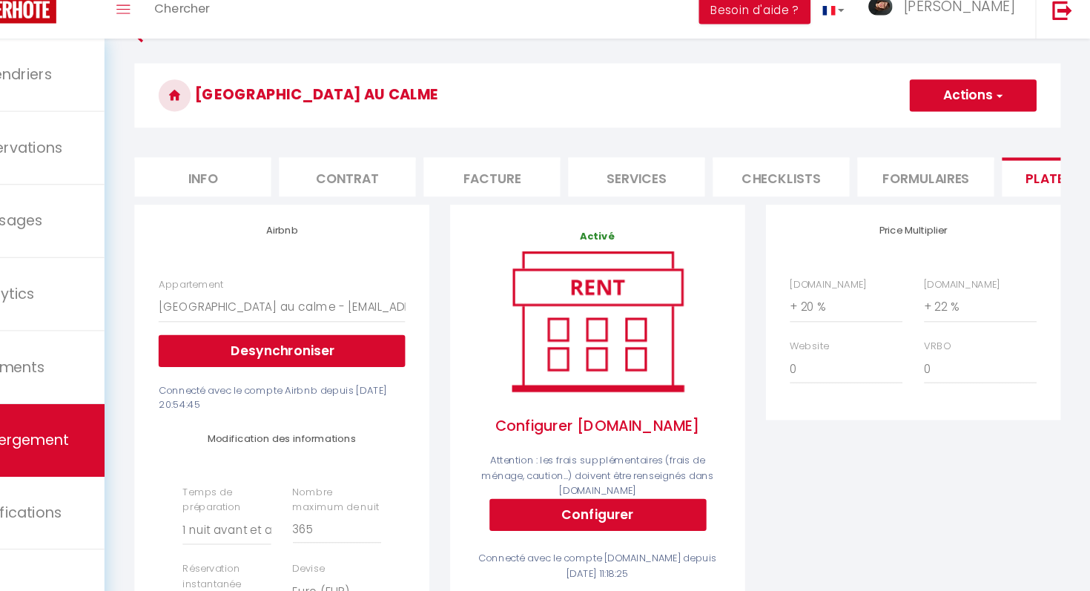
scroll to position [40, 0]
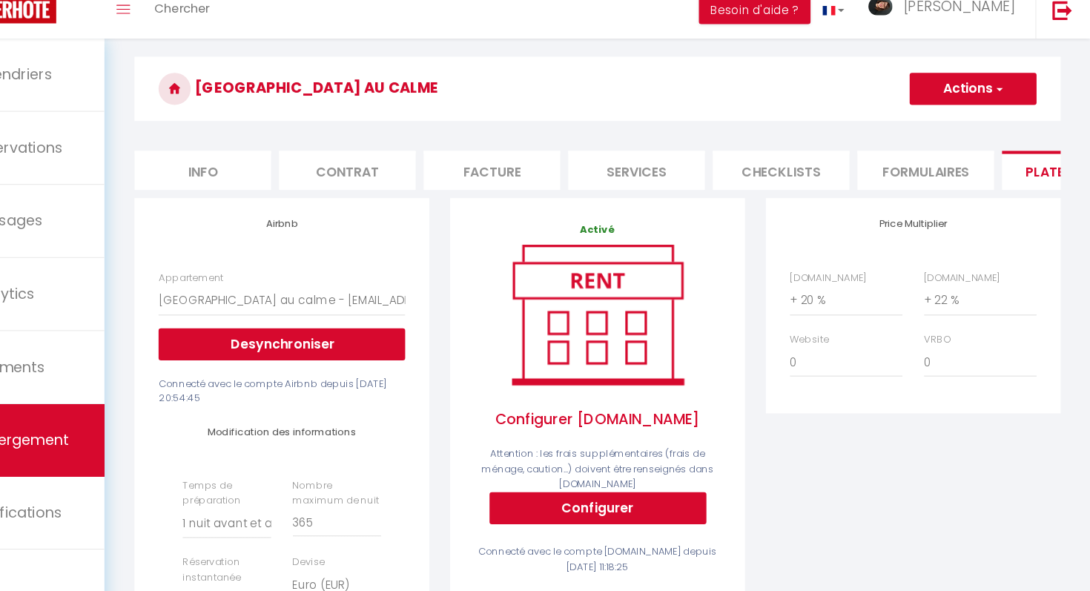
click at [978, 205] on li "Formulaires" at bounding box center [938, 203] width 126 height 36
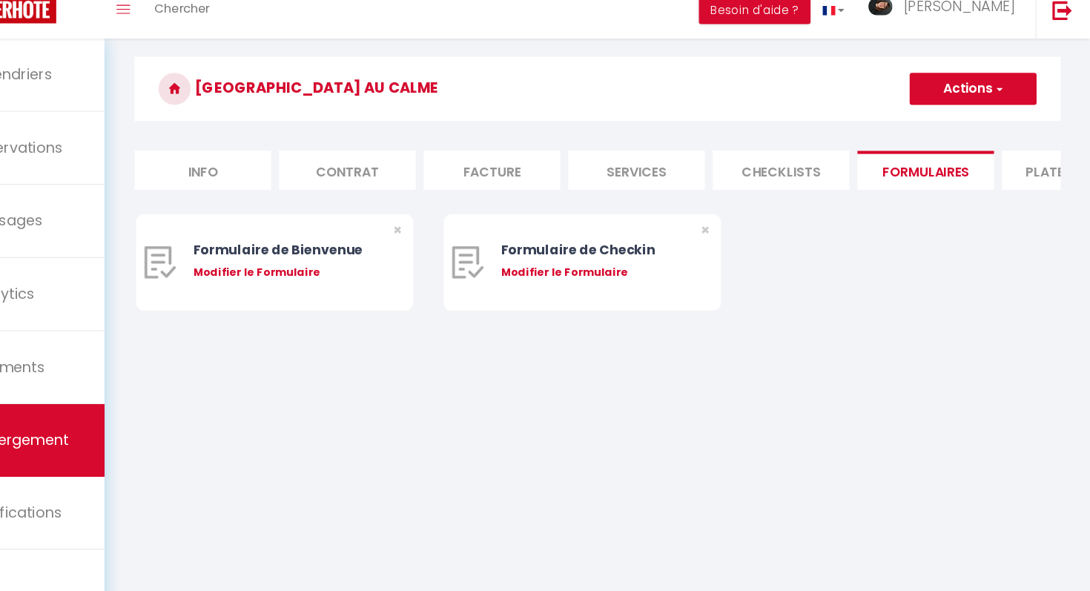
click at [837, 215] on li "Checklists" at bounding box center [805, 203] width 126 height 36
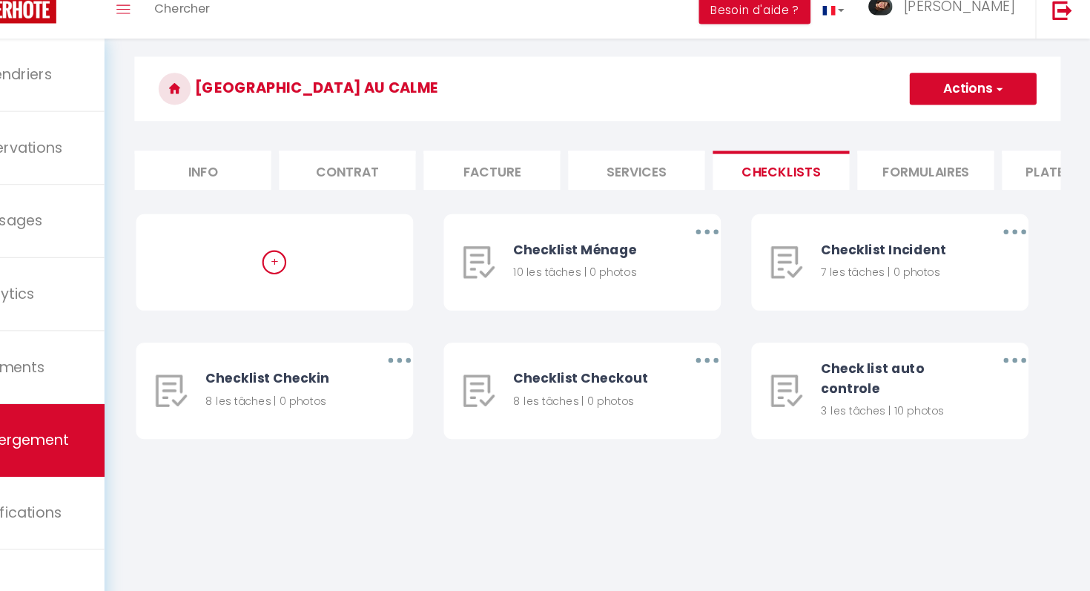
click at [1028, 199] on li "Plateformes" at bounding box center [1072, 203] width 126 height 36
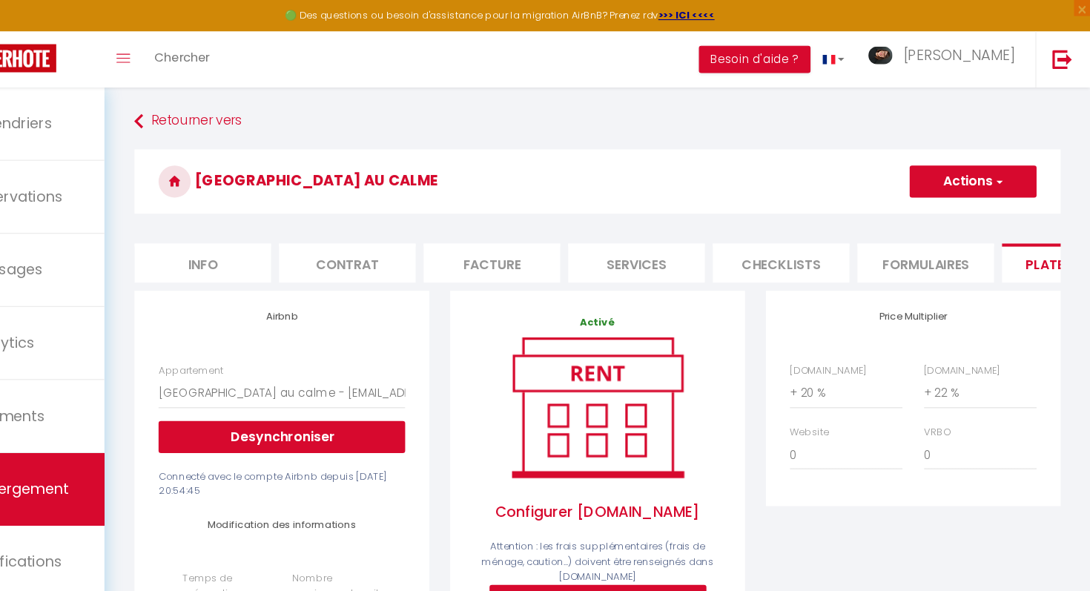
click at [997, 165] on button "Actions" at bounding box center [982, 168] width 117 height 30
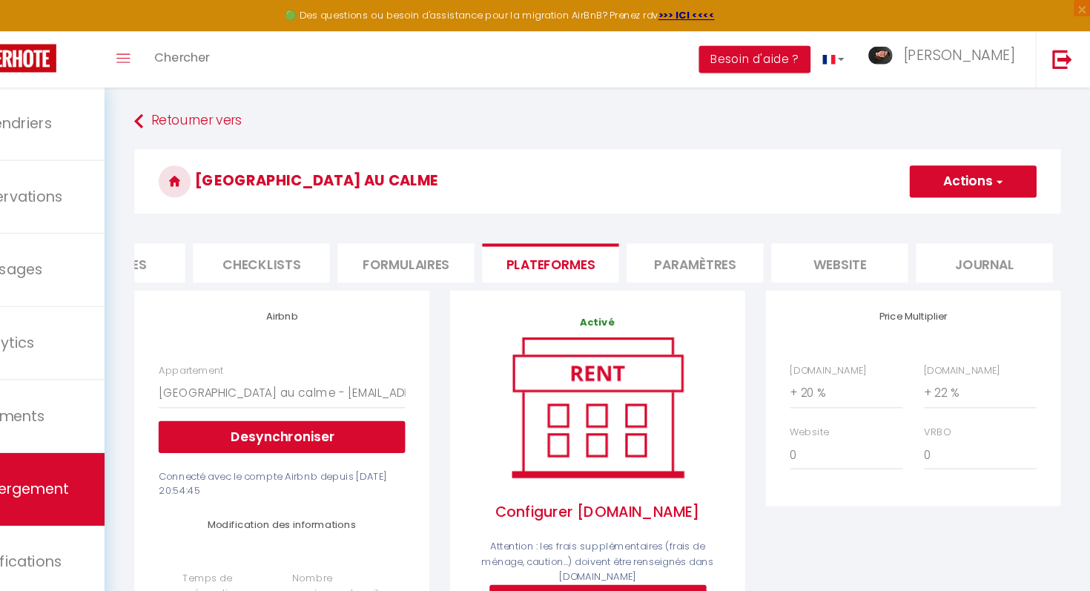
click at [754, 245] on li "Paramètres" at bounding box center [725, 243] width 126 height 36
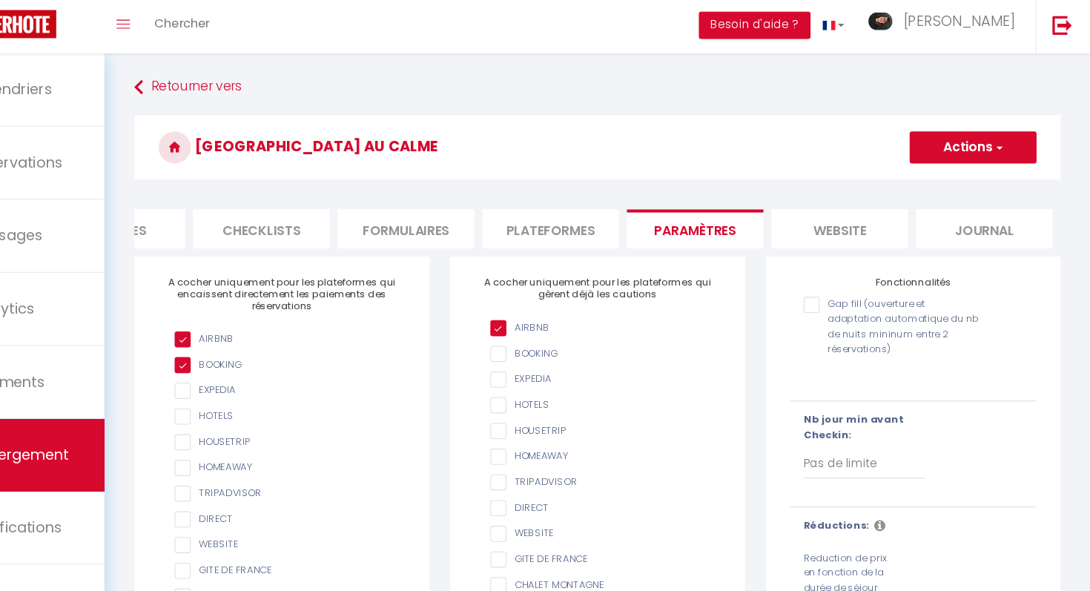
click at [834, 320] on div "Gap fill (ouverture et adaptation automatique du nb de nuits mininum entre 2 ré…" at bounding box center [908, 334] width 164 height 56
click at [835, 310] on input "Gap fill (ouverture et adaptation automatique du nb de nuits mininum entre 2 ré…" at bounding box center [908, 313] width 164 height 15
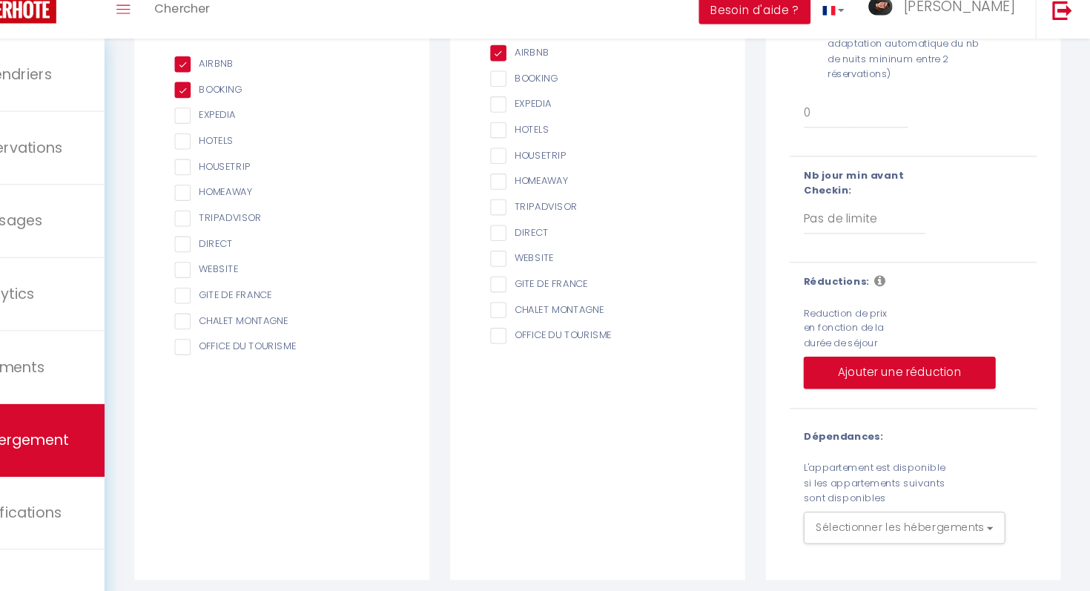
scroll to position [248, 0]
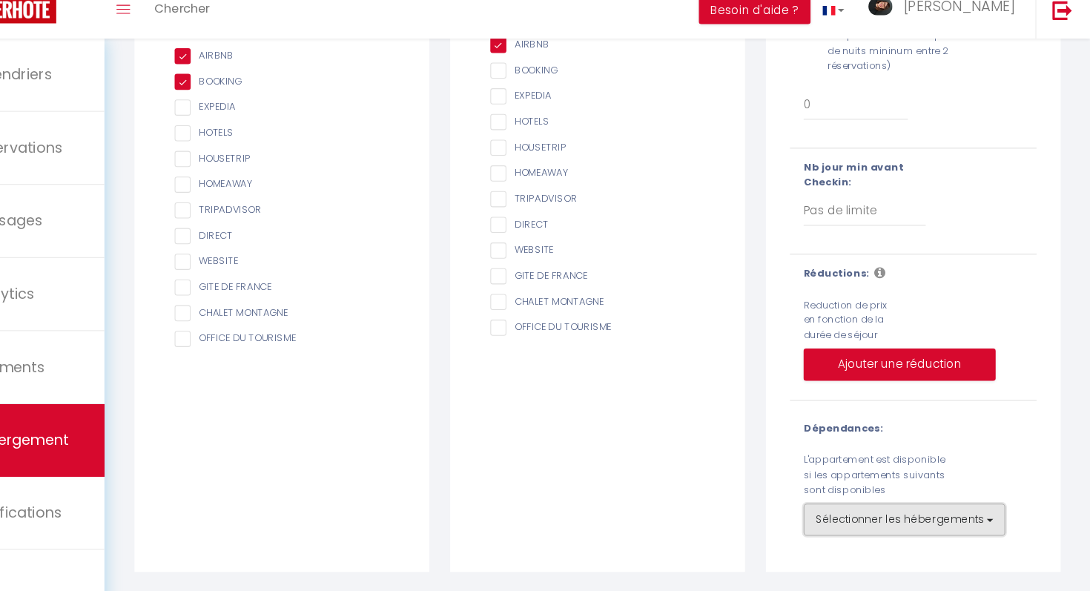
click at [906, 530] on button "Sélectionner les hébergements" at bounding box center [919, 525] width 186 height 30
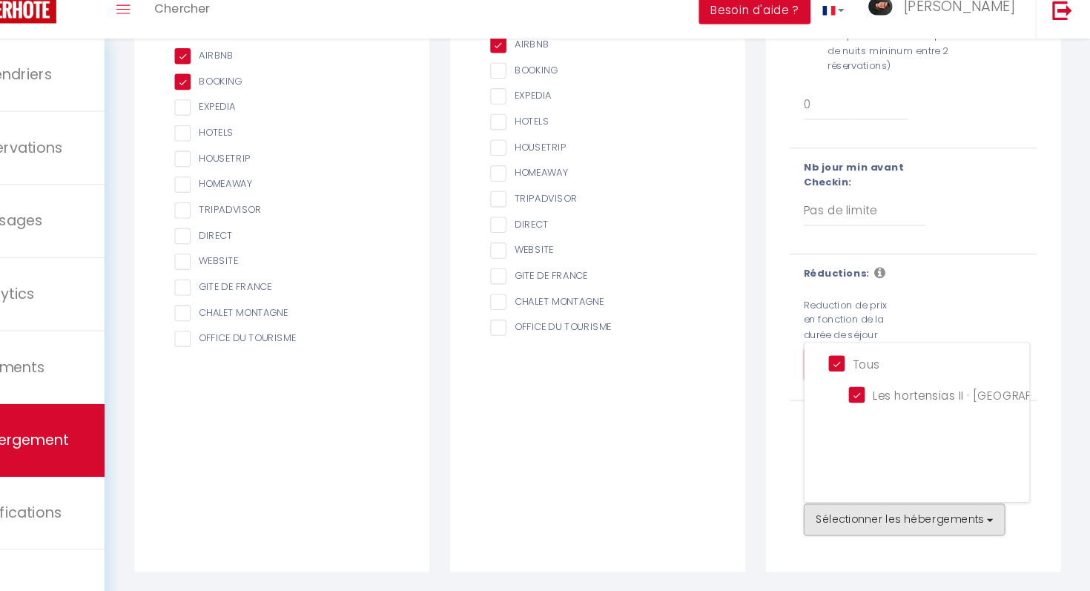
click at [940, 570] on div "Fonctionnalités Gap fill (ouverture et adaptation automatique du nb de nuits mi…" at bounding box center [927, 297] width 272 height 553
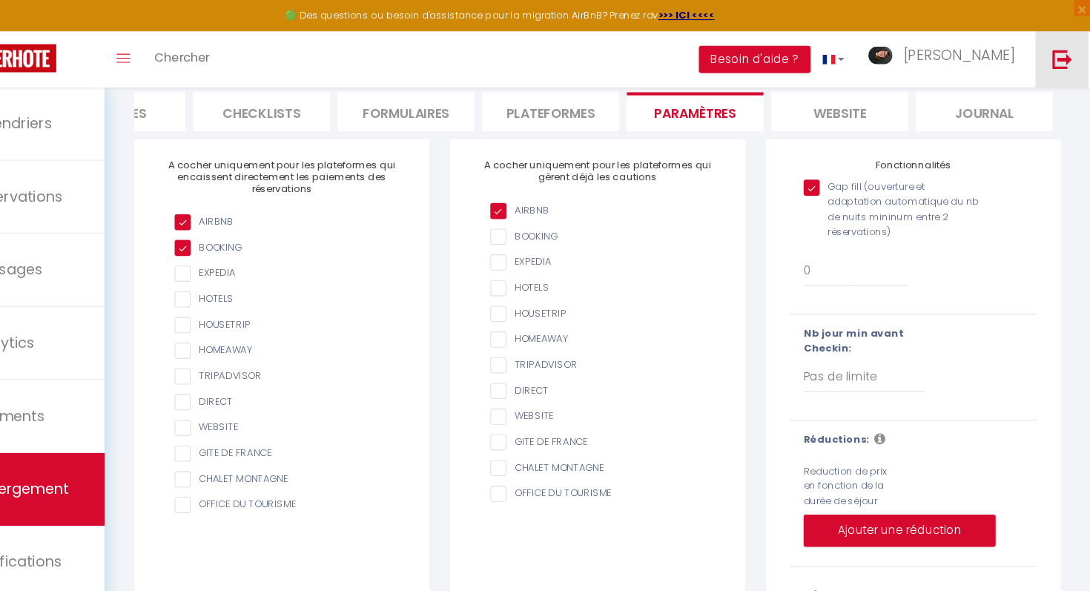
scroll to position [0, 0]
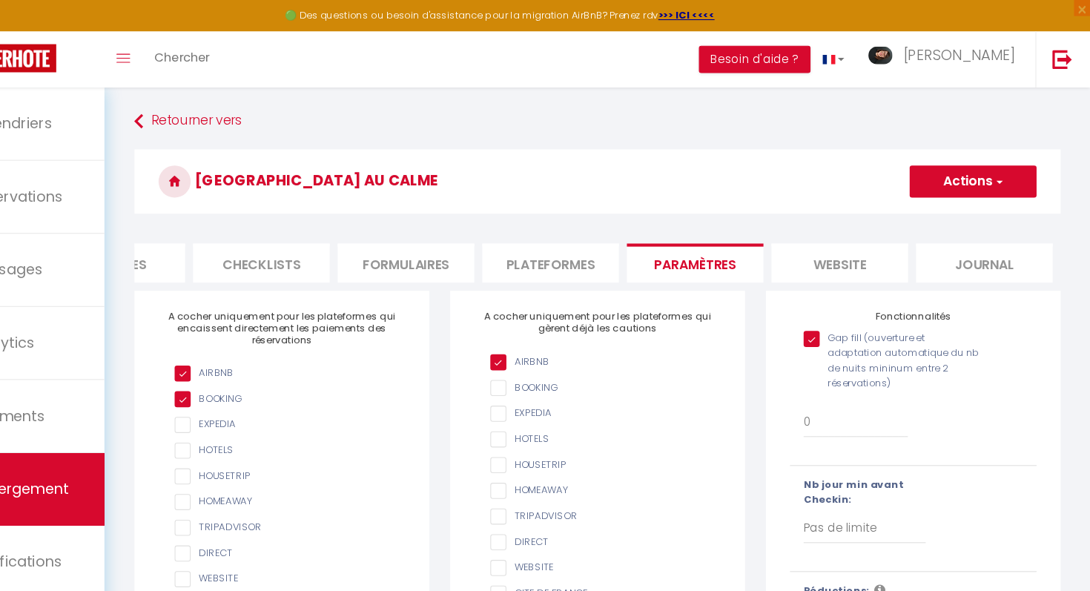
click at [975, 172] on button "Actions" at bounding box center [982, 168] width 117 height 30
click at [969, 203] on input "Enregistrer" at bounding box center [965, 200] width 55 height 15
click at [812, 203] on div "[GEOGRAPHIC_DATA] au calme Actions Enregistrer" at bounding box center [635, 172] width 855 height 68
click at [838, 309] on input "Gap fill (ouverture et adaptation automatique du nb de nuits mininum entre 2 ré…" at bounding box center [908, 313] width 164 height 15
click at [984, 167] on button "Actions" at bounding box center [982, 168] width 117 height 30
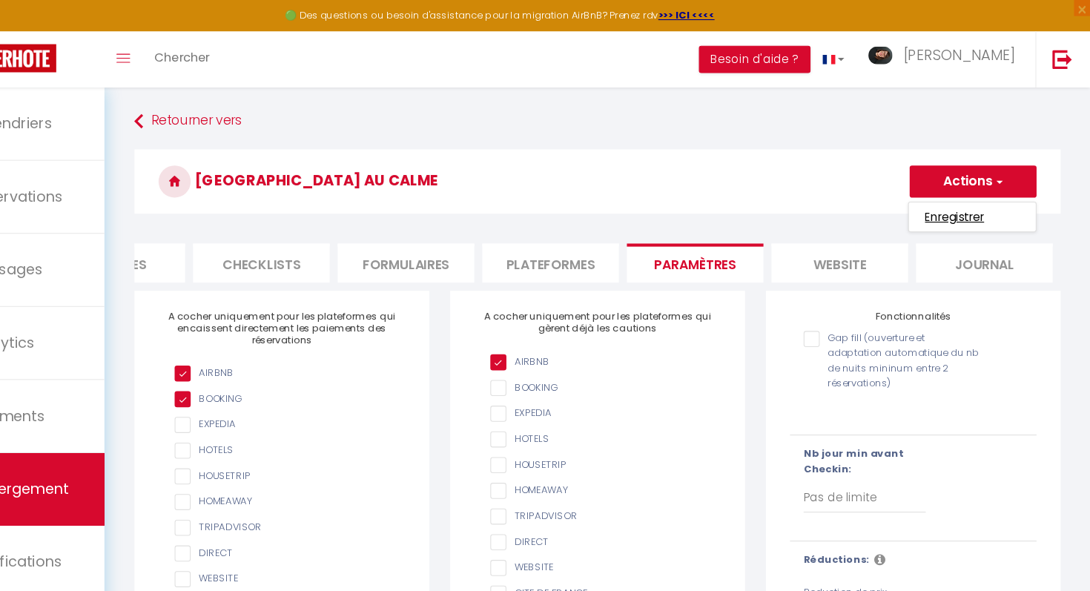
click at [971, 201] on input "Enregistrer" at bounding box center [965, 200] width 55 height 15
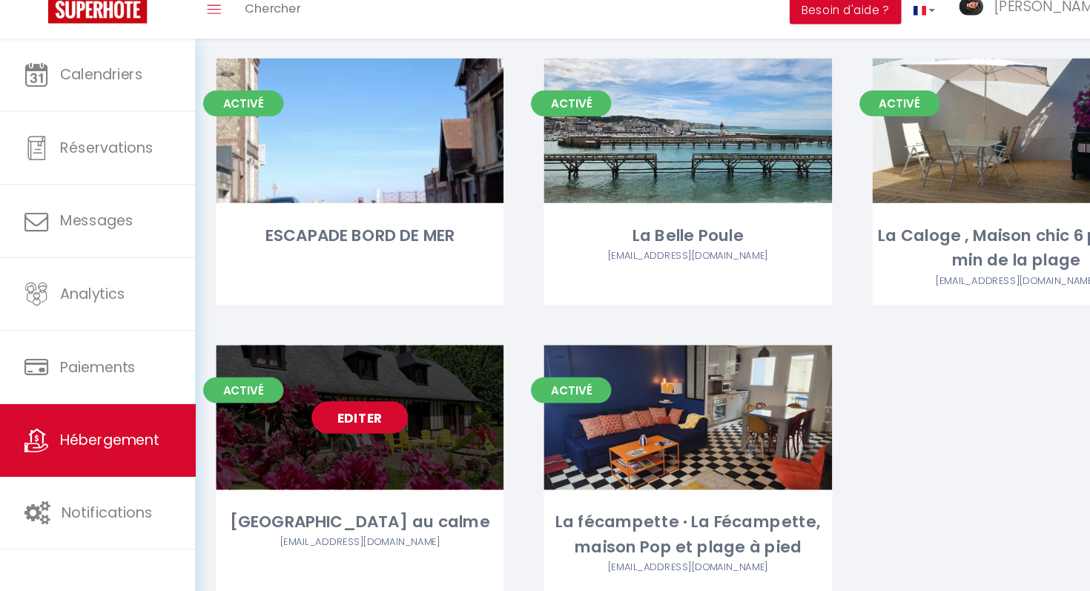
scroll to position [434, 0]
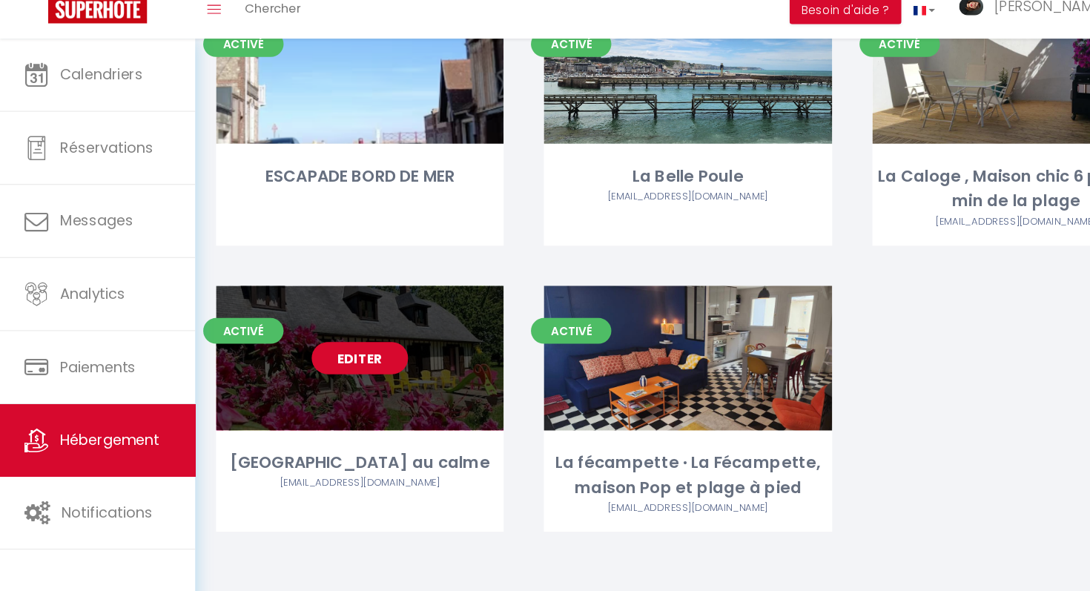
click at [346, 468] on div "[GEOGRAPHIC_DATA] au calme" at bounding box center [333, 472] width 266 height 23
click at [375, 475] on div "[GEOGRAPHIC_DATA] au calme" at bounding box center [333, 472] width 266 height 23
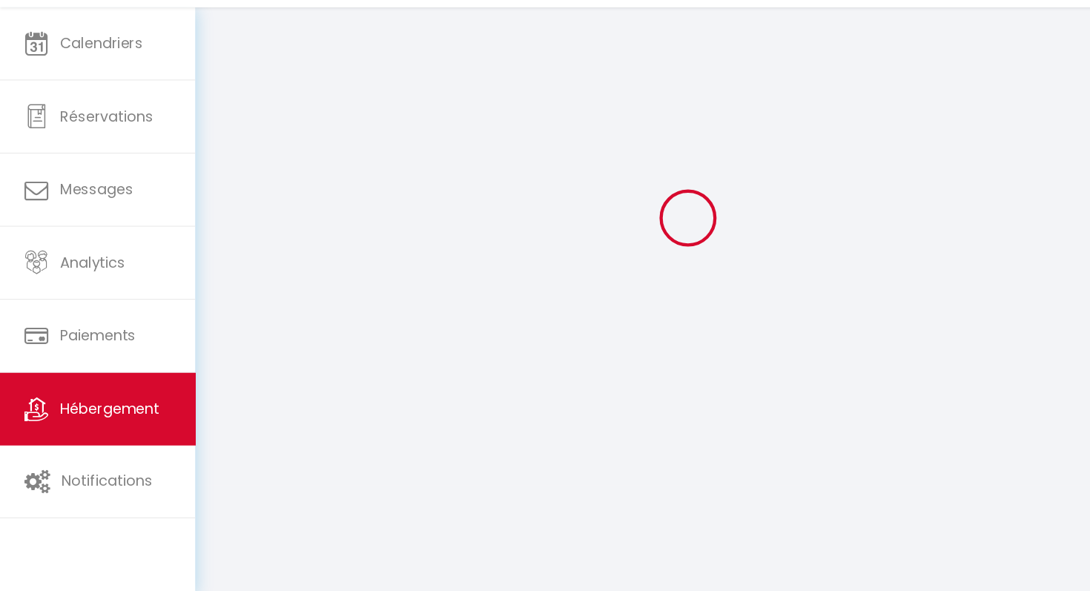
scroll to position [81, 0]
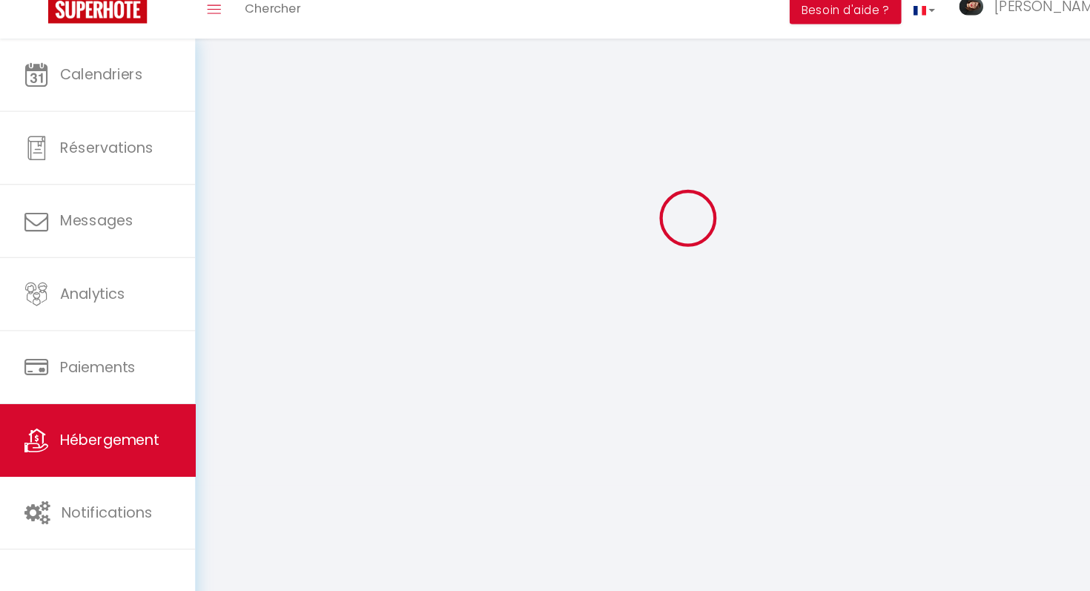
scroll to position [434, 0]
